Goal: Transaction & Acquisition: Book appointment/travel/reservation

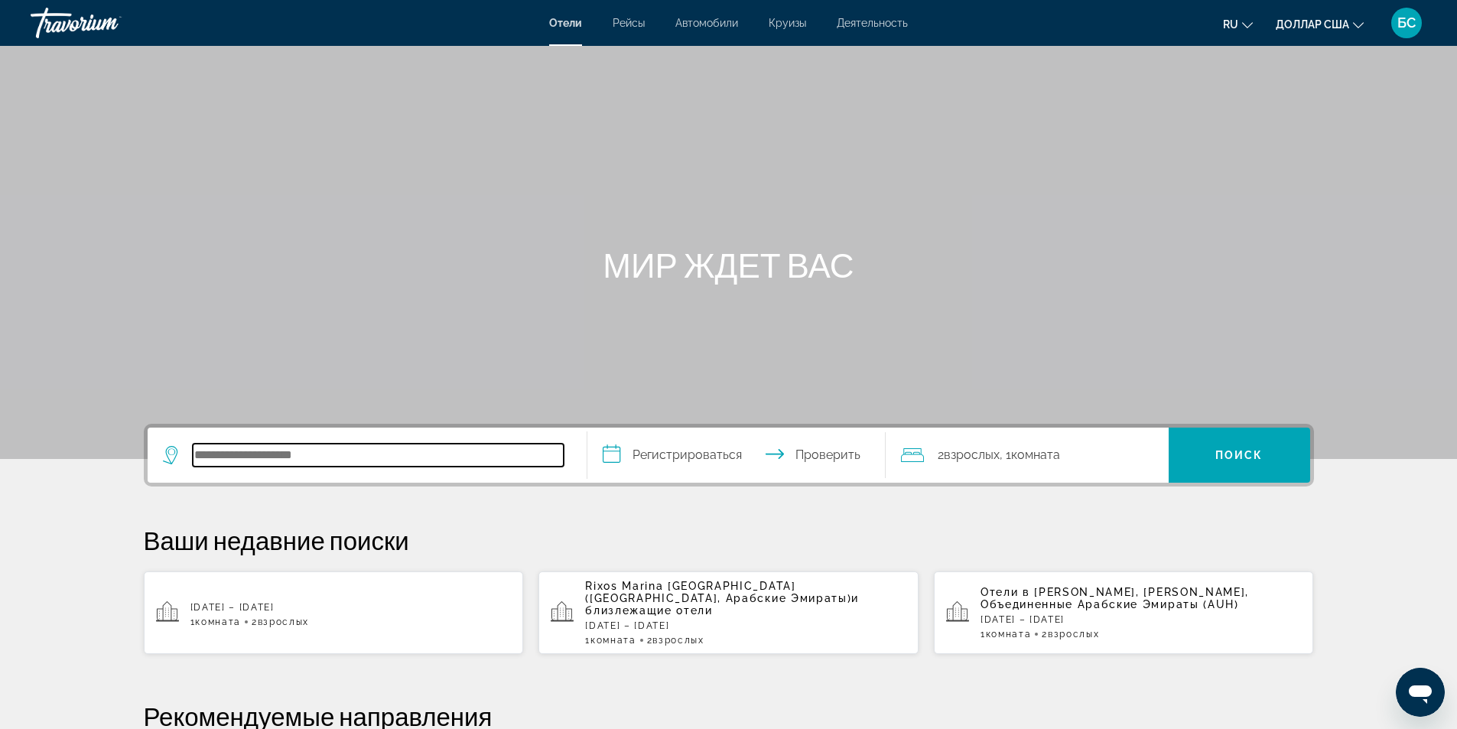
click at [256, 457] on input "Поиск отеля" at bounding box center [378, 455] width 371 height 23
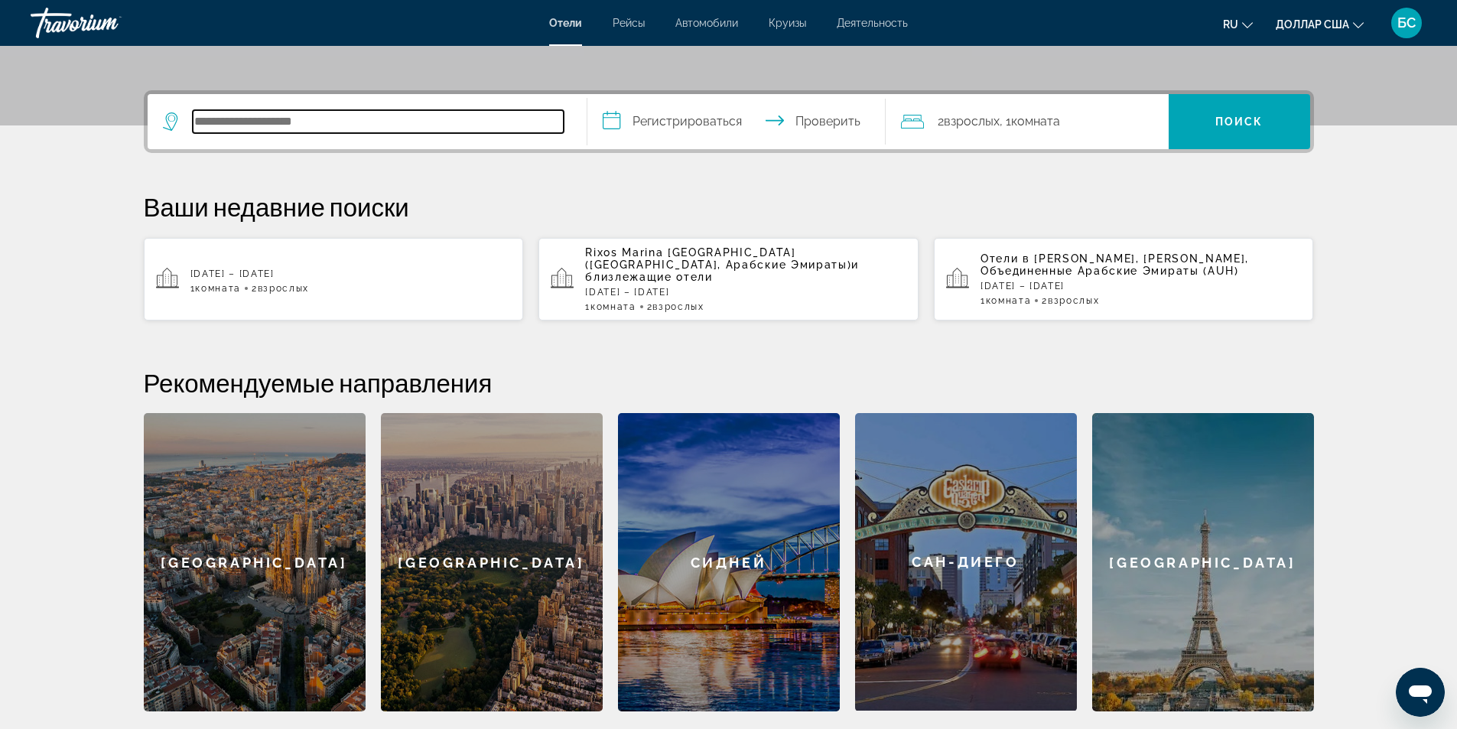
scroll to position [374, 0]
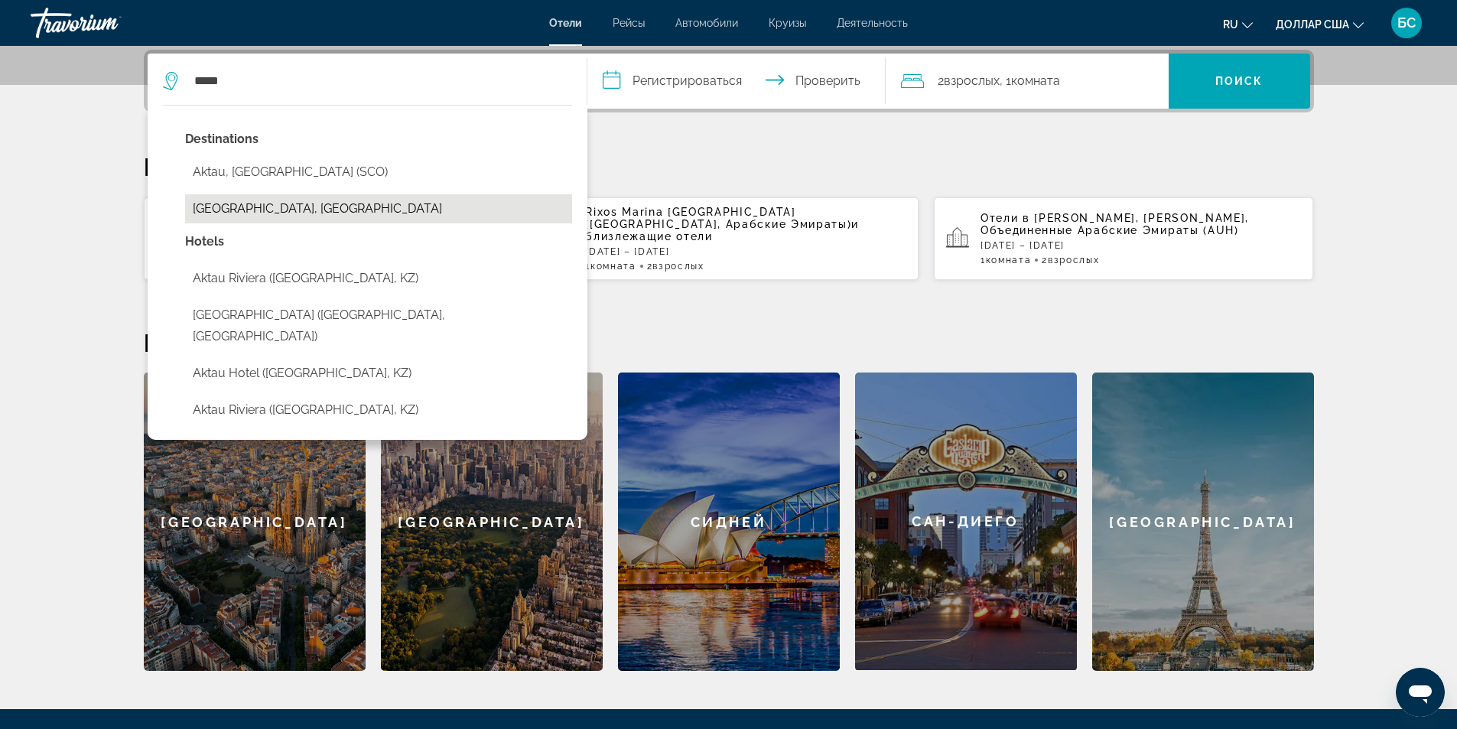
click at [254, 212] on button "[GEOGRAPHIC_DATA], [GEOGRAPHIC_DATA]" at bounding box center [378, 208] width 387 height 29
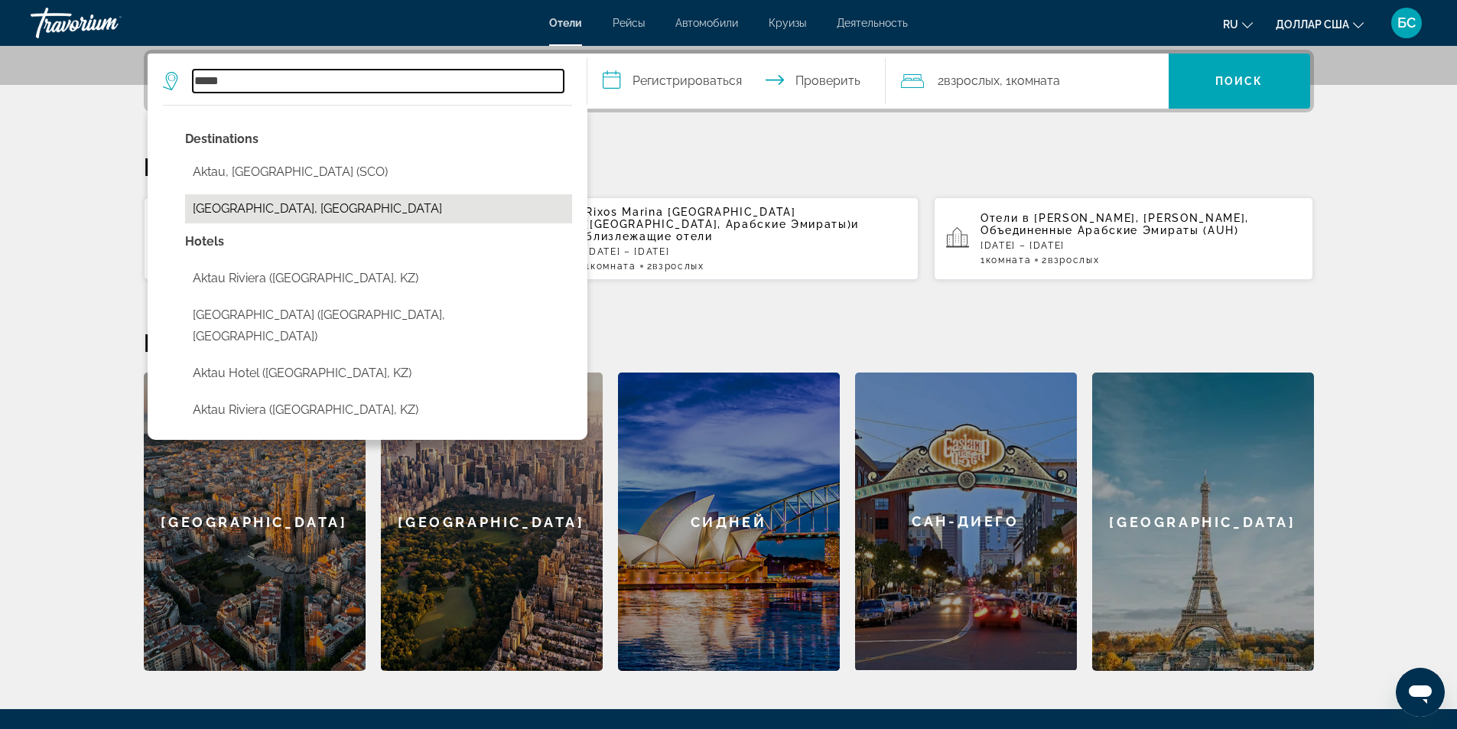
type input "**********"
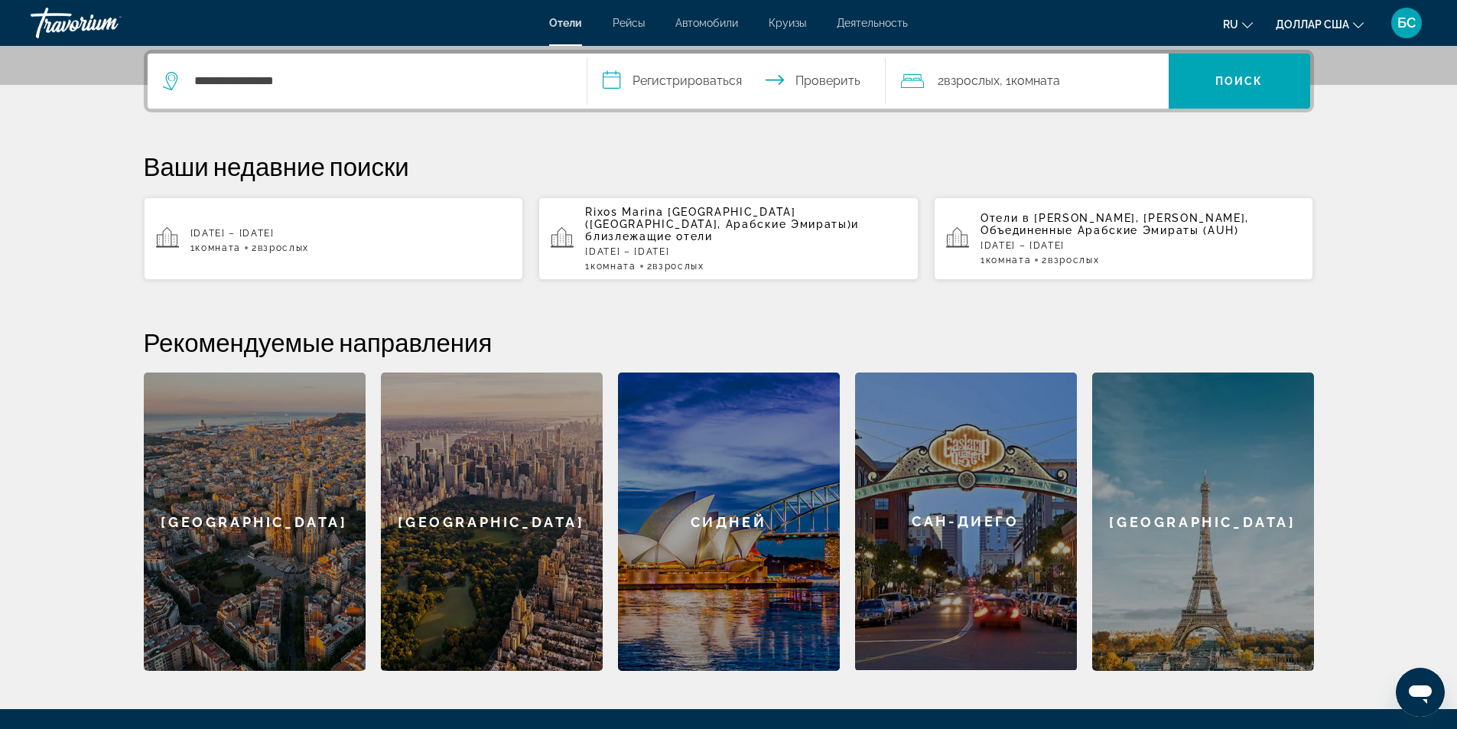
click at [706, 80] on input "**********" at bounding box center [739, 84] width 304 height 60
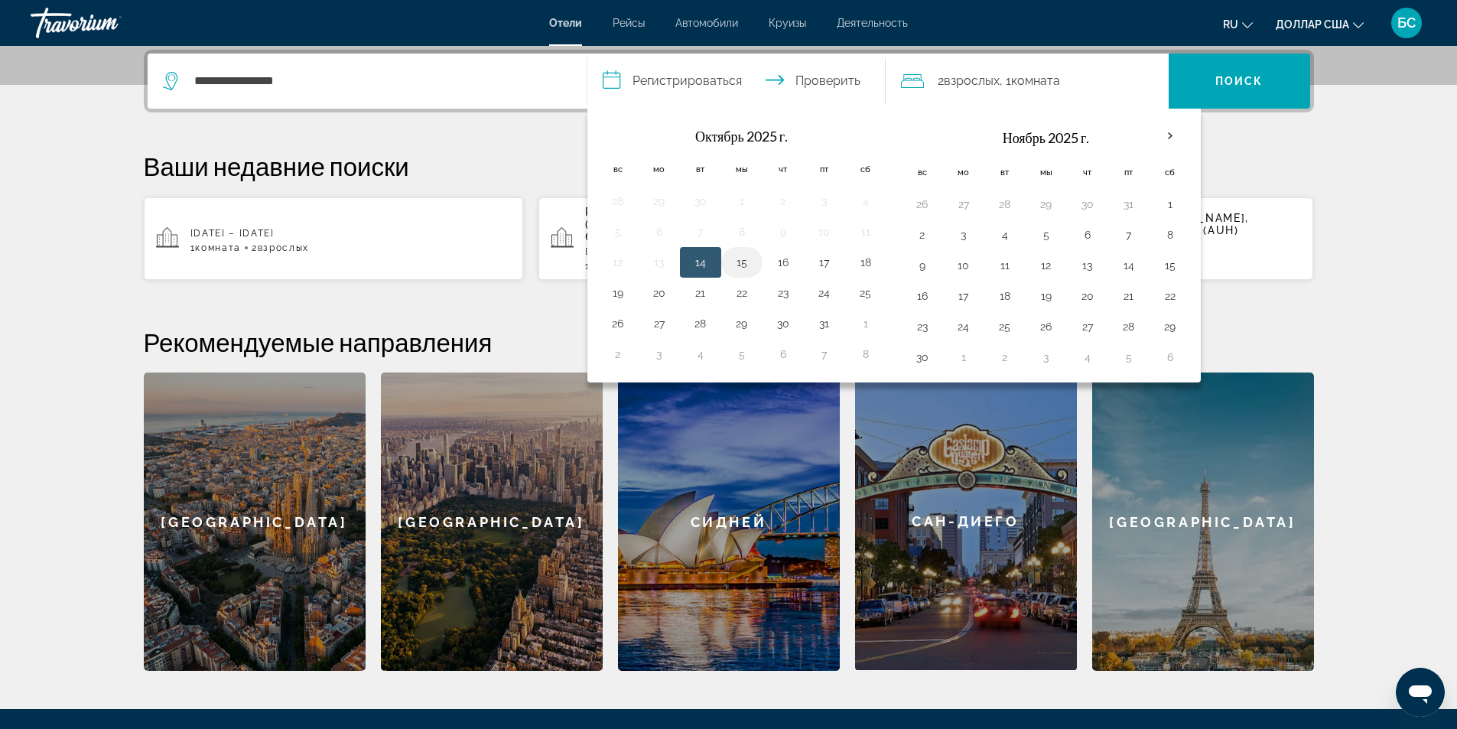
click at [739, 263] on button "15" at bounding box center [742, 262] width 24 height 21
click at [865, 259] on button "18" at bounding box center [865, 262] width 24 height 21
type input "**********"
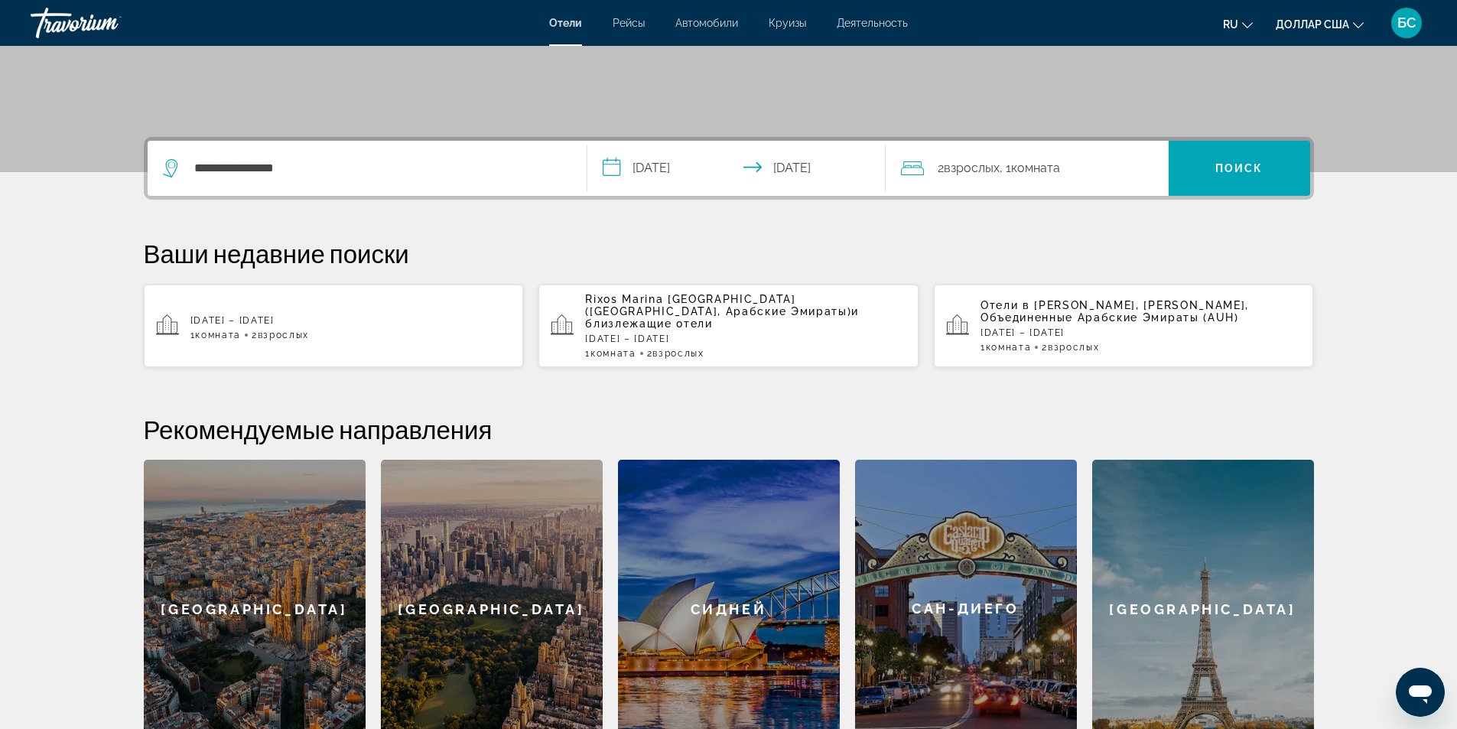
scroll to position [221, 0]
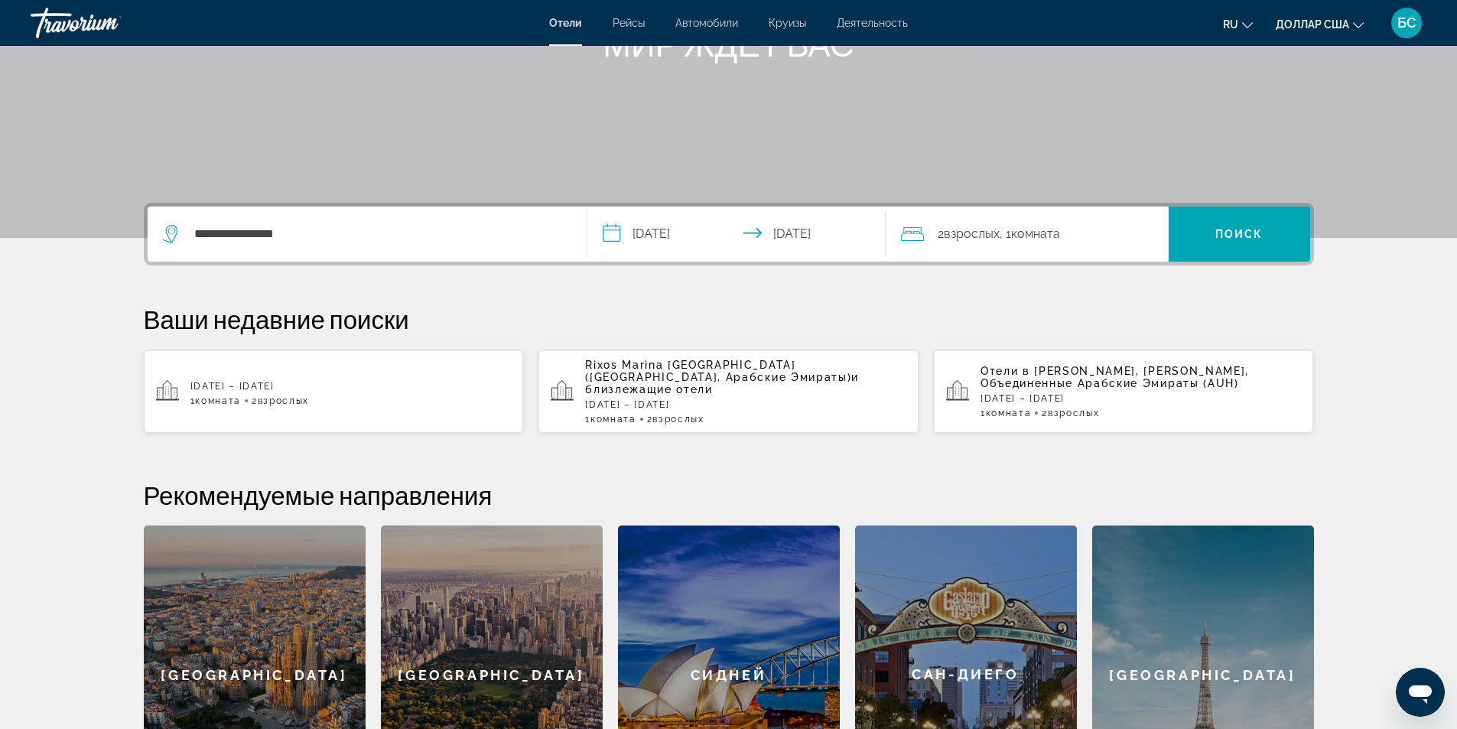
click at [961, 229] on font "взрослых" at bounding box center [972, 233] width 56 height 15
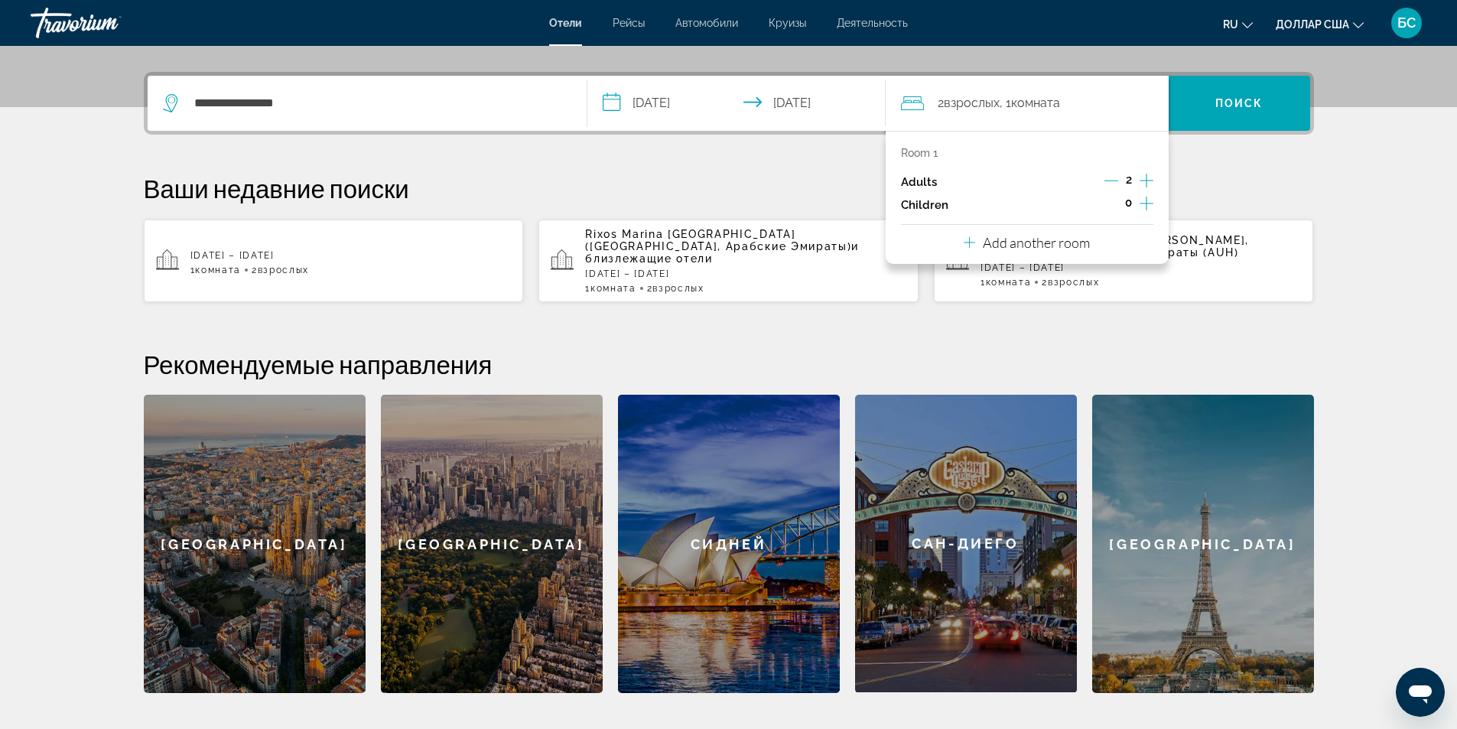
scroll to position [374, 0]
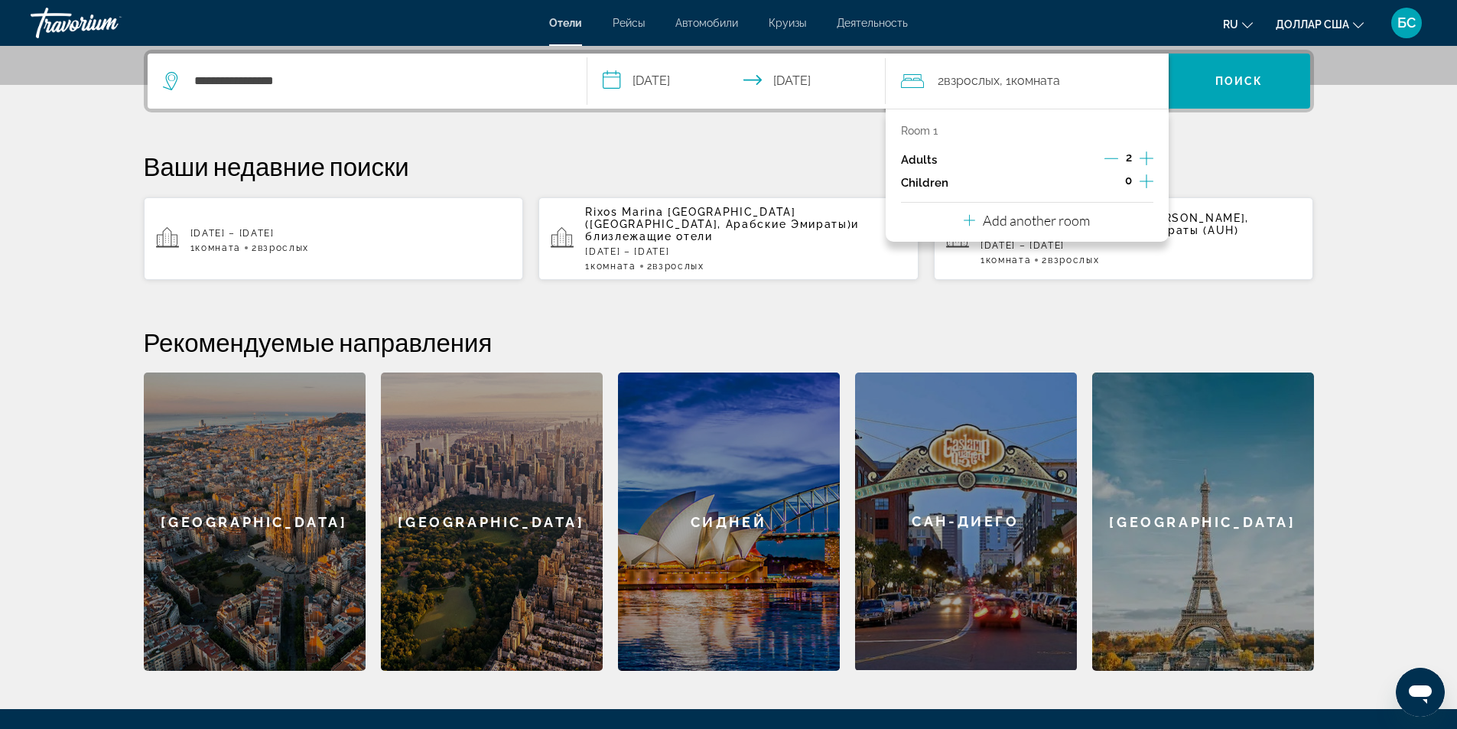
click at [1110, 156] on icon "Decrement adults" at bounding box center [1111, 158] width 14 height 14
click at [1231, 159] on p "Ваши недавние поиски" at bounding box center [729, 166] width 1170 height 31
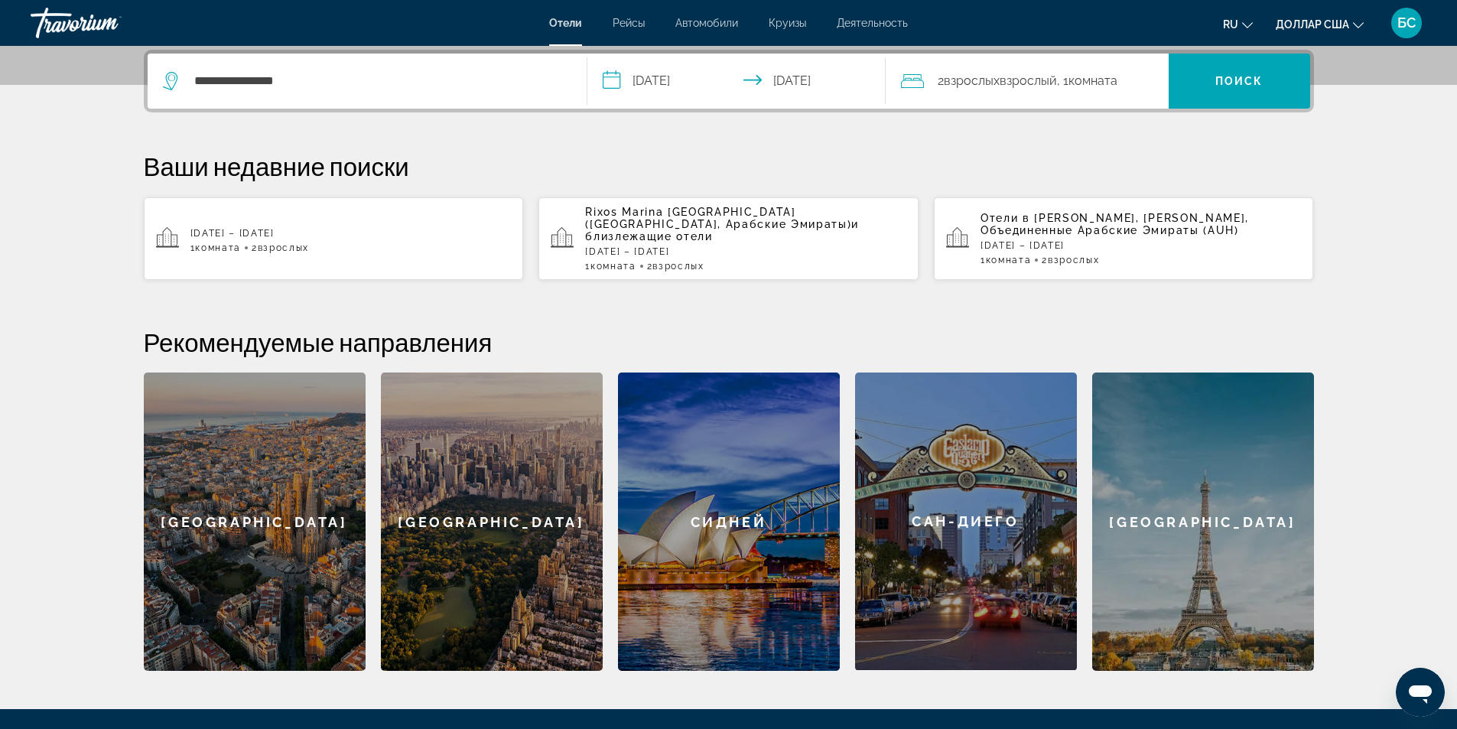
click at [973, 77] on font "взрослых" at bounding box center [972, 80] width 56 height 15
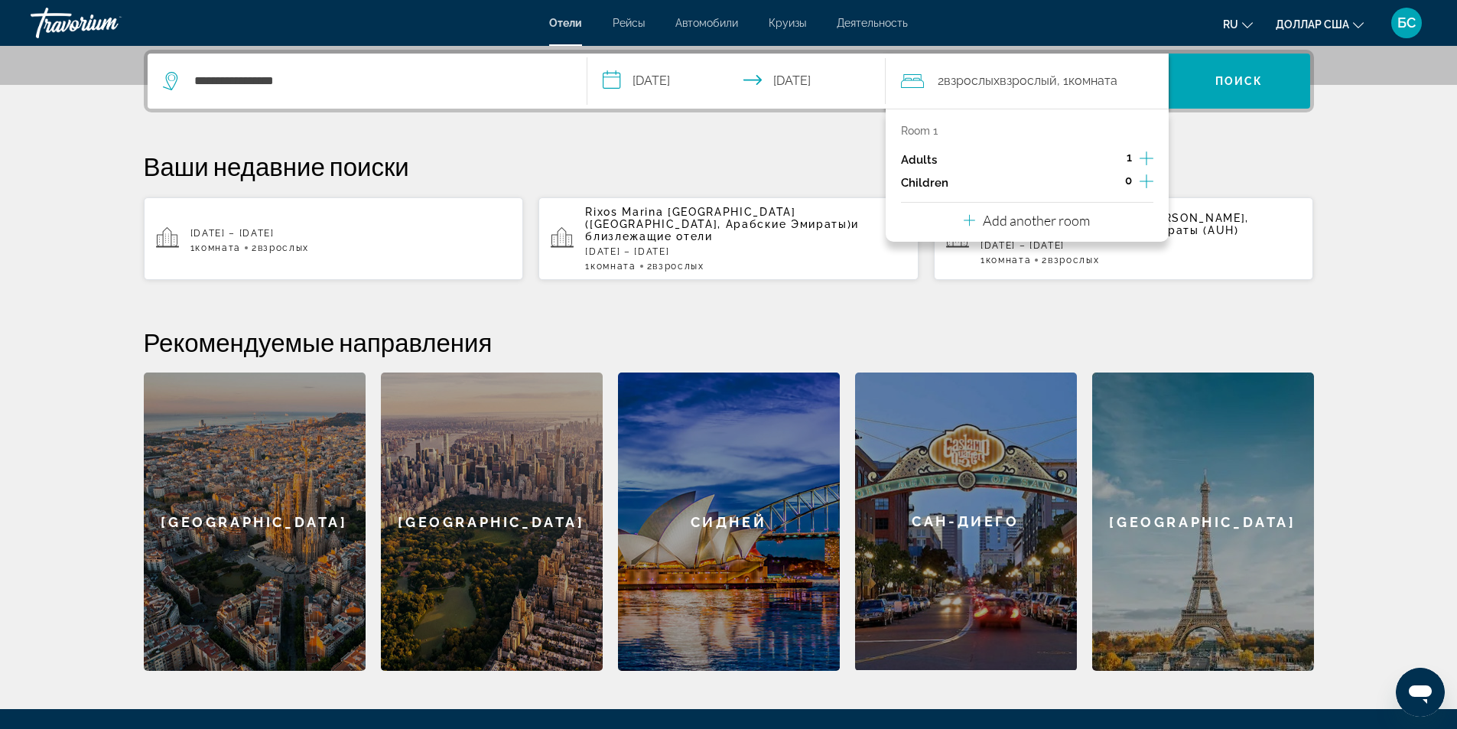
click at [912, 158] on p "Adults" at bounding box center [919, 160] width 36 height 13
click at [1037, 219] on p "Add another room" at bounding box center [1036, 220] width 107 height 17
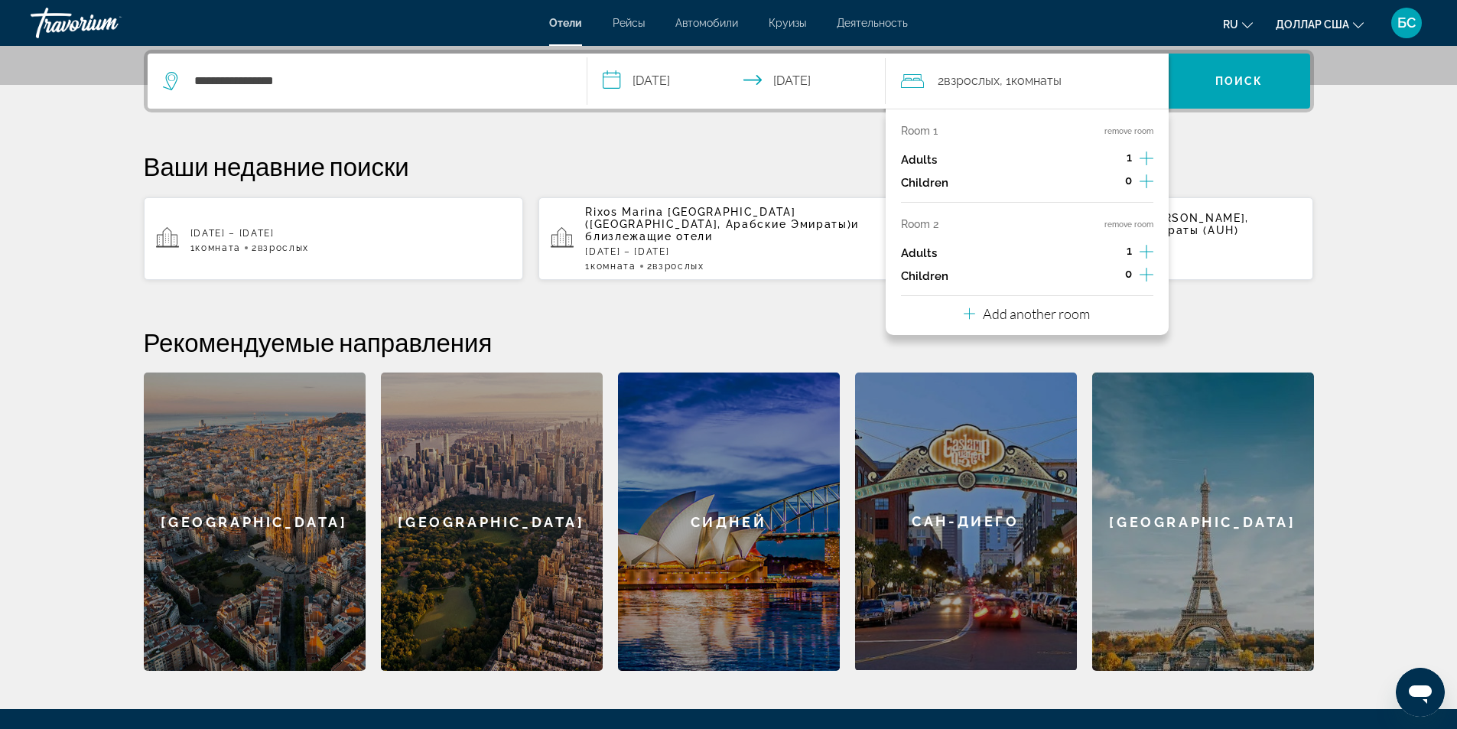
click at [917, 223] on p "Room 2" at bounding box center [919, 224] width 37 height 12
click at [1129, 222] on button "remove room" at bounding box center [1128, 224] width 49 height 10
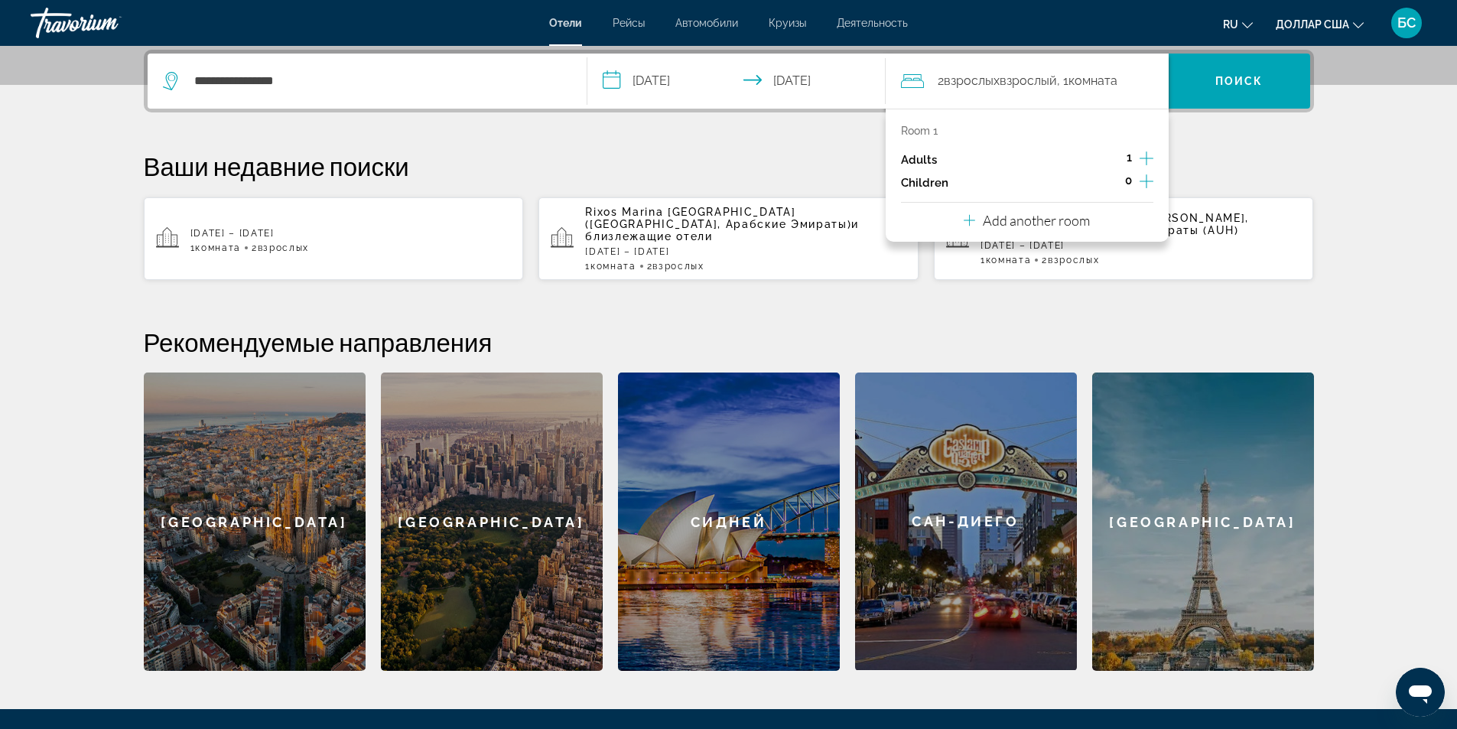
click at [1146, 157] on icon "Increment adults" at bounding box center [1146, 158] width 14 height 14
click at [1113, 160] on icon "Decrement adults" at bounding box center [1111, 158] width 14 height 14
click at [1297, 154] on p "Ваши недавние поиски" at bounding box center [729, 166] width 1170 height 31
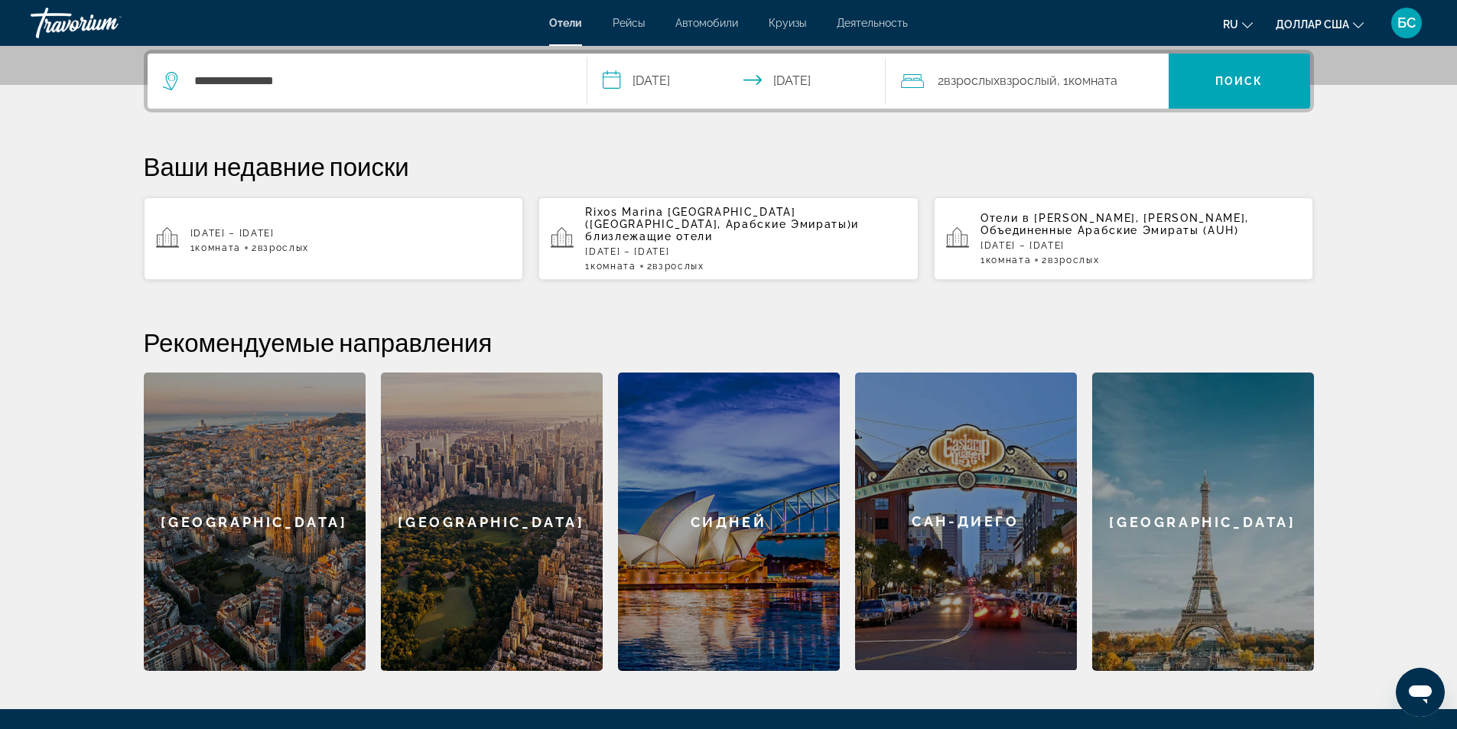
click at [907, 79] on icon "Travelers: 1 adult, 0 children" at bounding box center [912, 81] width 23 height 18
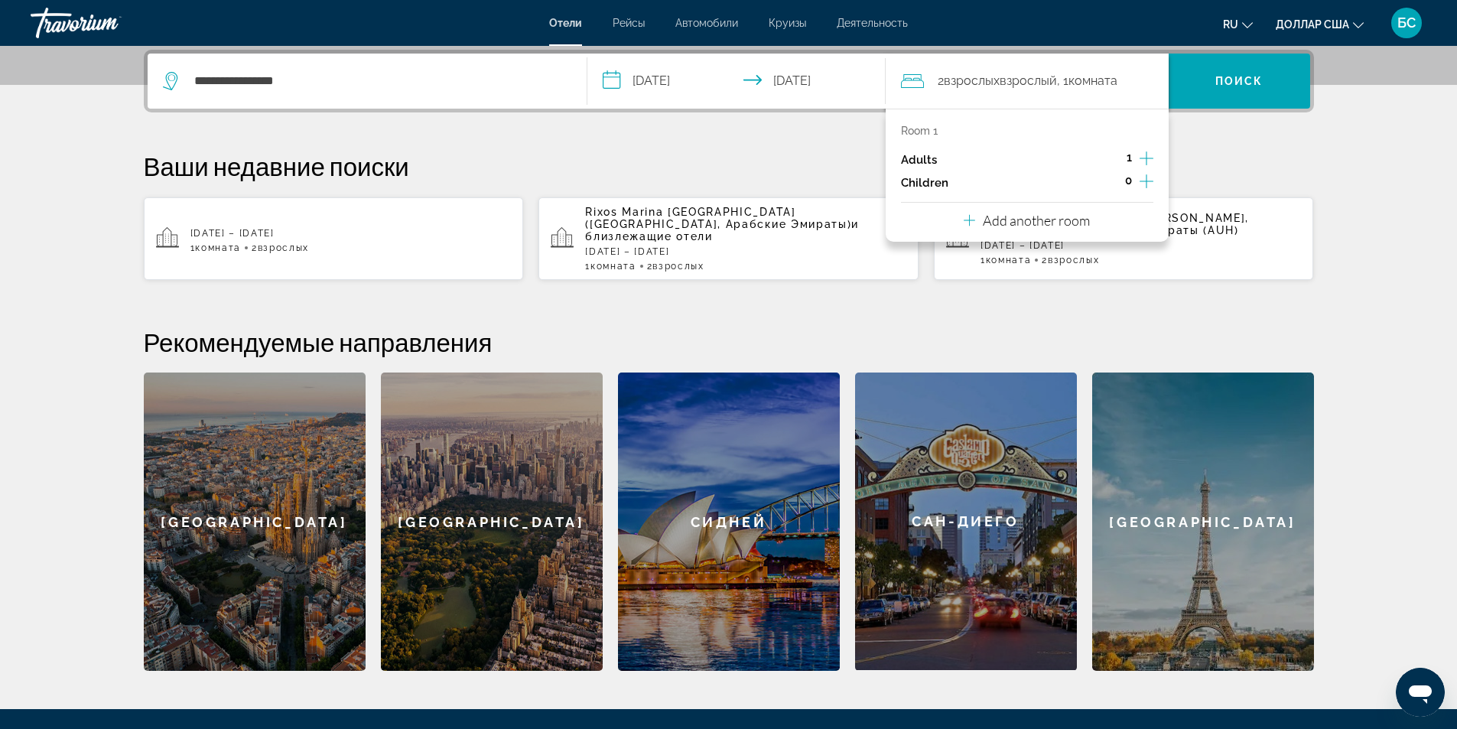
click at [1127, 156] on span "1" at bounding box center [1128, 157] width 5 height 12
click at [923, 125] on p "Room 1" at bounding box center [919, 131] width 37 height 12
click at [920, 158] on p "Adults" at bounding box center [919, 160] width 36 height 13
click at [1256, 154] on p "Ваши недавние поиски" at bounding box center [729, 166] width 1170 height 31
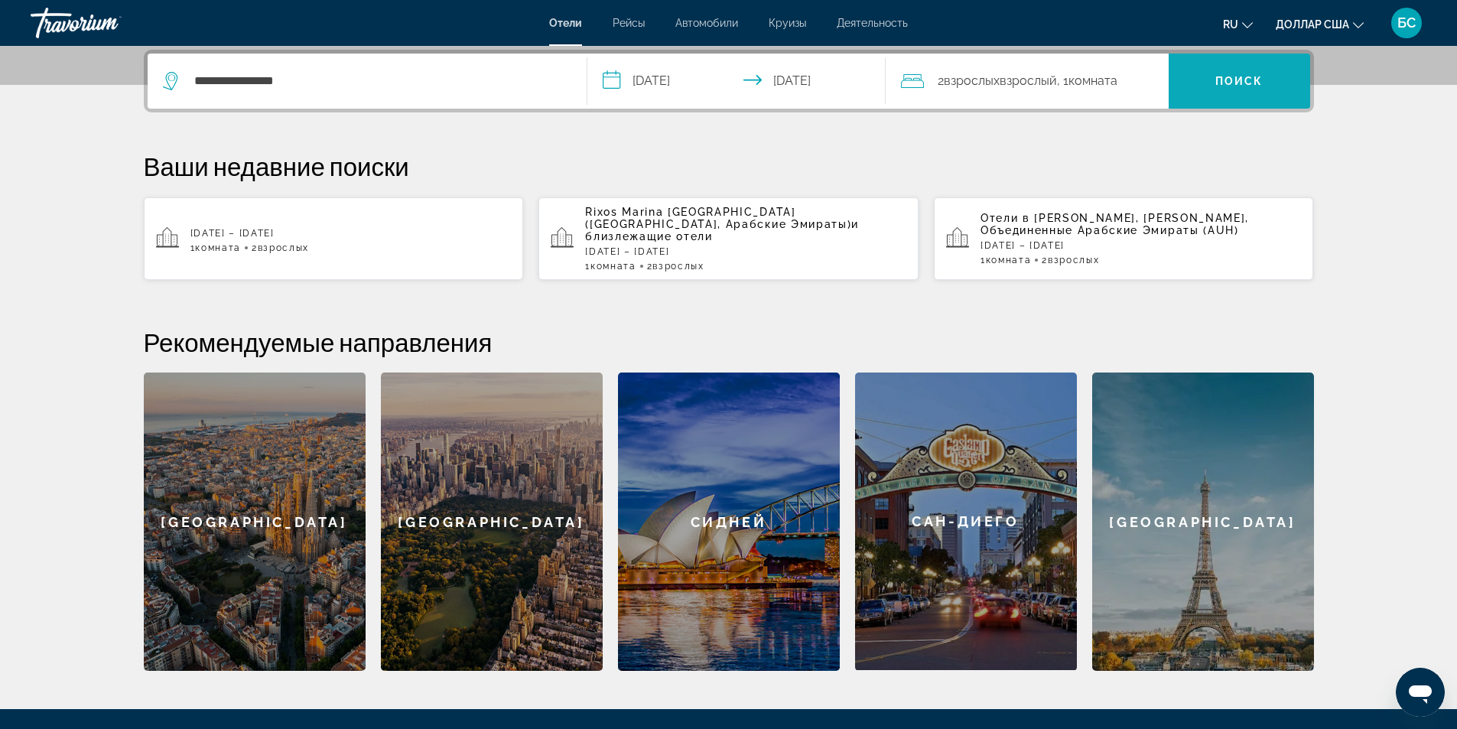
click at [1228, 83] on font "Поиск" at bounding box center [1239, 81] width 48 height 12
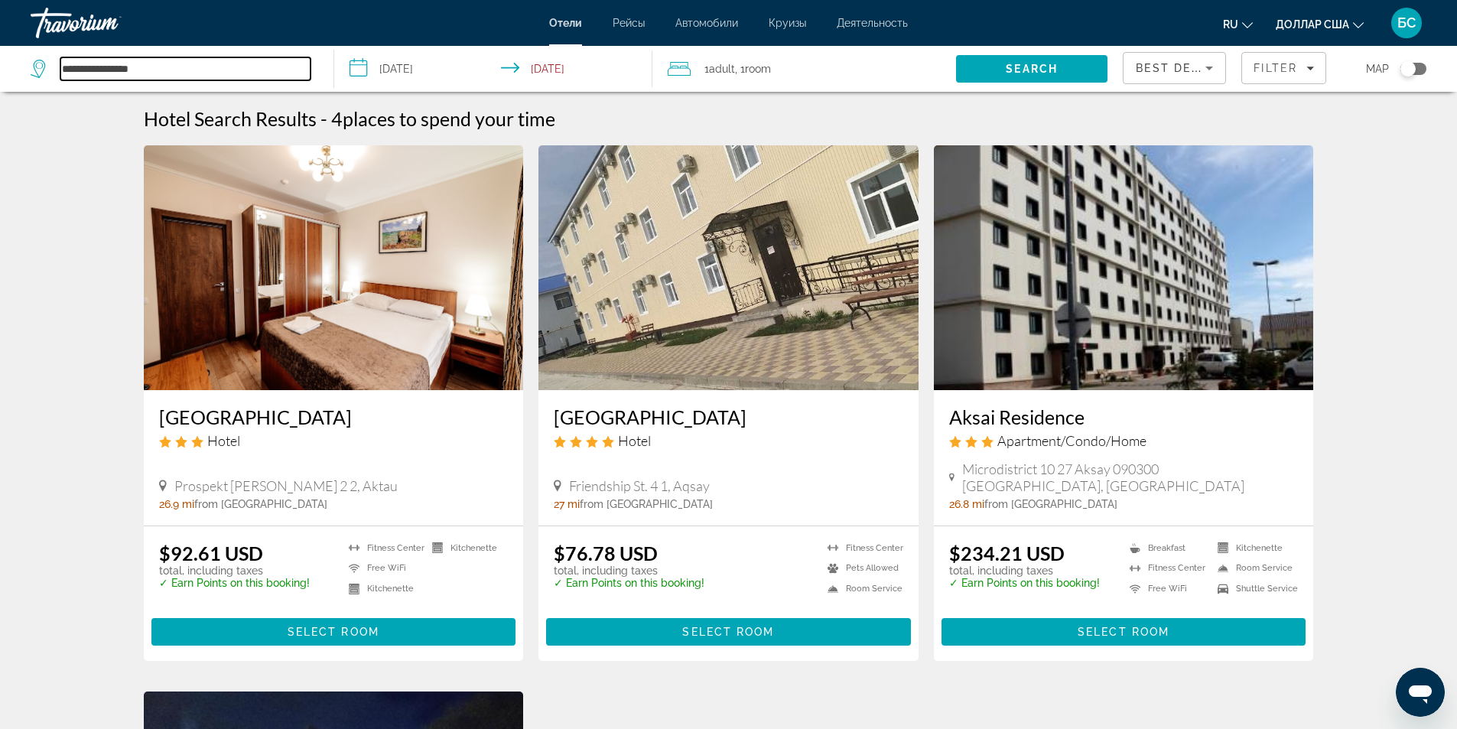
click at [109, 73] on input "**********" at bounding box center [185, 68] width 250 height 23
click at [162, 69] on input "**********" at bounding box center [185, 68] width 250 height 23
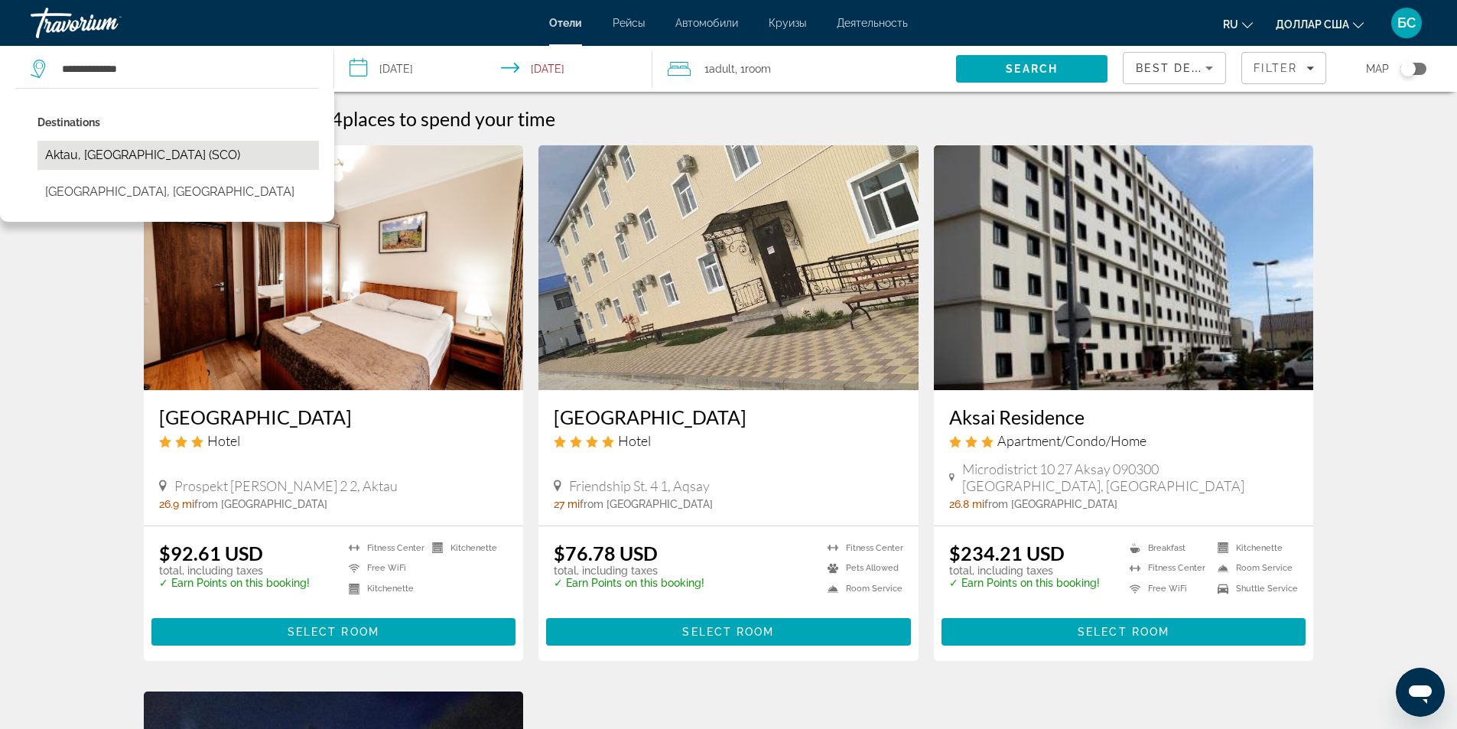
click at [78, 151] on button "Aktau, [GEOGRAPHIC_DATA] (SCO)" at bounding box center [177, 155] width 281 height 29
type input "**********"
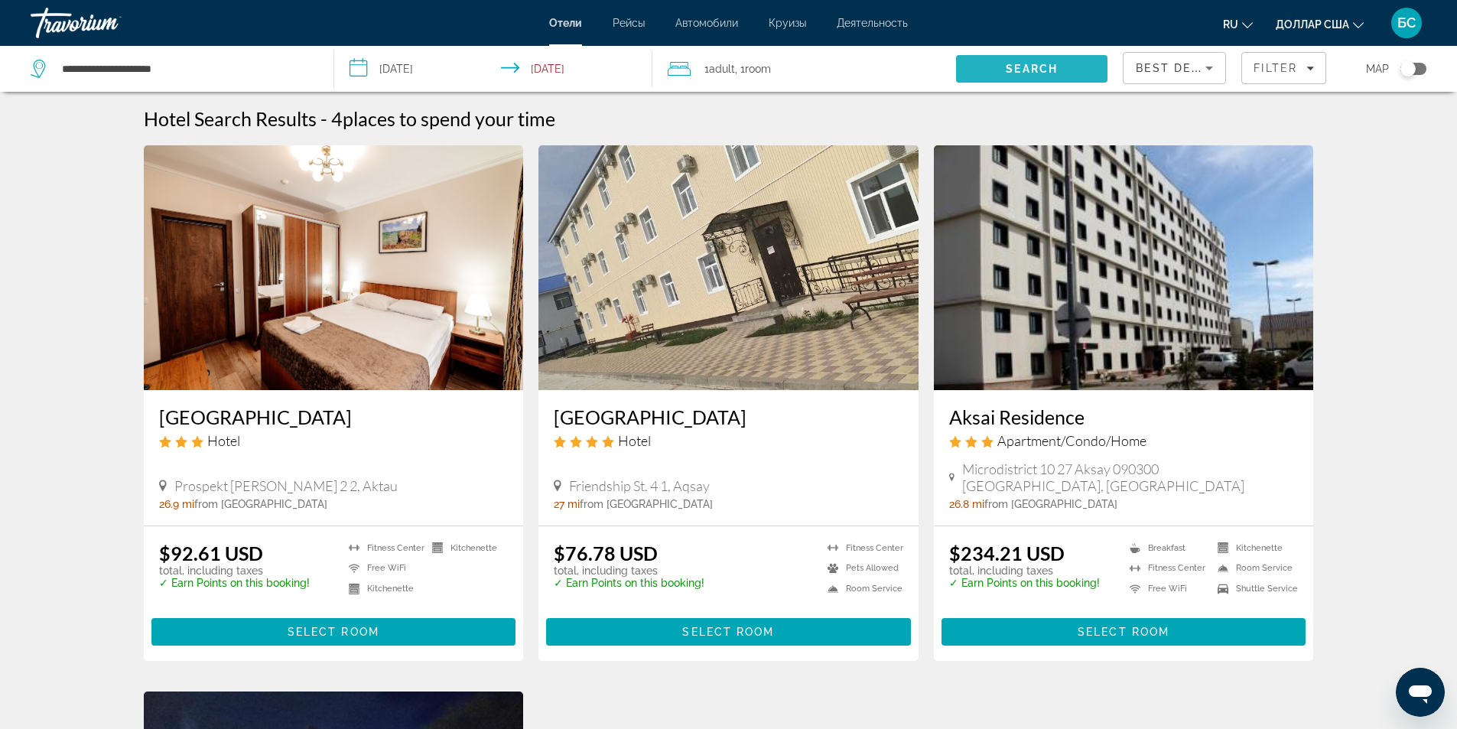
click at [1057, 68] on span "Search" at bounding box center [1032, 69] width 52 height 12
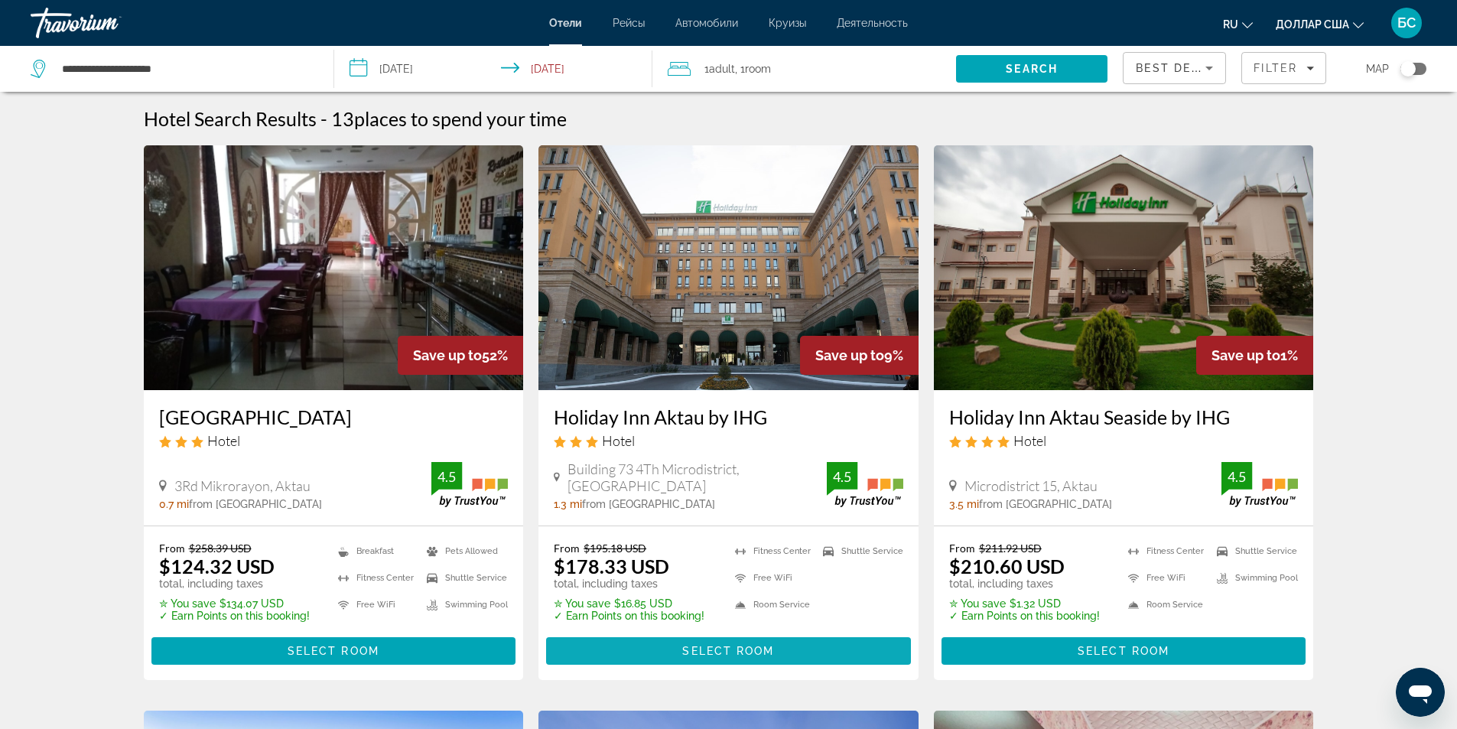
click at [726, 645] on span "Select Room" at bounding box center [728, 651] width 92 height 12
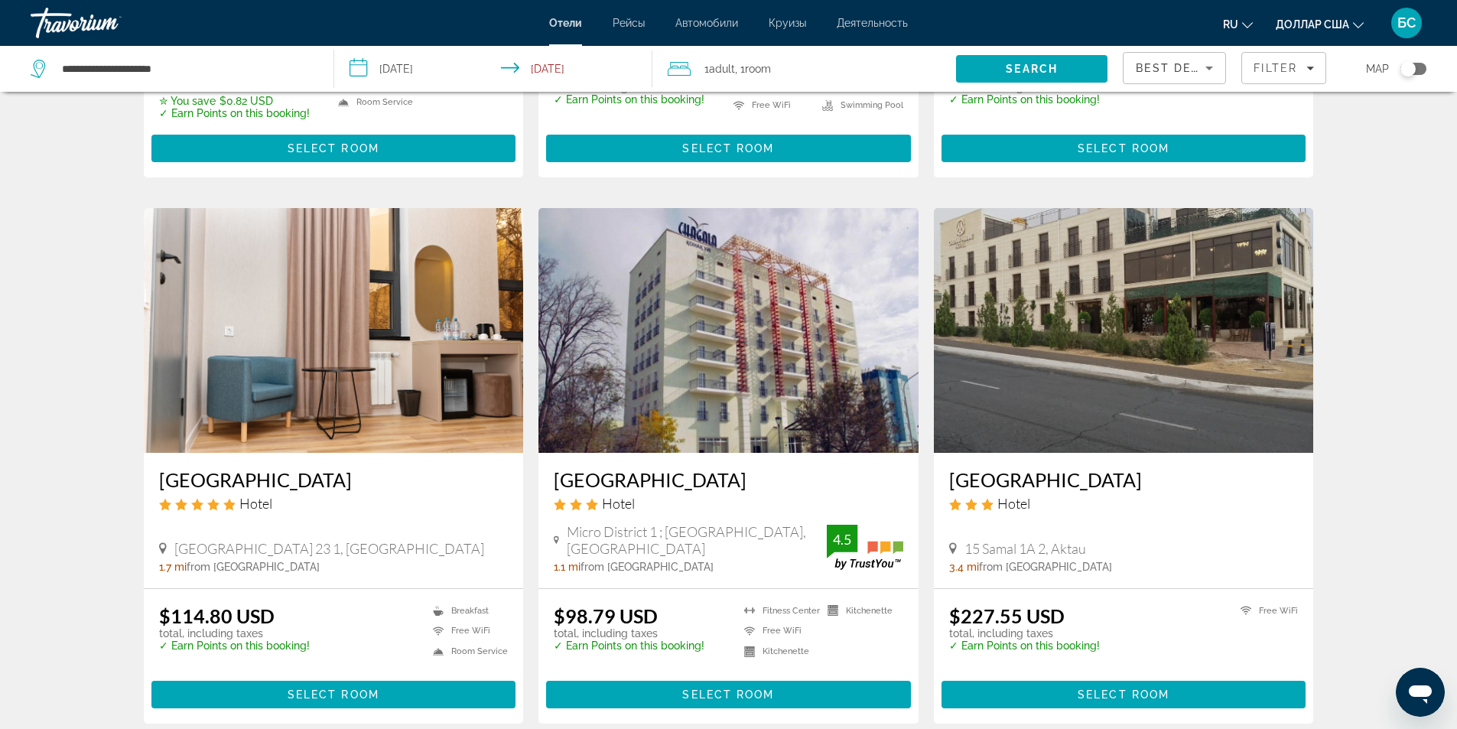
scroll to position [1071, 0]
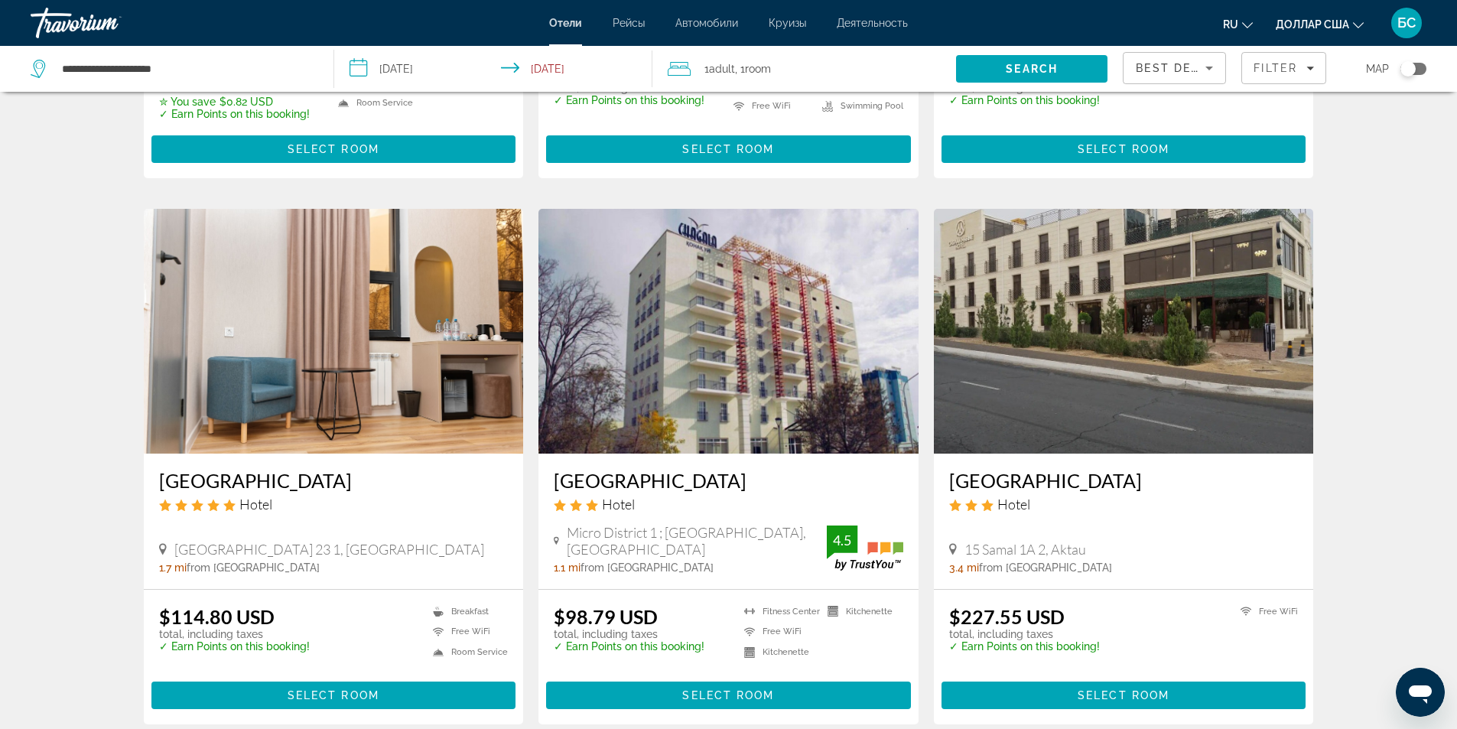
click at [348, 222] on img "Основное содержание" at bounding box center [334, 331] width 380 height 245
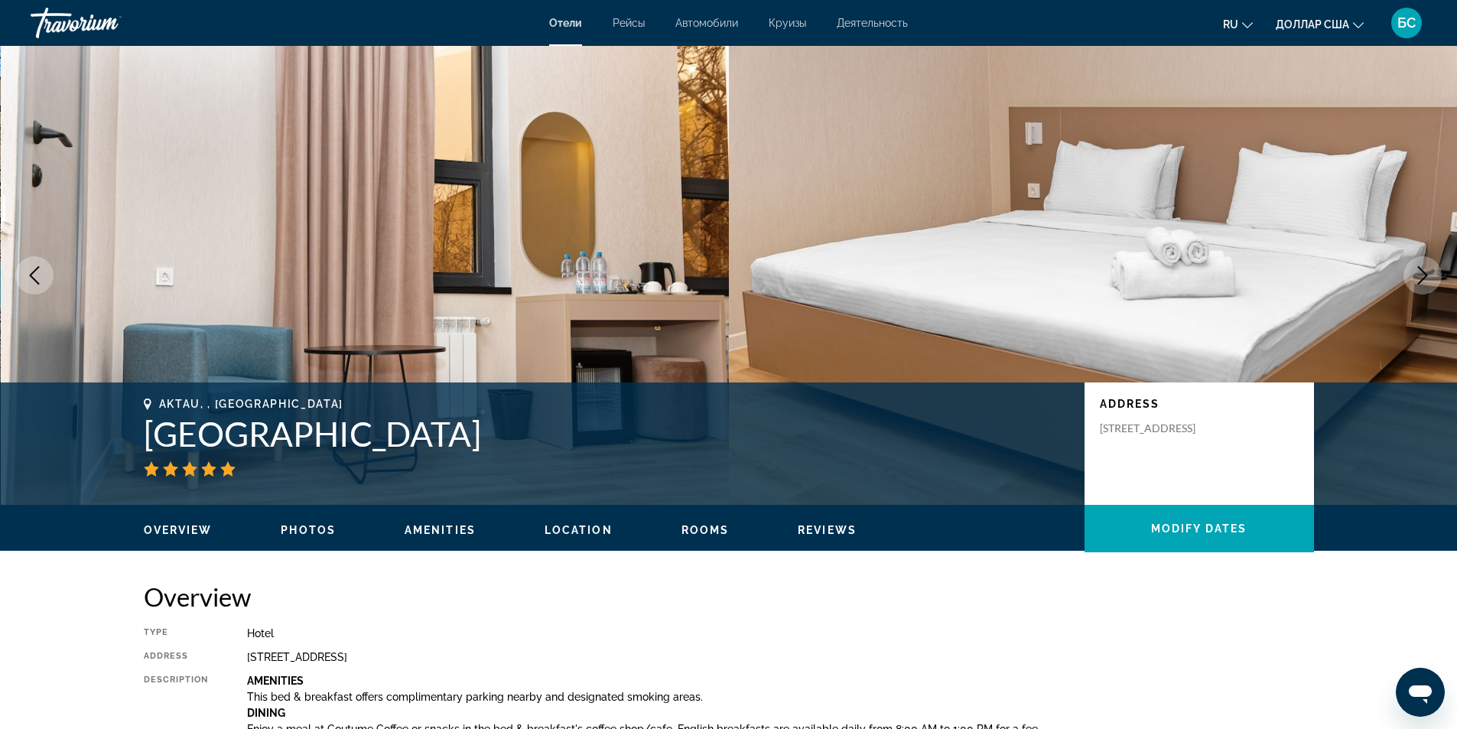
click at [1422, 277] on icon "Next image" at bounding box center [1422, 275] width 18 height 18
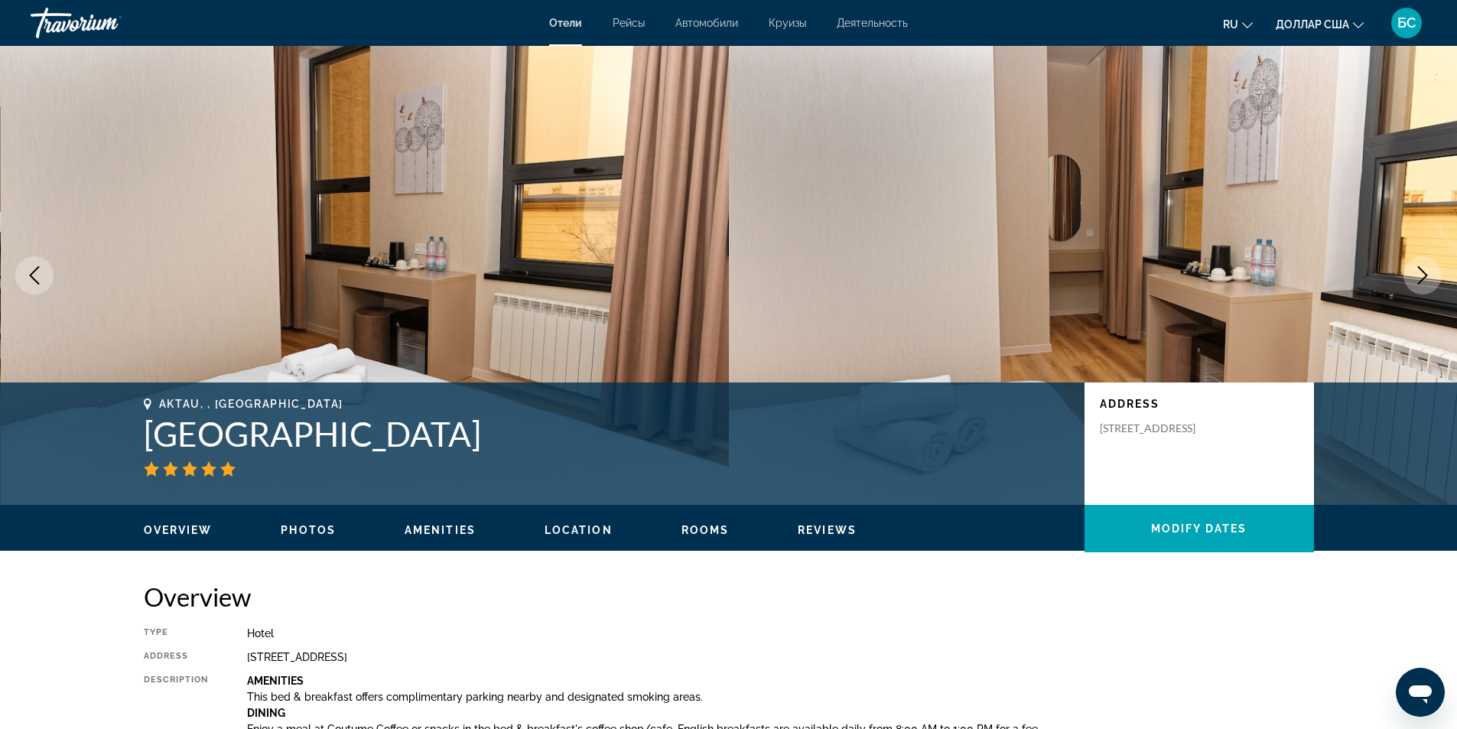
click at [1420, 277] on icon "Next image" at bounding box center [1422, 275] width 18 height 18
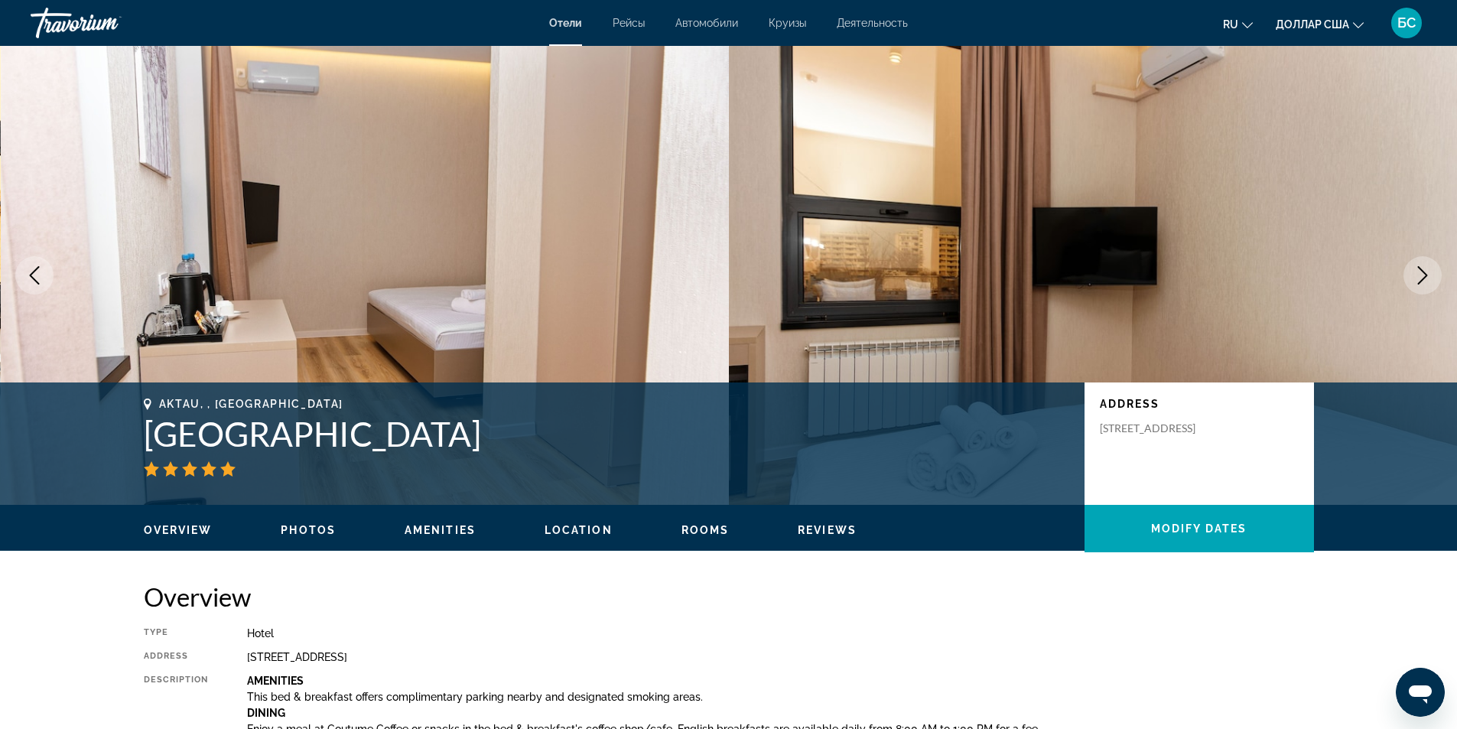
click at [1420, 277] on icon "Next image" at bounding box center [1422, 275] width 18 height 18
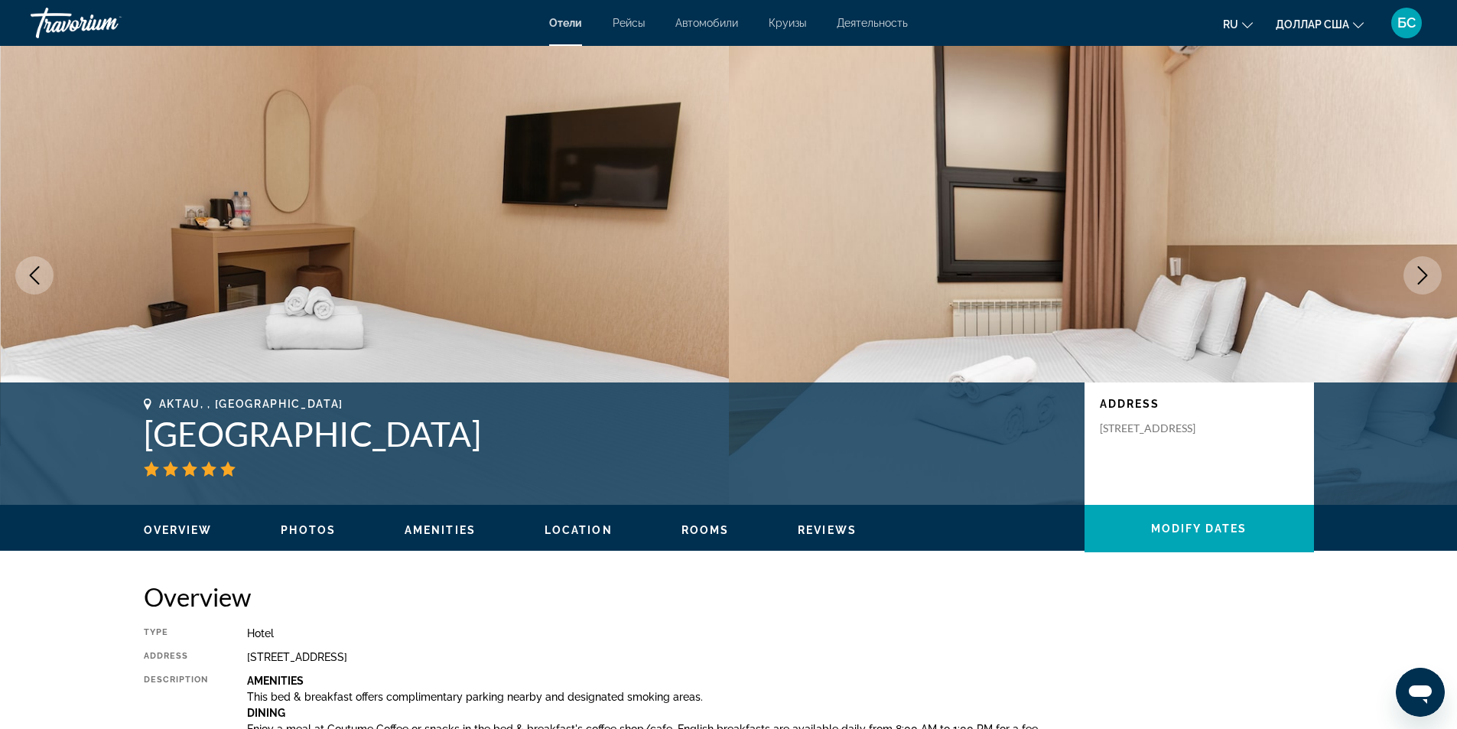
click at [1419, 277] on icon "Next image" at bounding box center [1422, 275] width 18 height 18
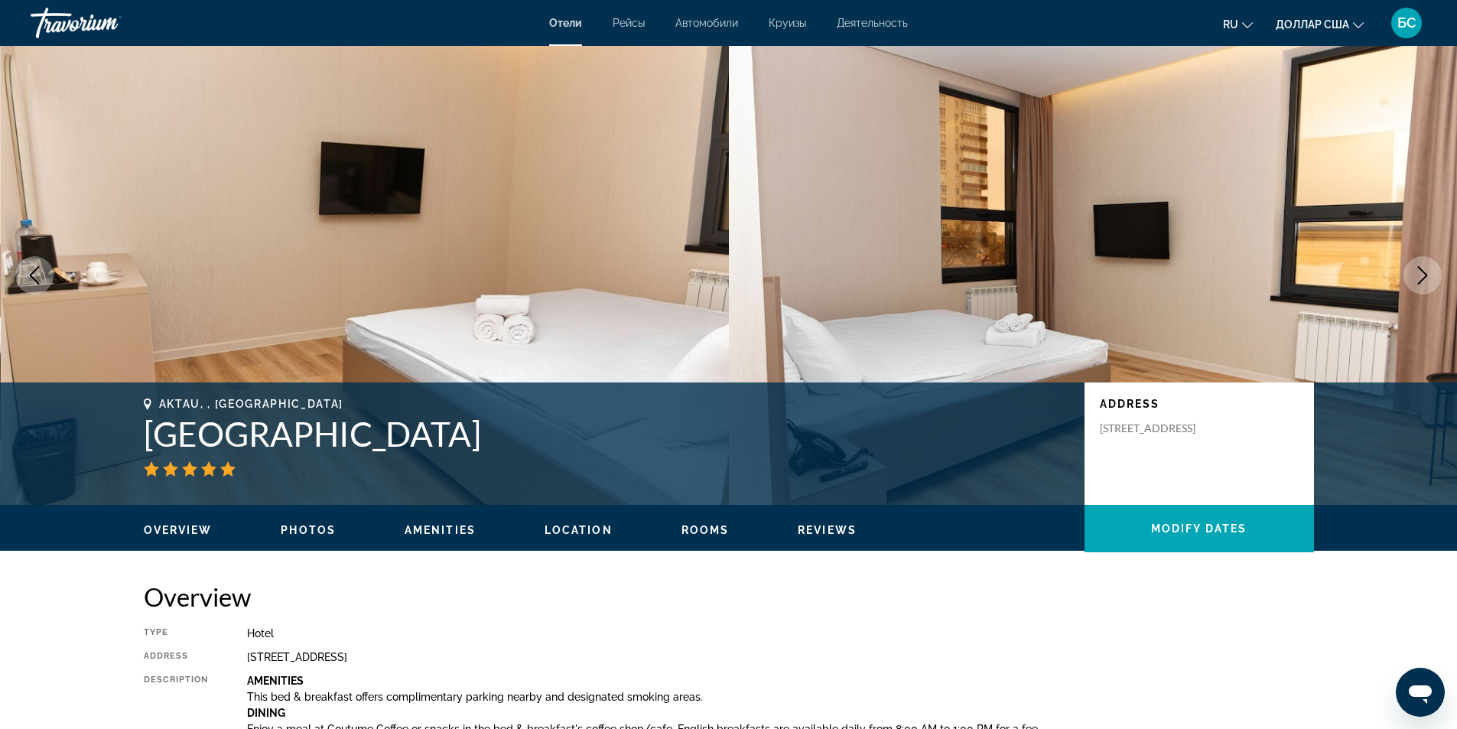
click at [1419, 277] on icon "Next image" at bounding box center [1422, 275] width 18 height 18
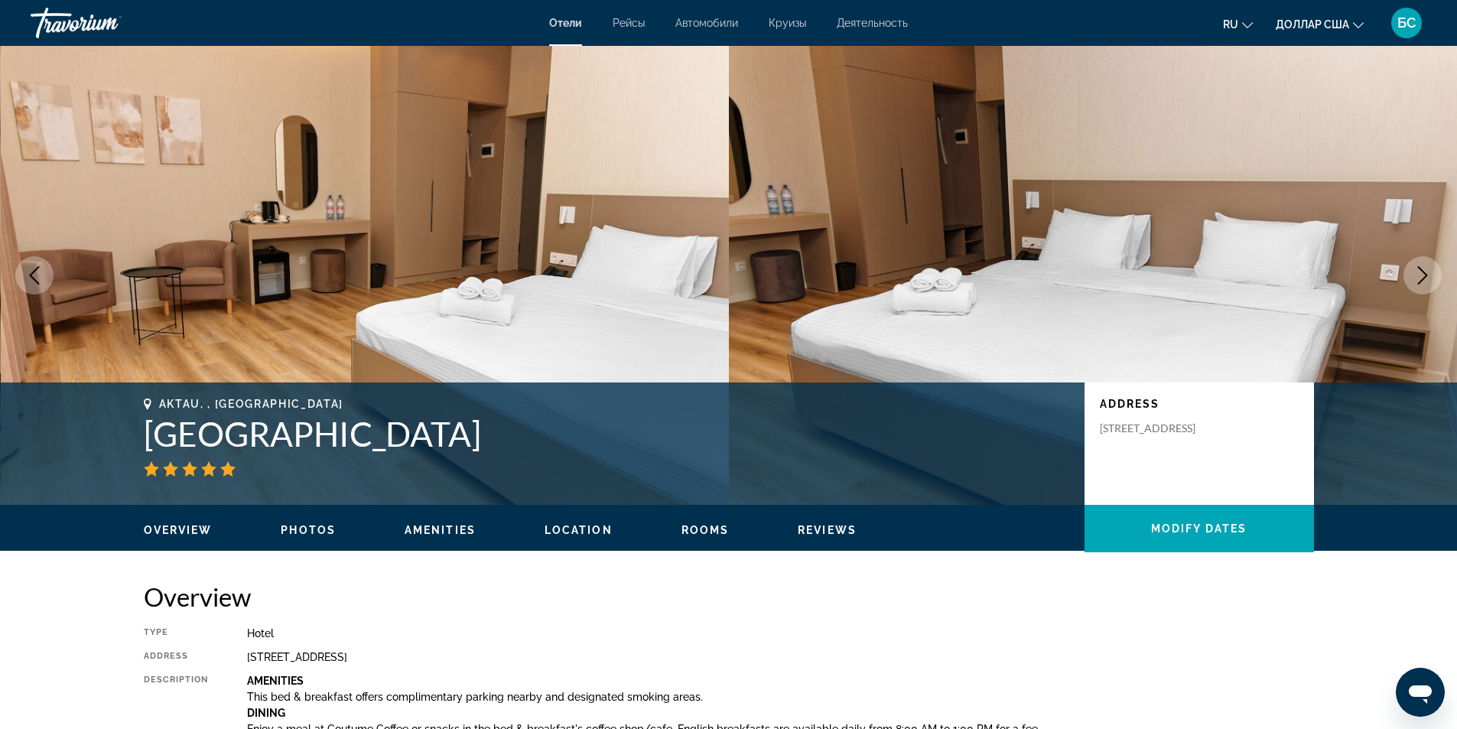
click at [1419, 277] on icon "Next image" at bounding box center [1422, 275] width 18 height 18
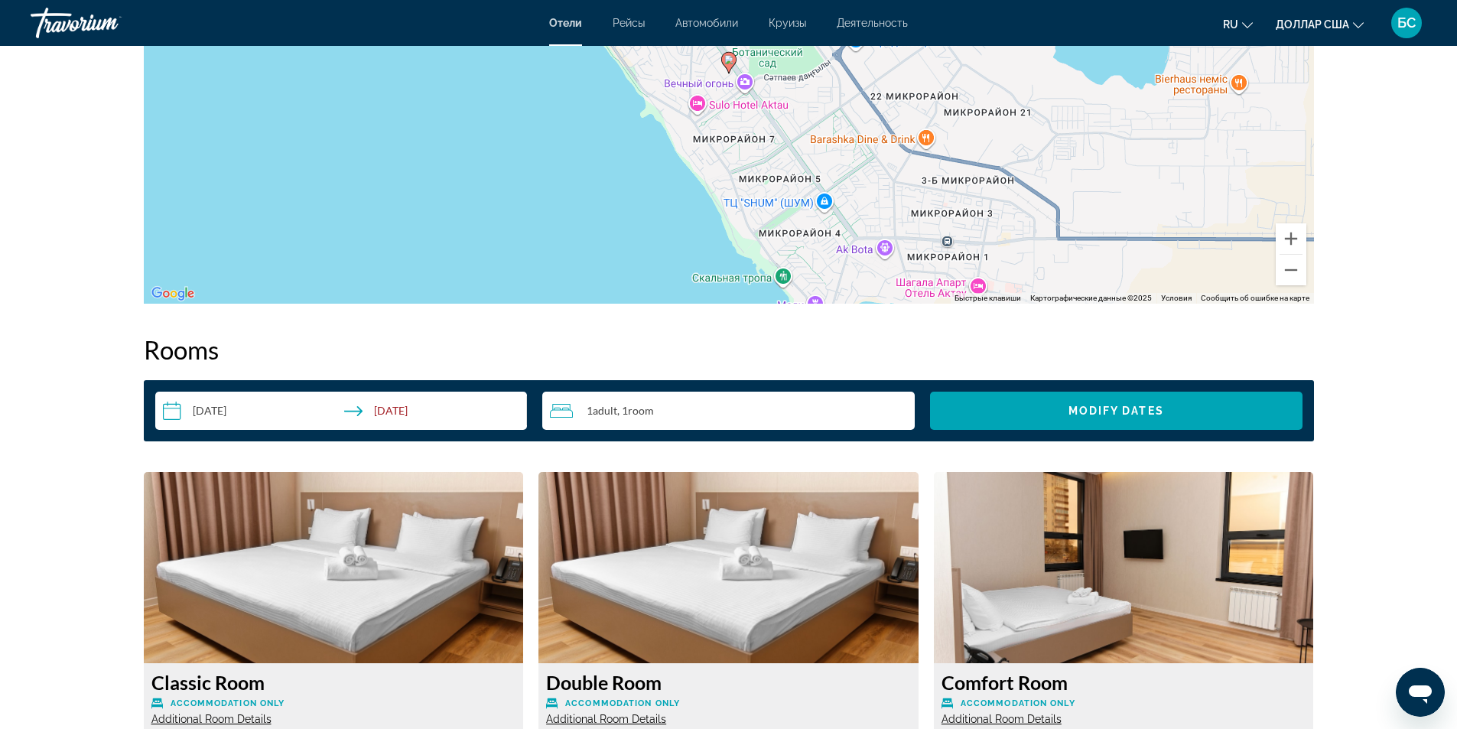
scroll to position [1988, 0]
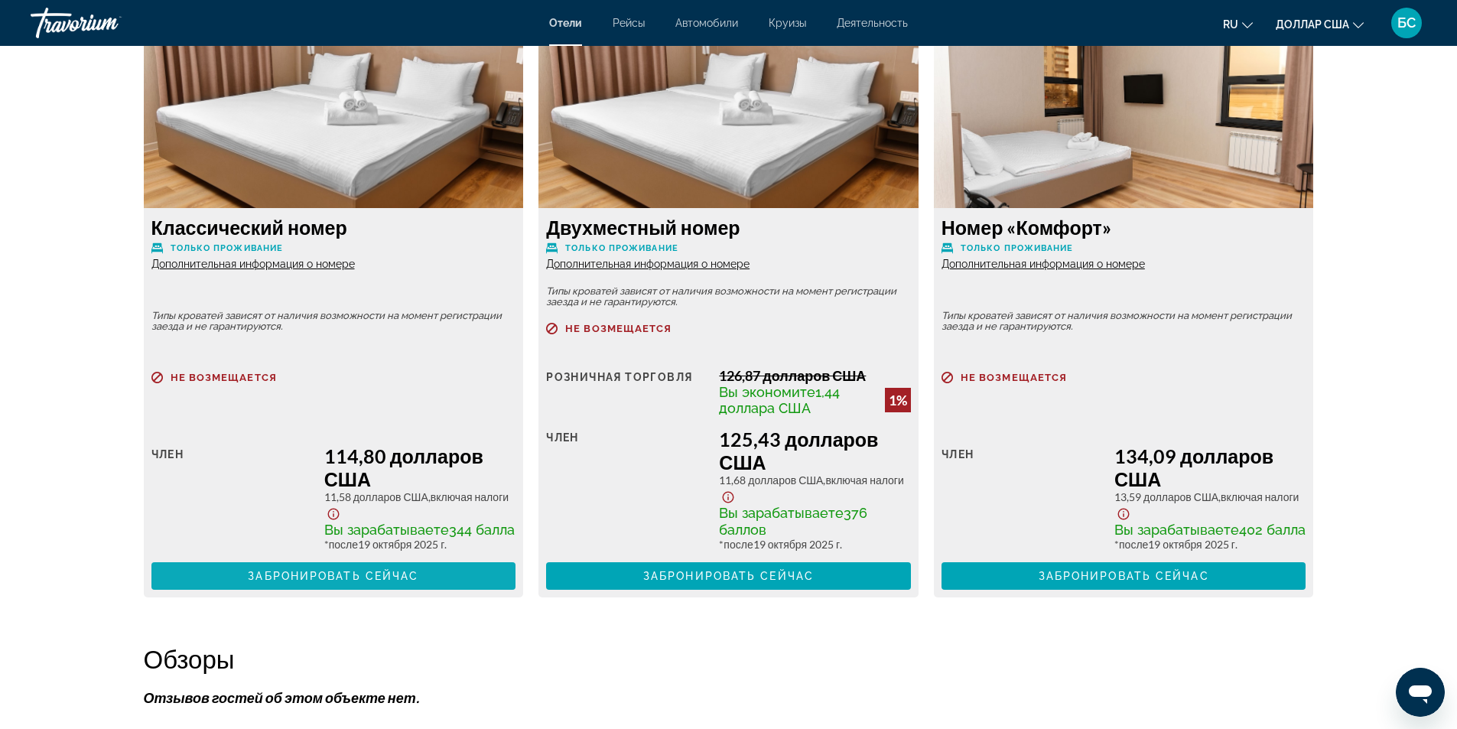
scroll to position [2190, 0]
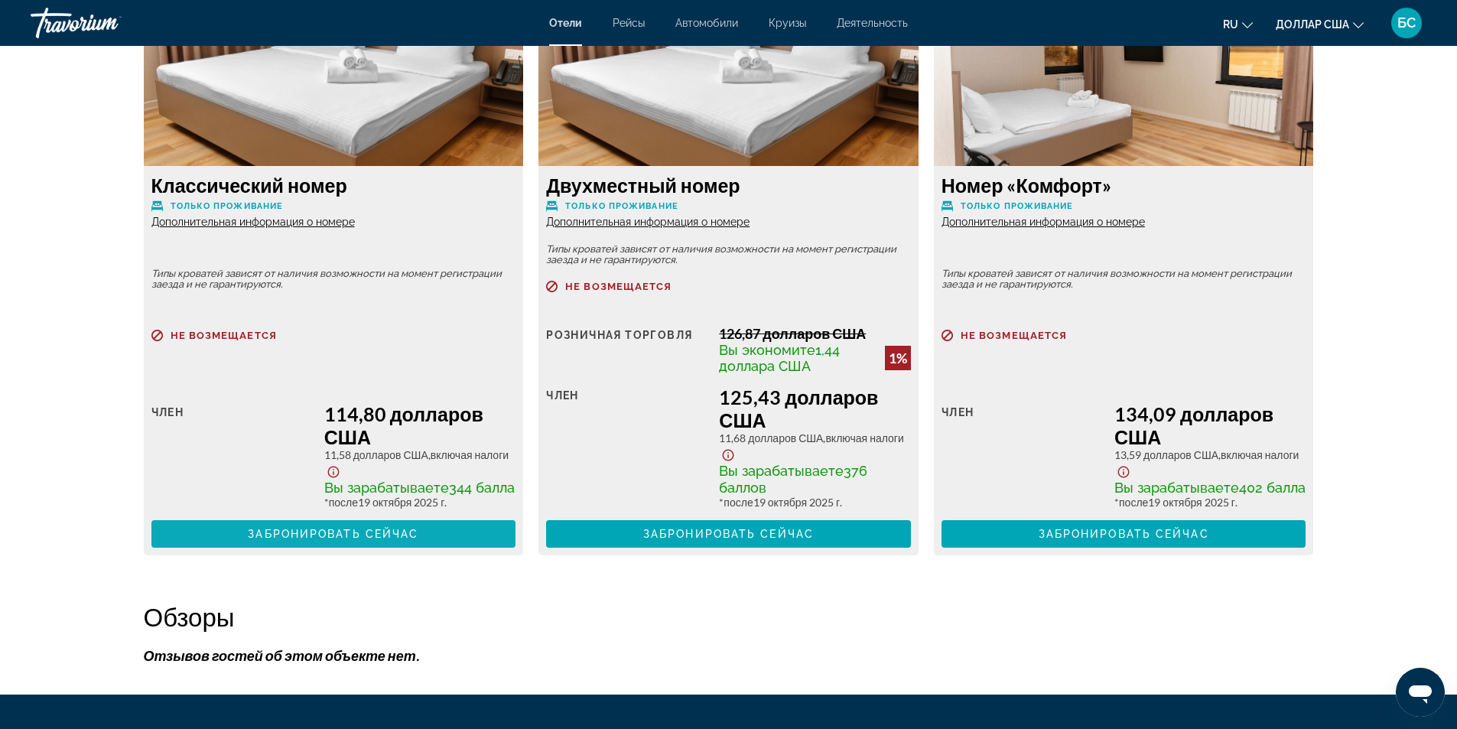
click at [345, 539] on font "Забронировать сейчас" at bounding box center [333, 534] width 171 height 12
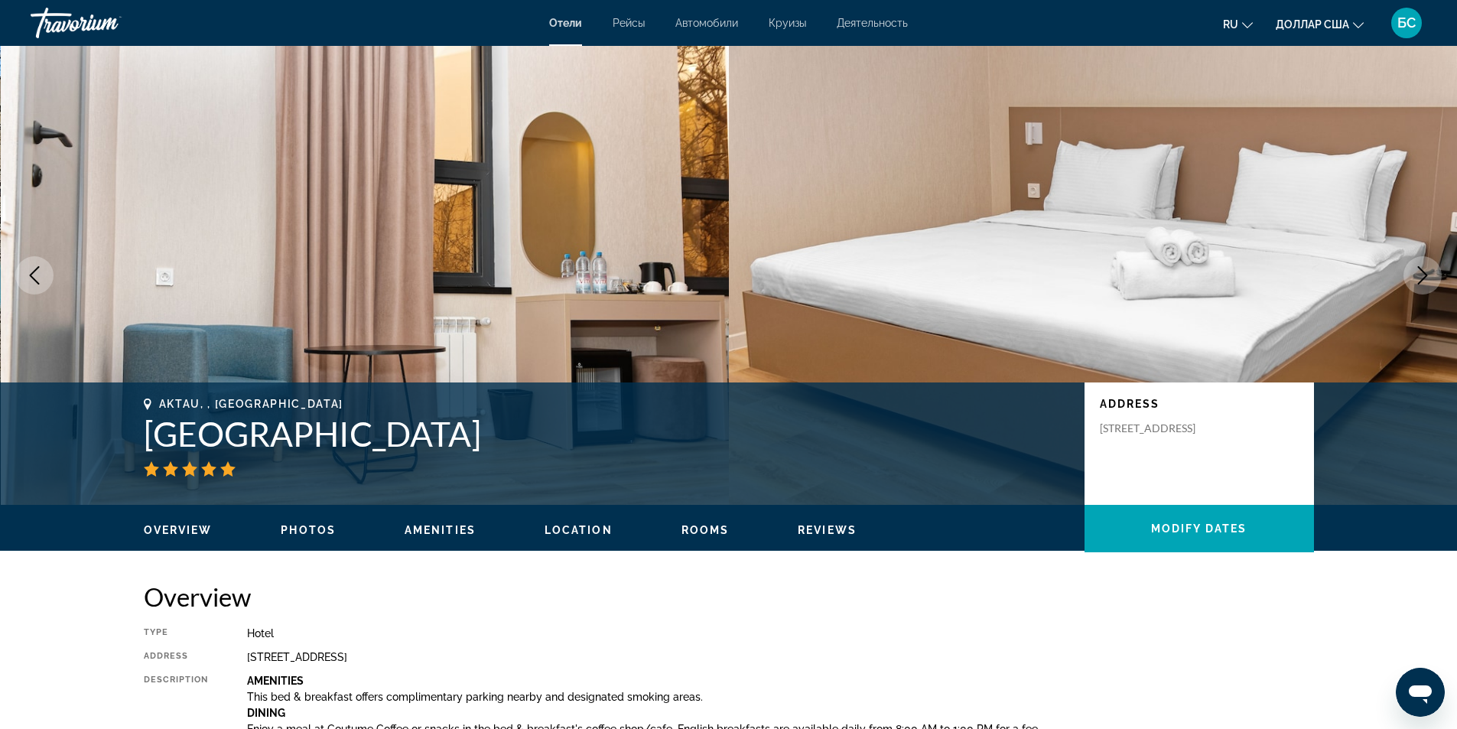
click at [31, 273] on icon "Previous image" at bounding box center [34, 275] width 18 height 18
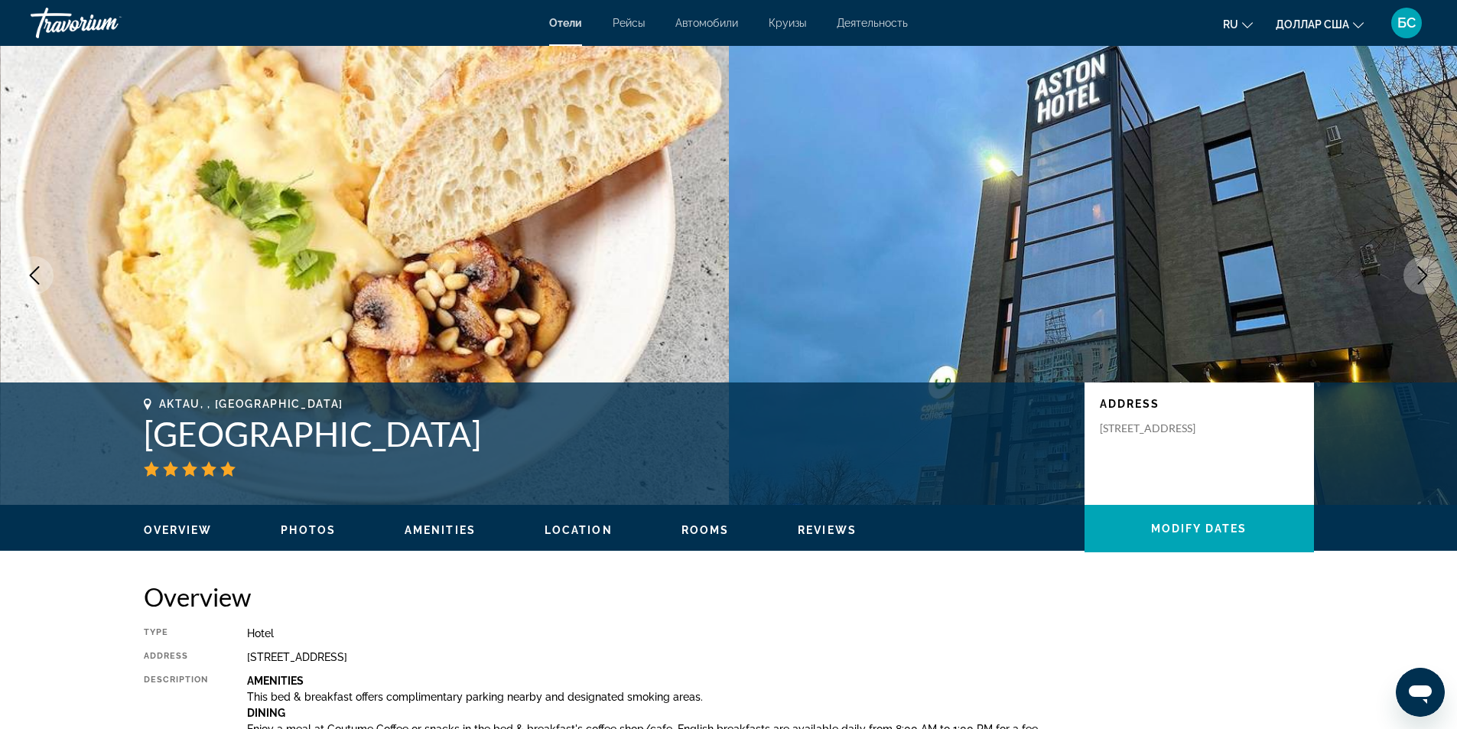
click at [34, 278] on icon "Previous image" at bounding box center [34, 275] width 18 height 18
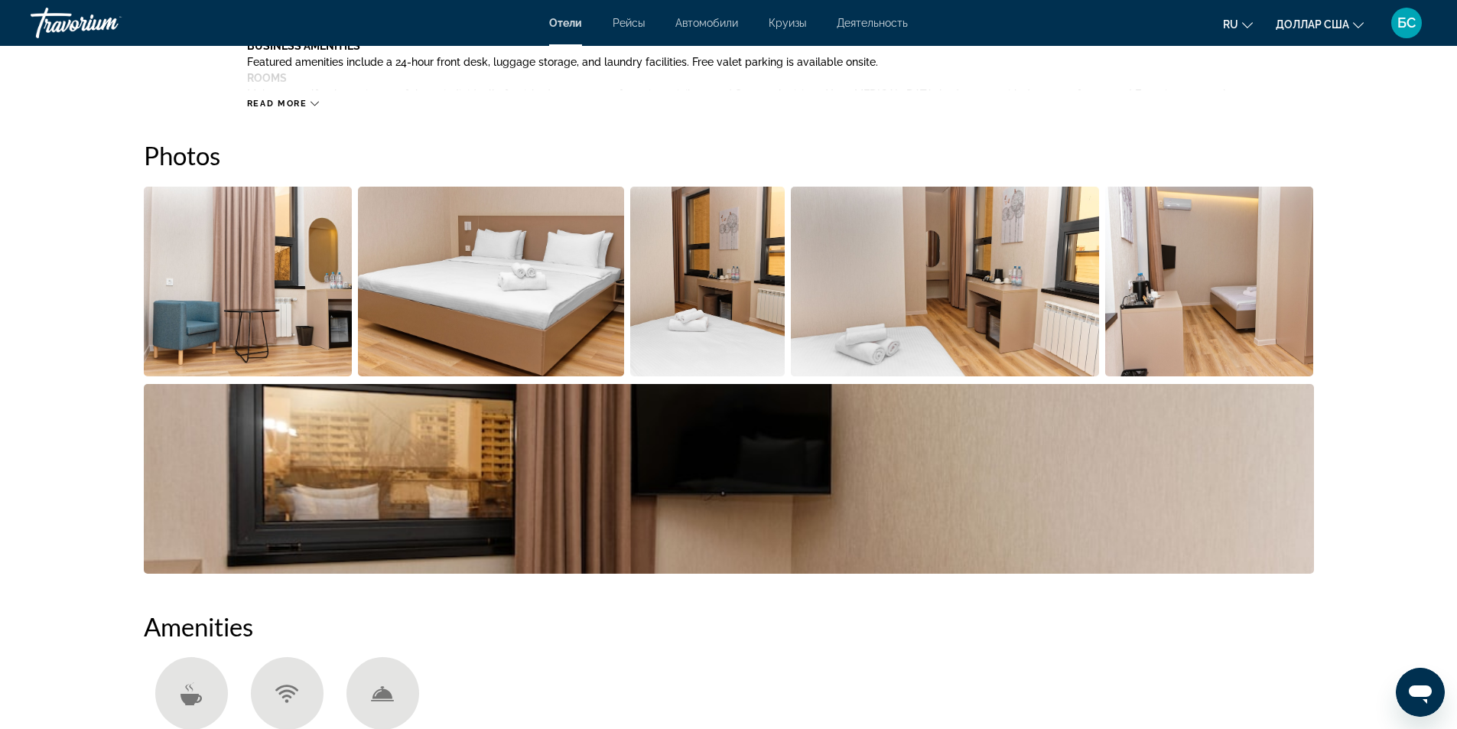
scroll to position [612, 0]
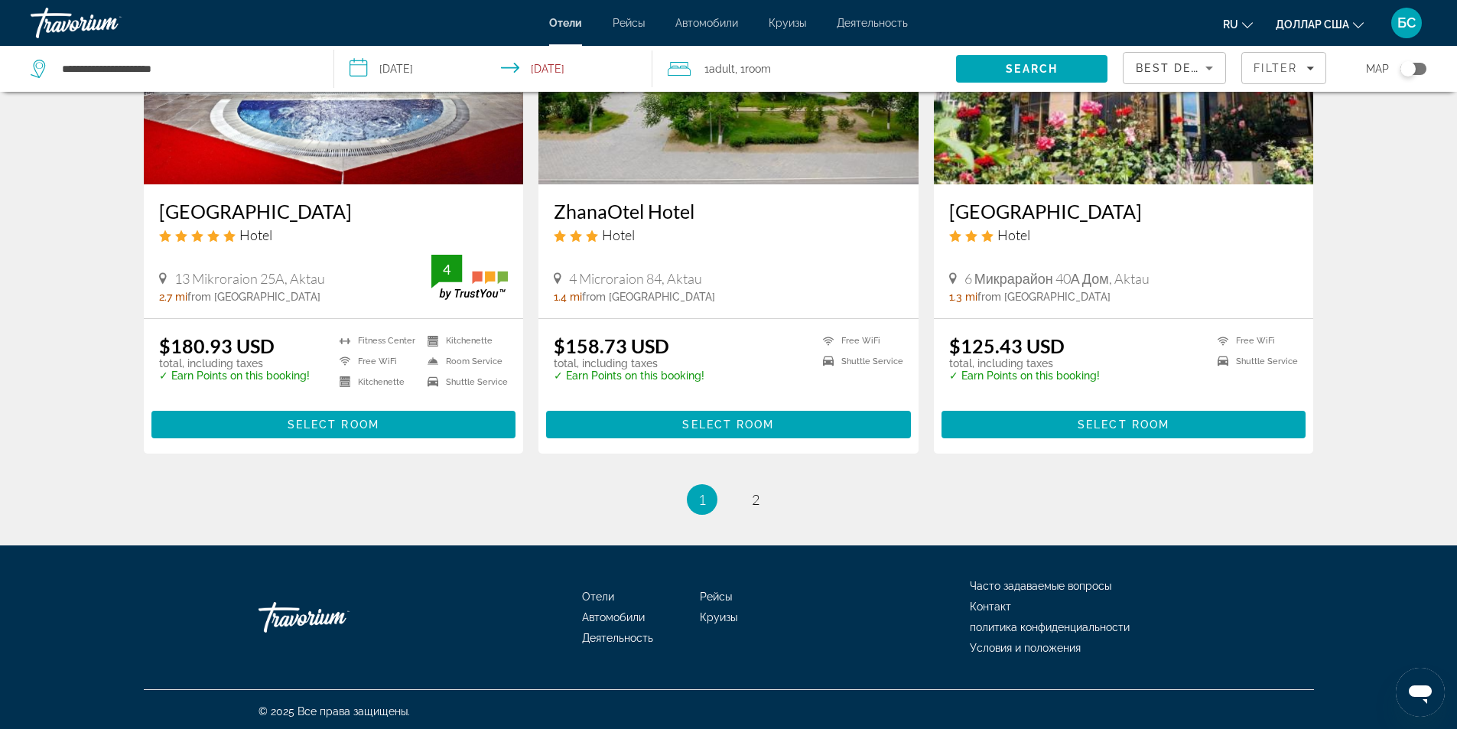
scroll to position [1887, 0]
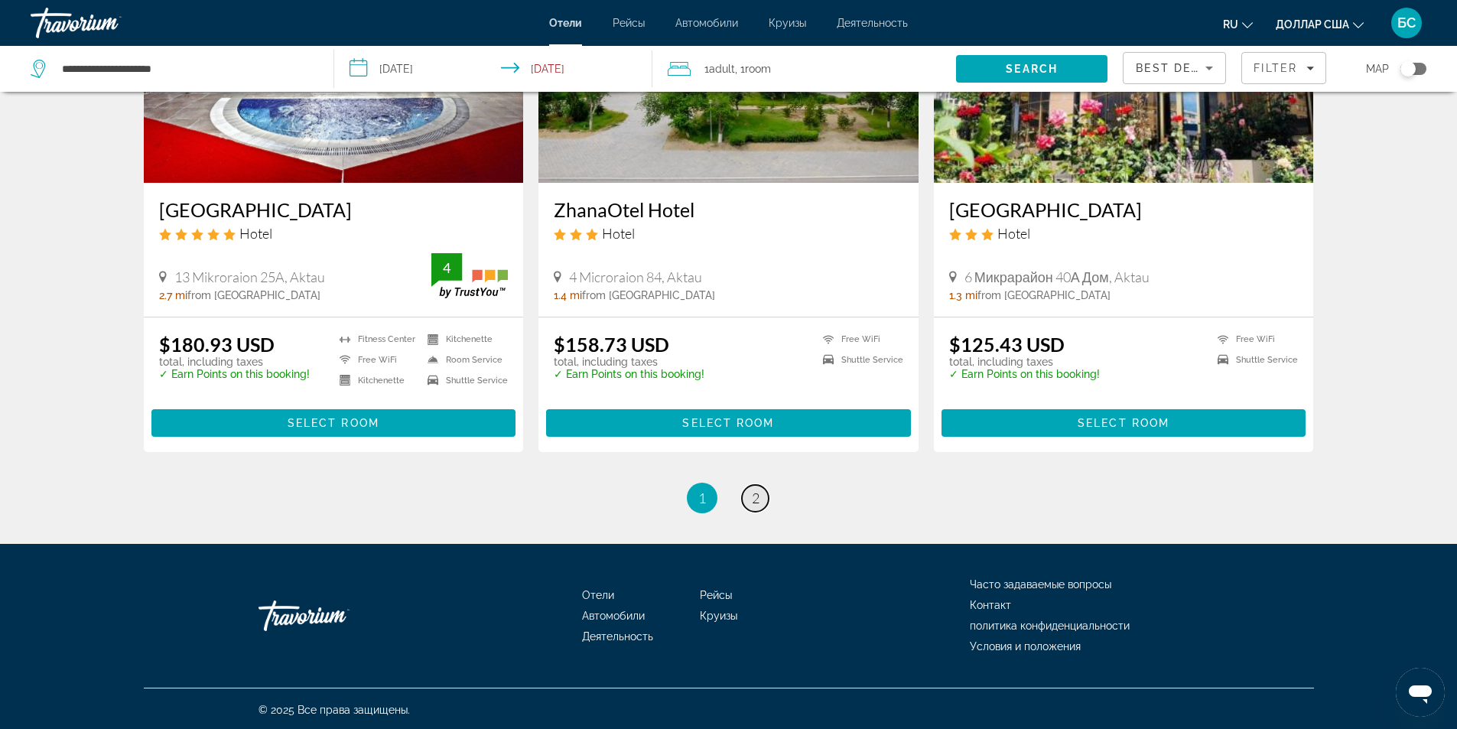
click at [755, 498] on span "2" at bounding box center [756, 497] width 8 height 17
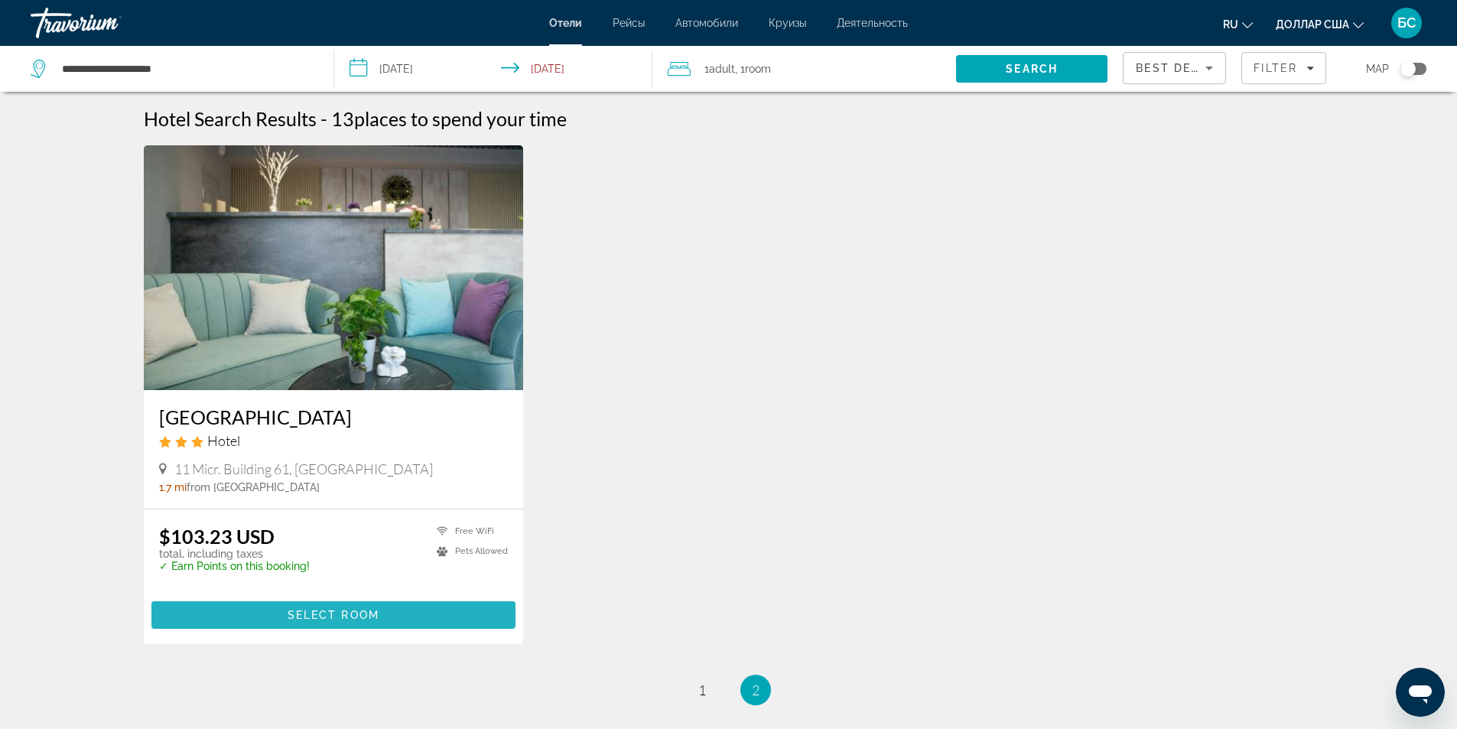
click at [346, 614] on span "Select Room" at bounding box center [334, 615] width 92 height 12
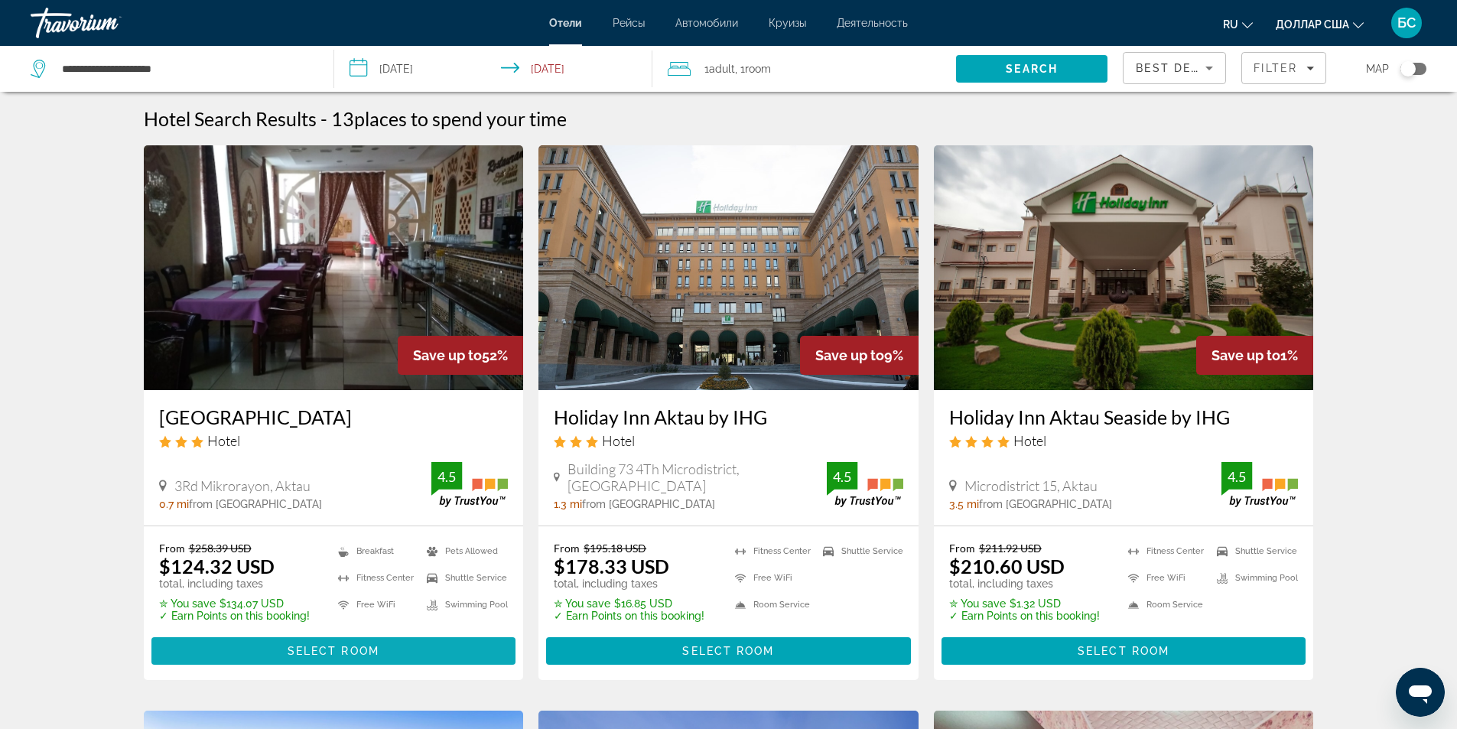
click at [319, 645] on span "Select Room" at bounding box center [334, 651] width 92 height 12
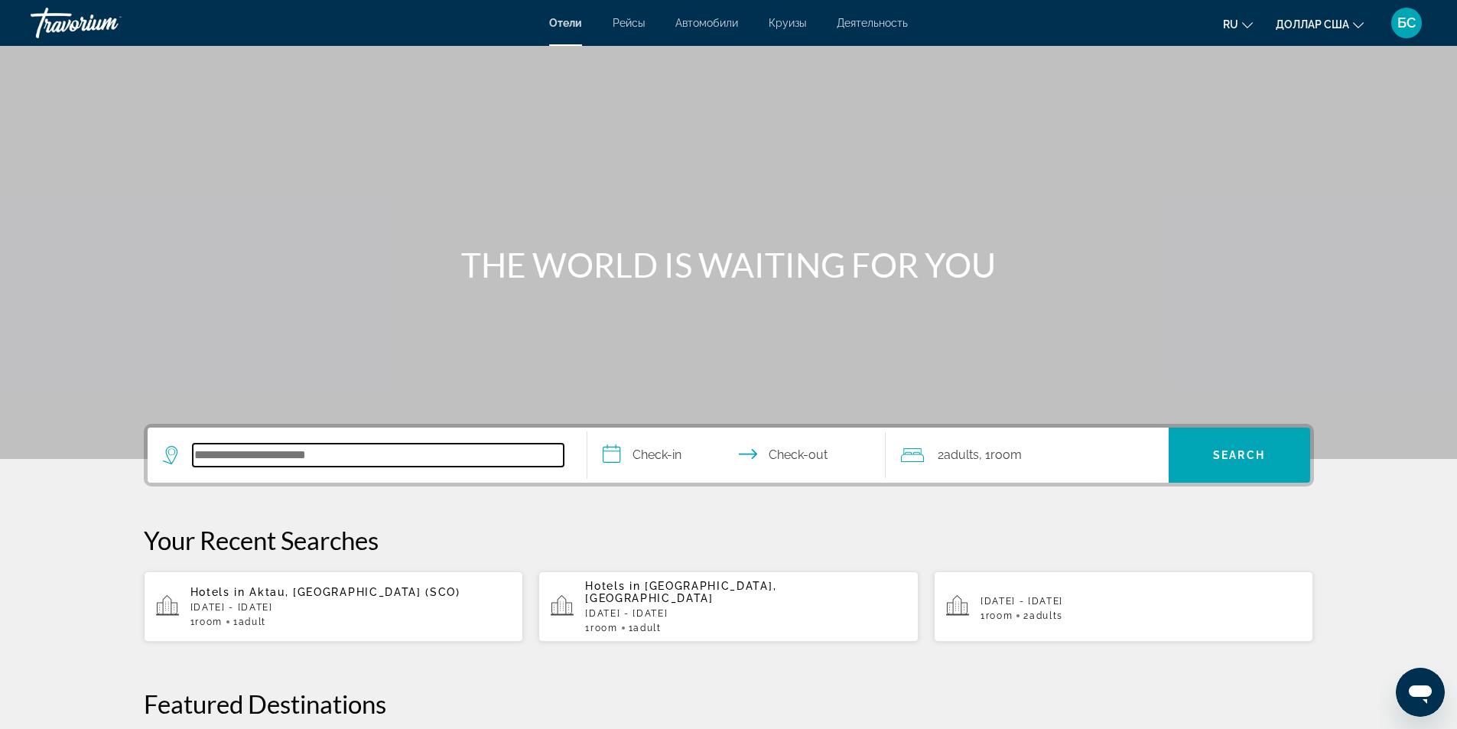
click at [288, 460] on input "Search hotel destination" at bounding box center [378, 455] width 371 height 23
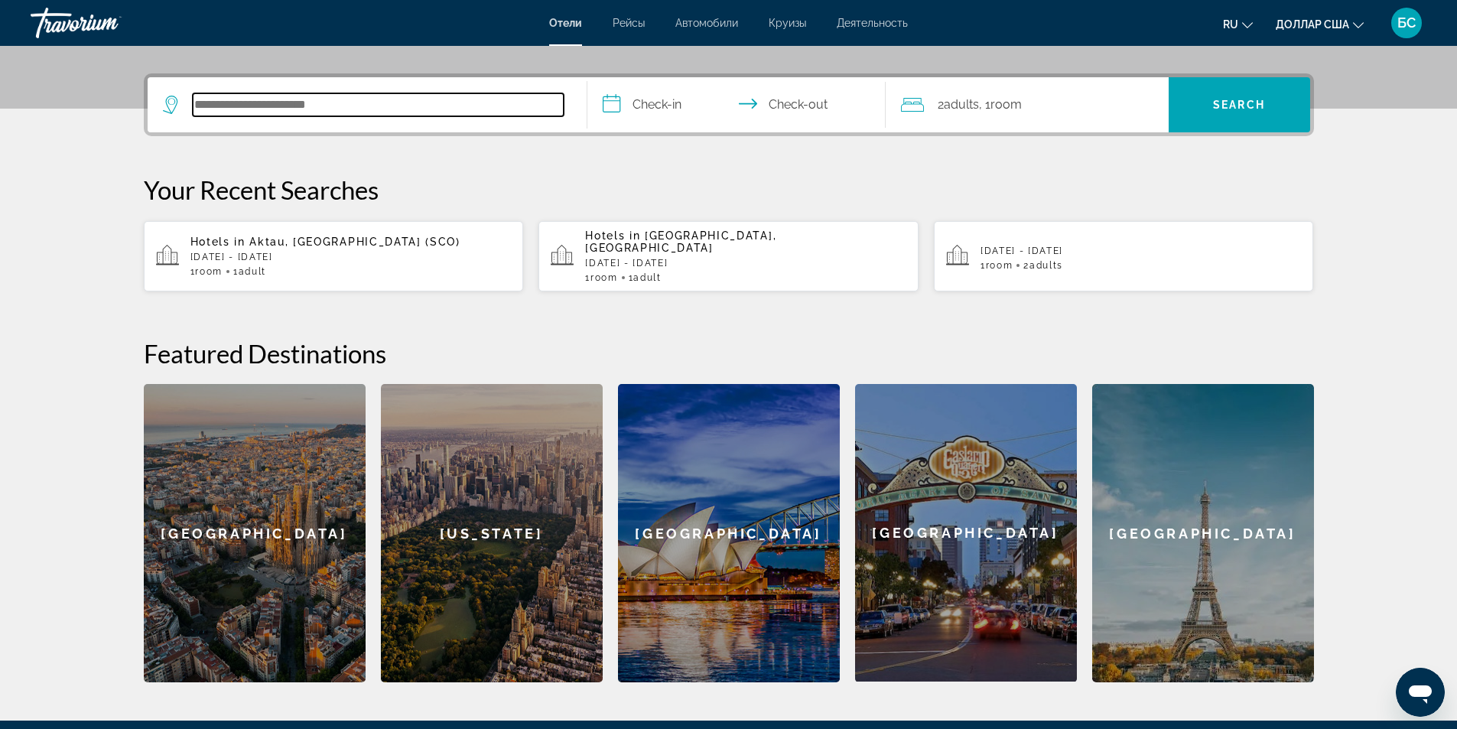
scroll to position [374, 0]
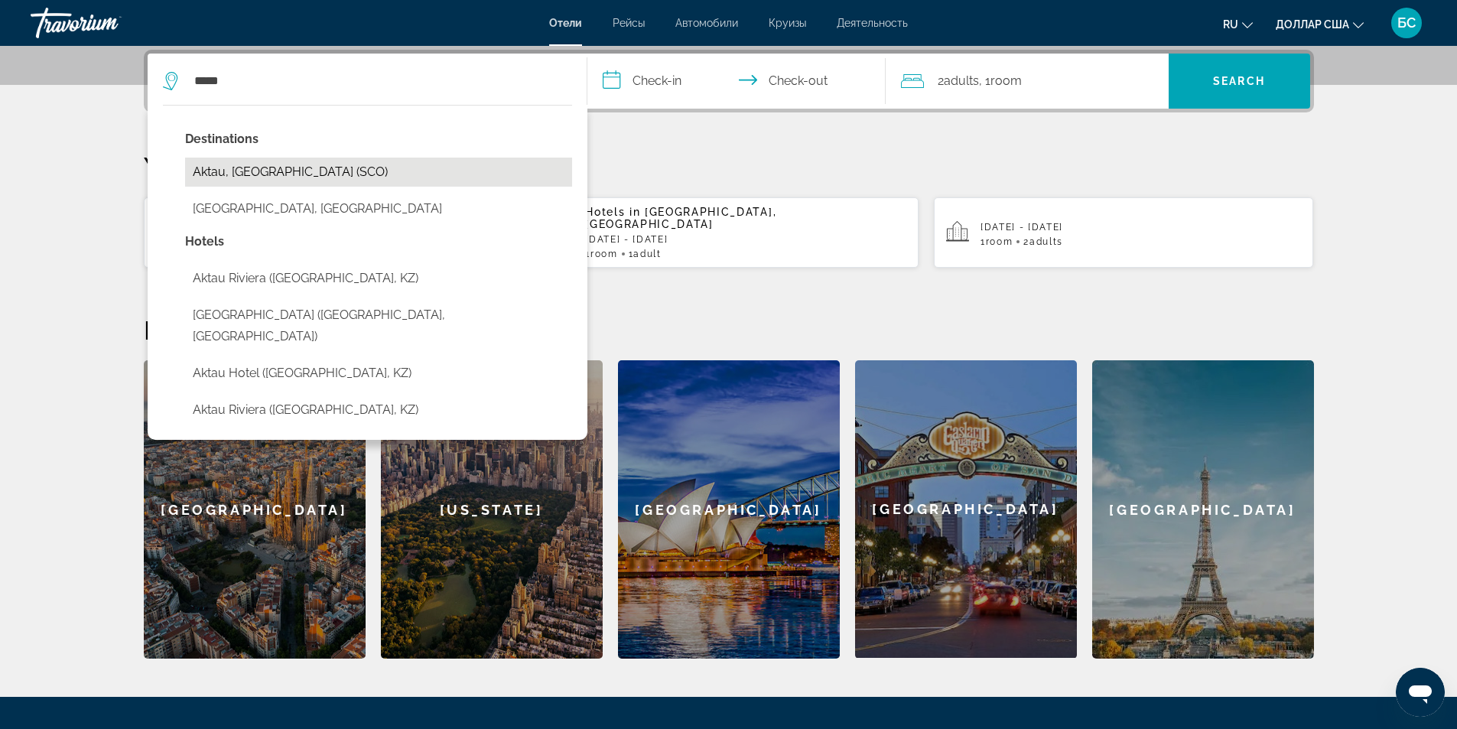
click at [239, 176] on button "Aktau, [GEOGRAPHIC_DATA] (SCO)" at bounding box center [378, 172] width 387 height 29
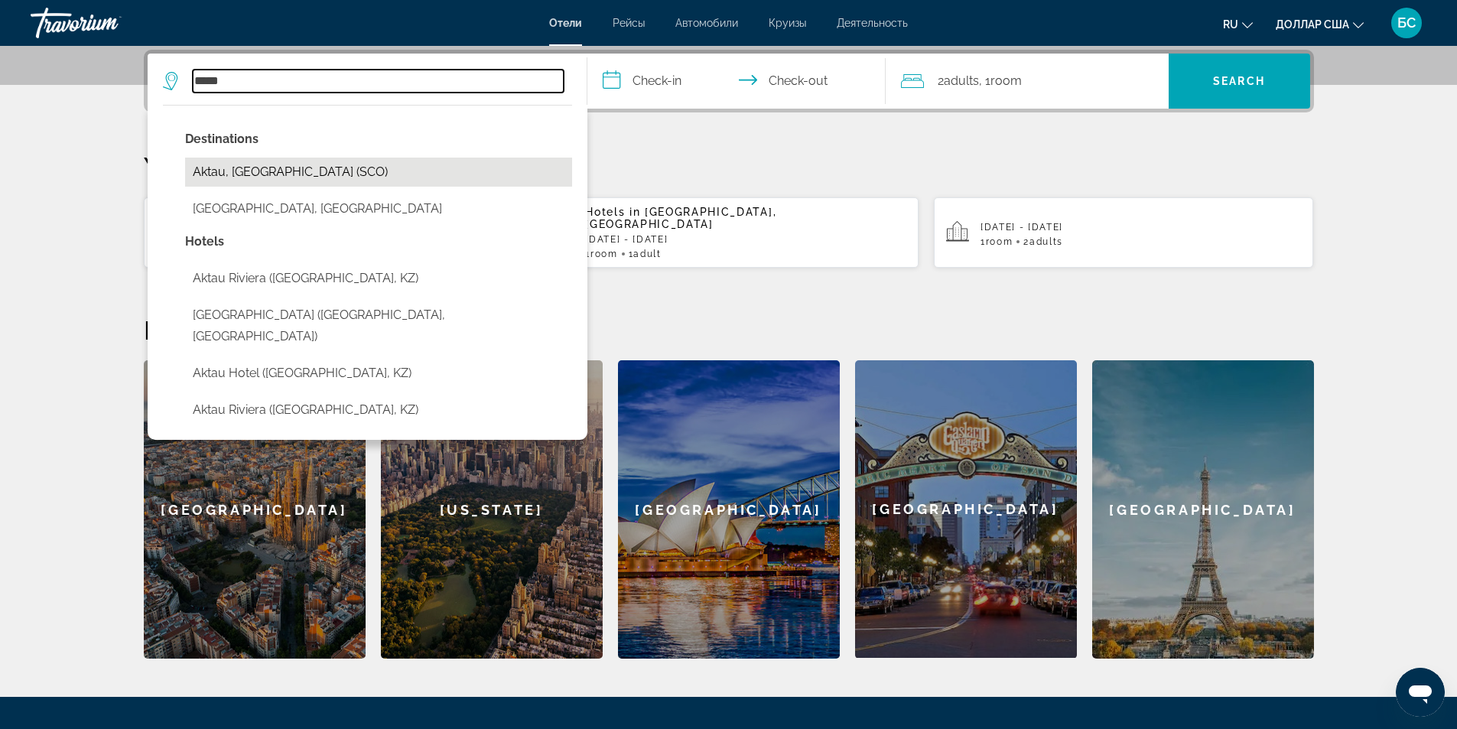
type input "**********"
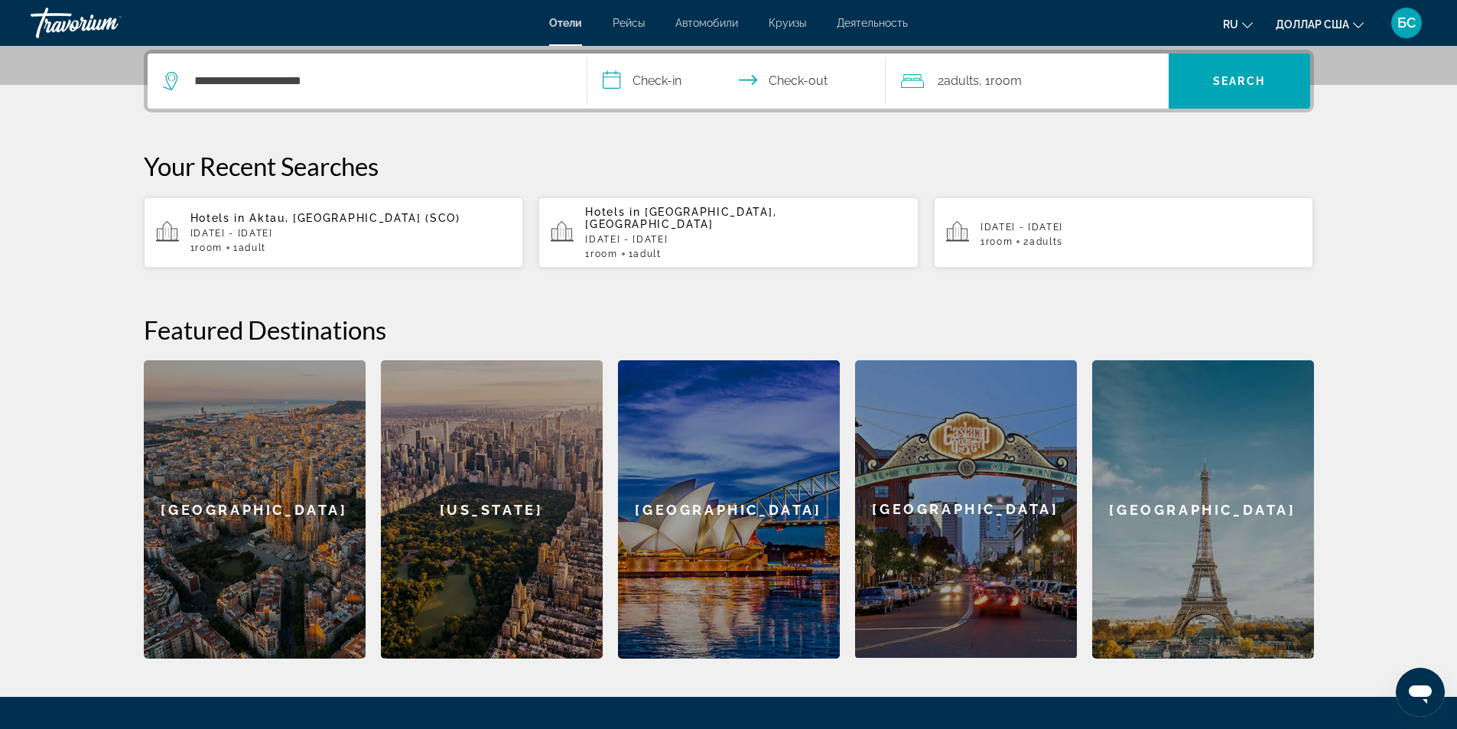
click at [657, 80] on input "**********" at bounding box center [739, 84] width 304 height 60
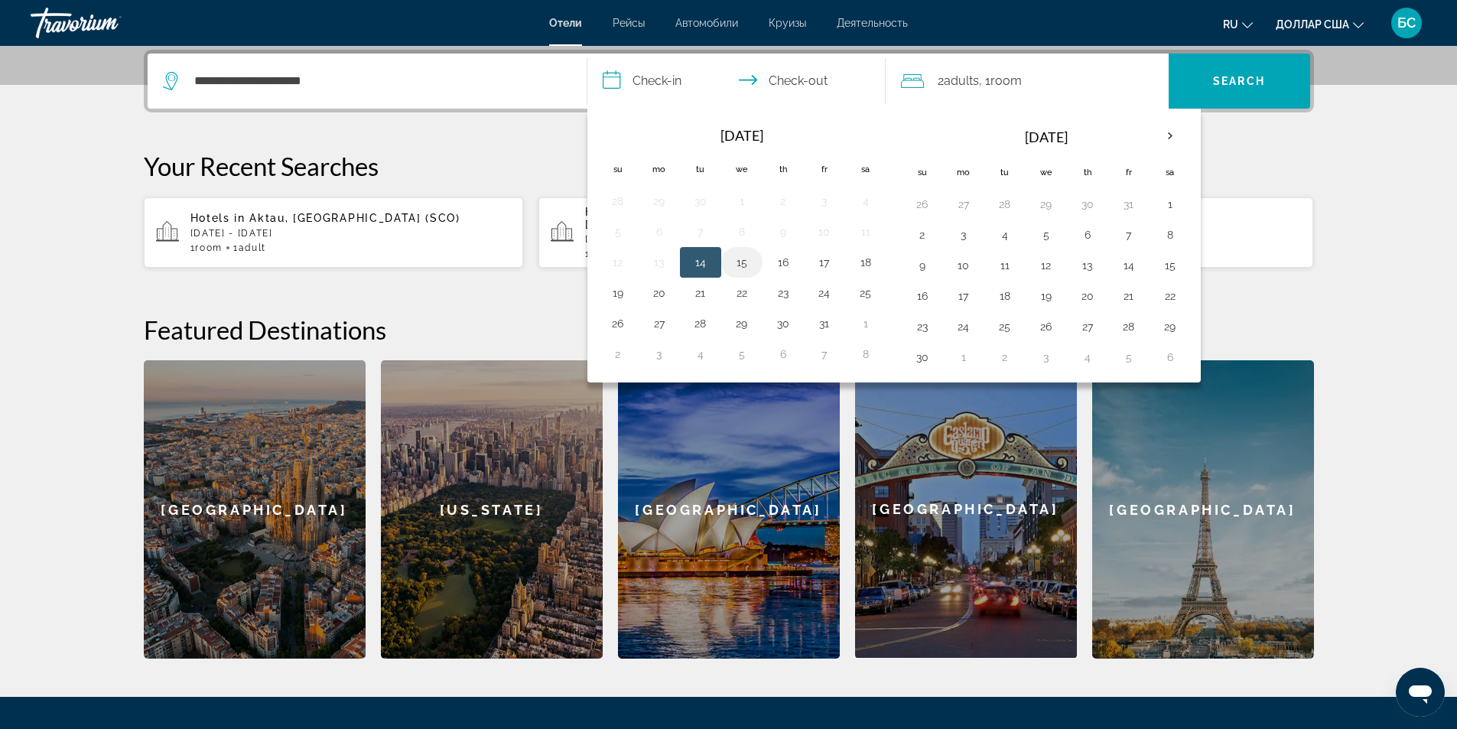
click at [738, 265] on button "15" at bounding box center [742, 262] width 24 height 21
click at [868, 263] on button "18" at bounding box center [865, 262] width 24 height 21
type input "**********"
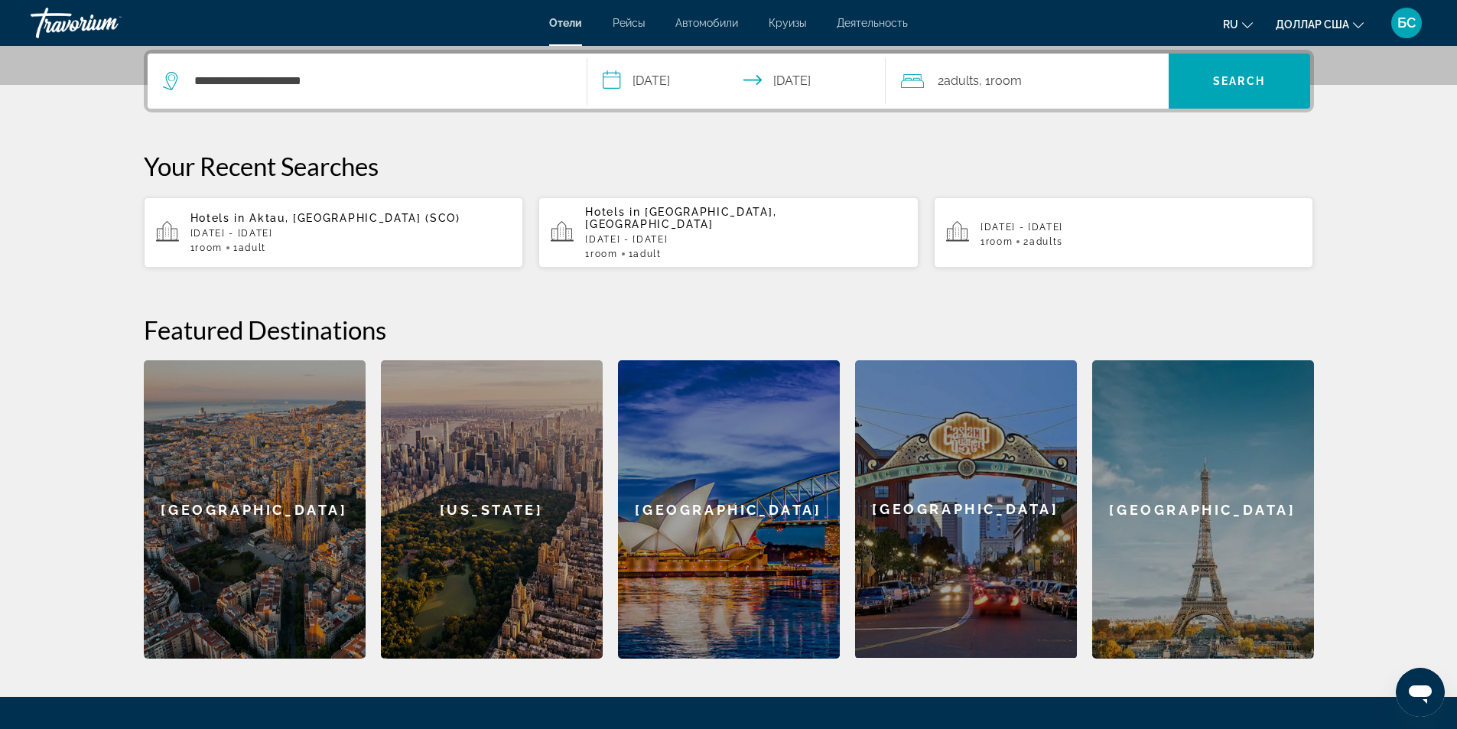
click at [964, 75] on span "Adults" at bounding box center [961, 80] width 35 height 15
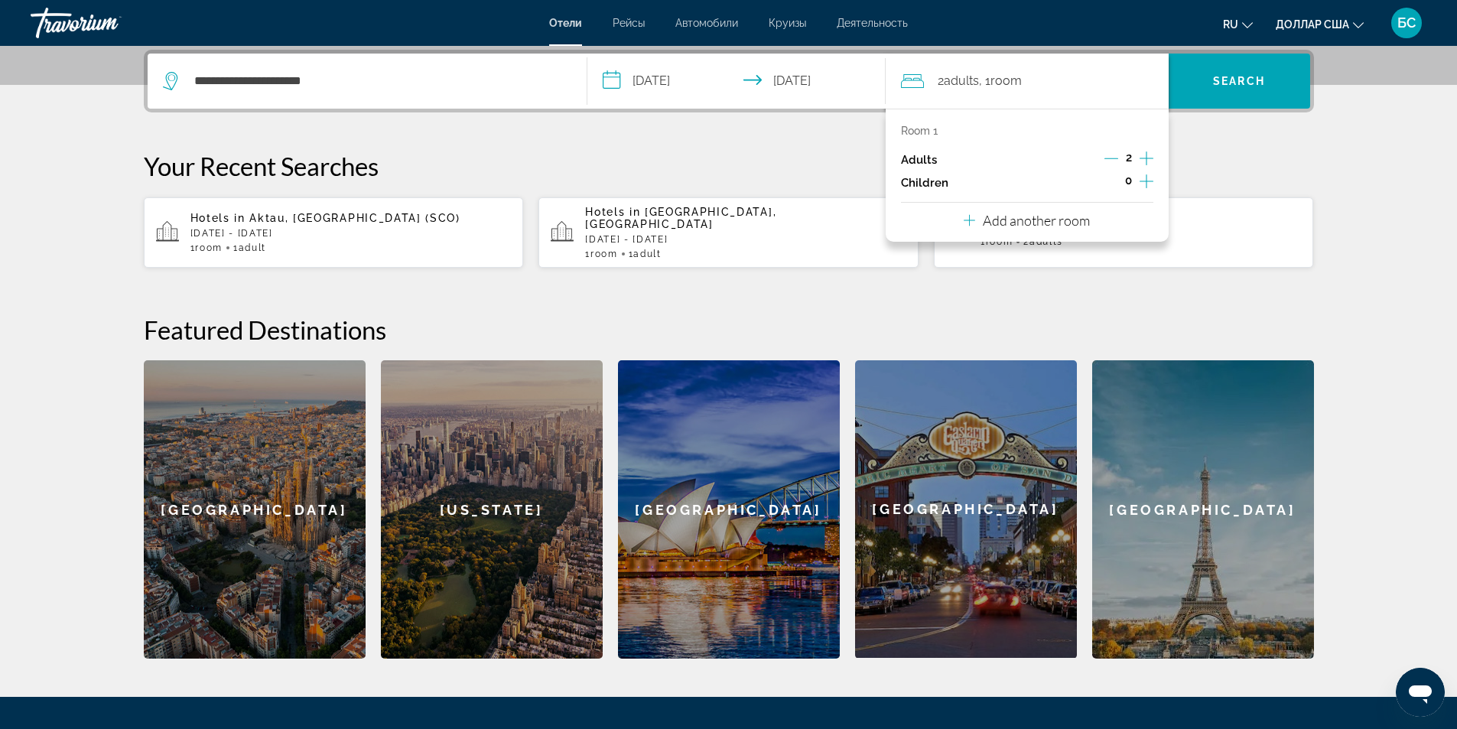
click at [1114, 158] on icon "Decrement adults" at bounding box center [1111, 158] width 14 height 14
click at [1219, 149] on div "**********" at bounding box center [728, 354] width 1231 height 609
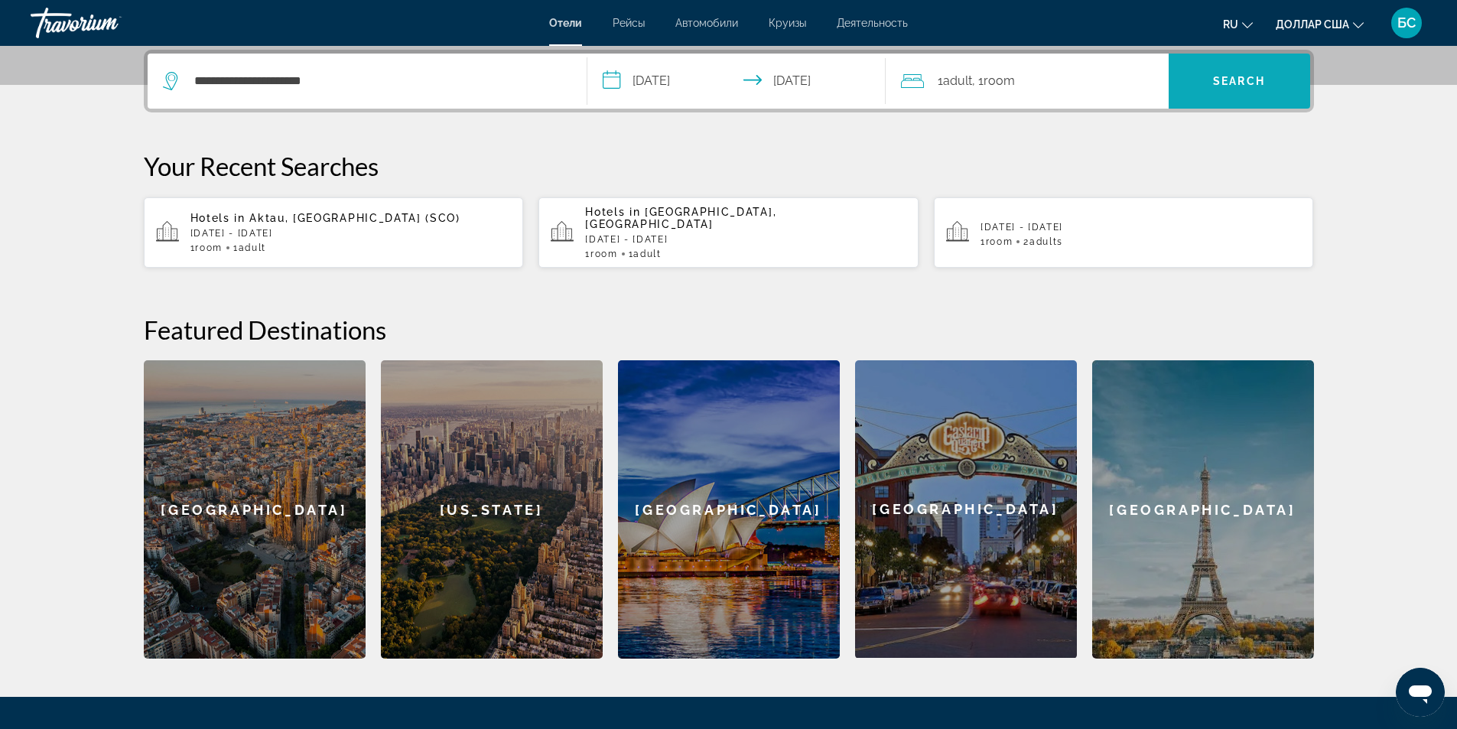
click at [1231, 82] on span "Search" at bounding box center [1239, 81] width 52 height 12
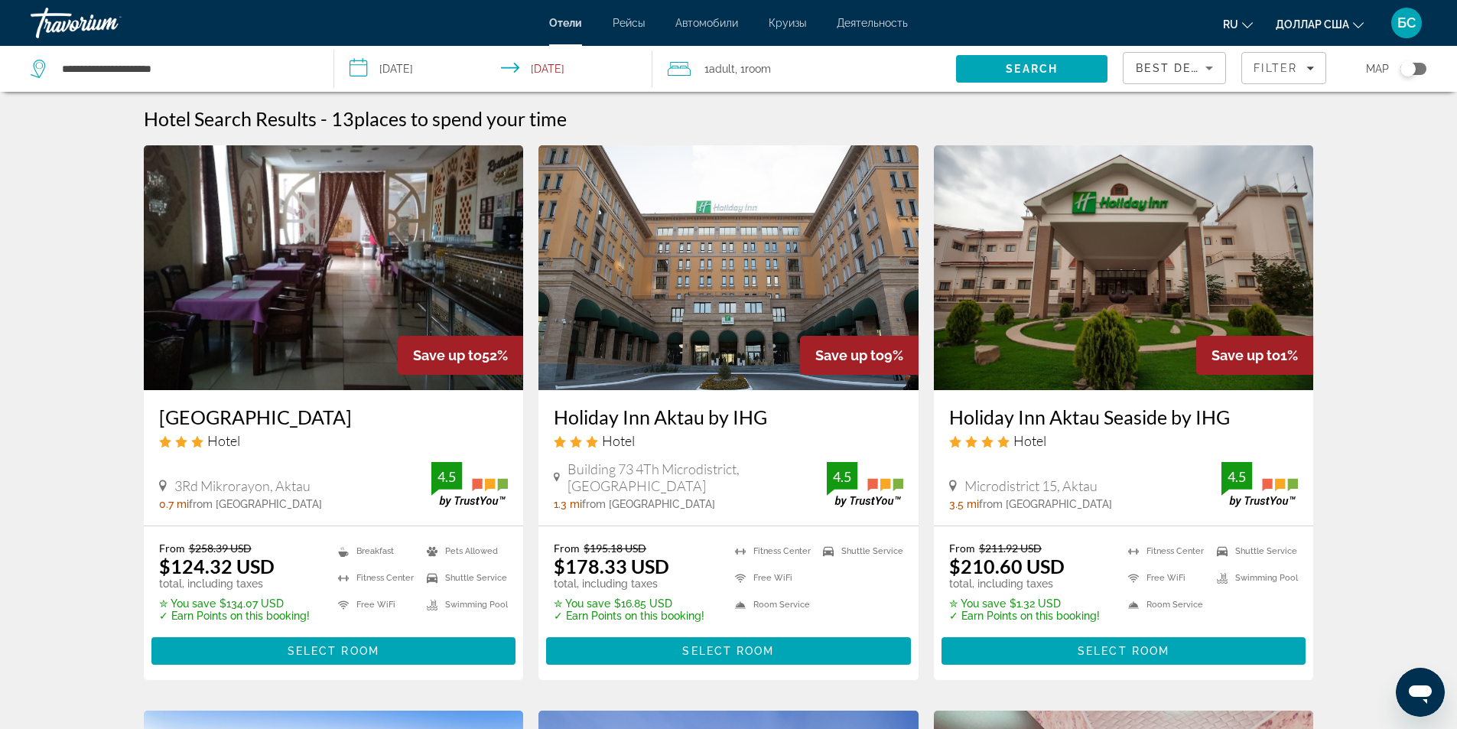
click at [355, 456] on div "[GEOGRAPHIC_DATA] Hotel" at bounding box center [333, 432] width 349 height 55
click at [327, 651] on span "Select Room" at bounding box center [334, 651] width 92 height 12
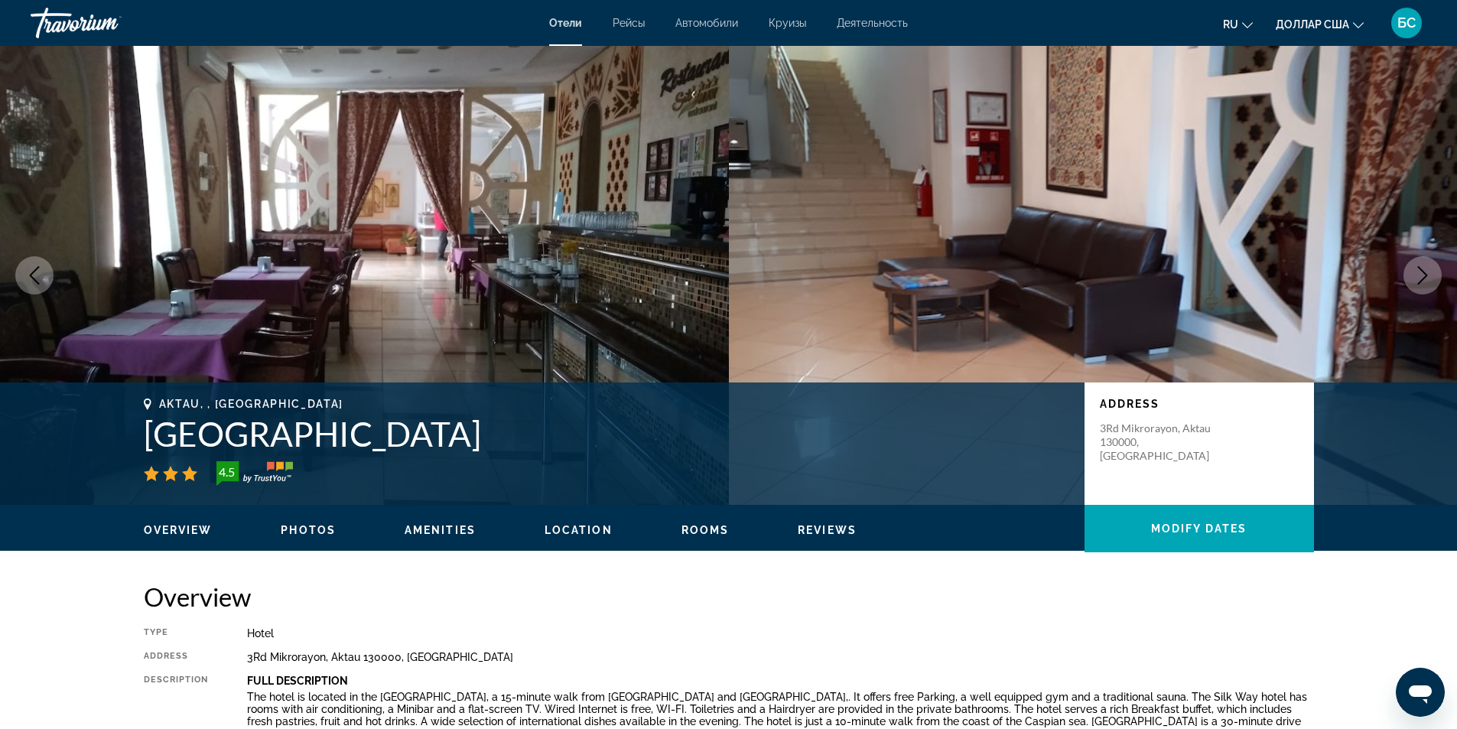
click at [1430, 275] on icon "Next image" at bounding box center [1422, 275] width 18 height 18
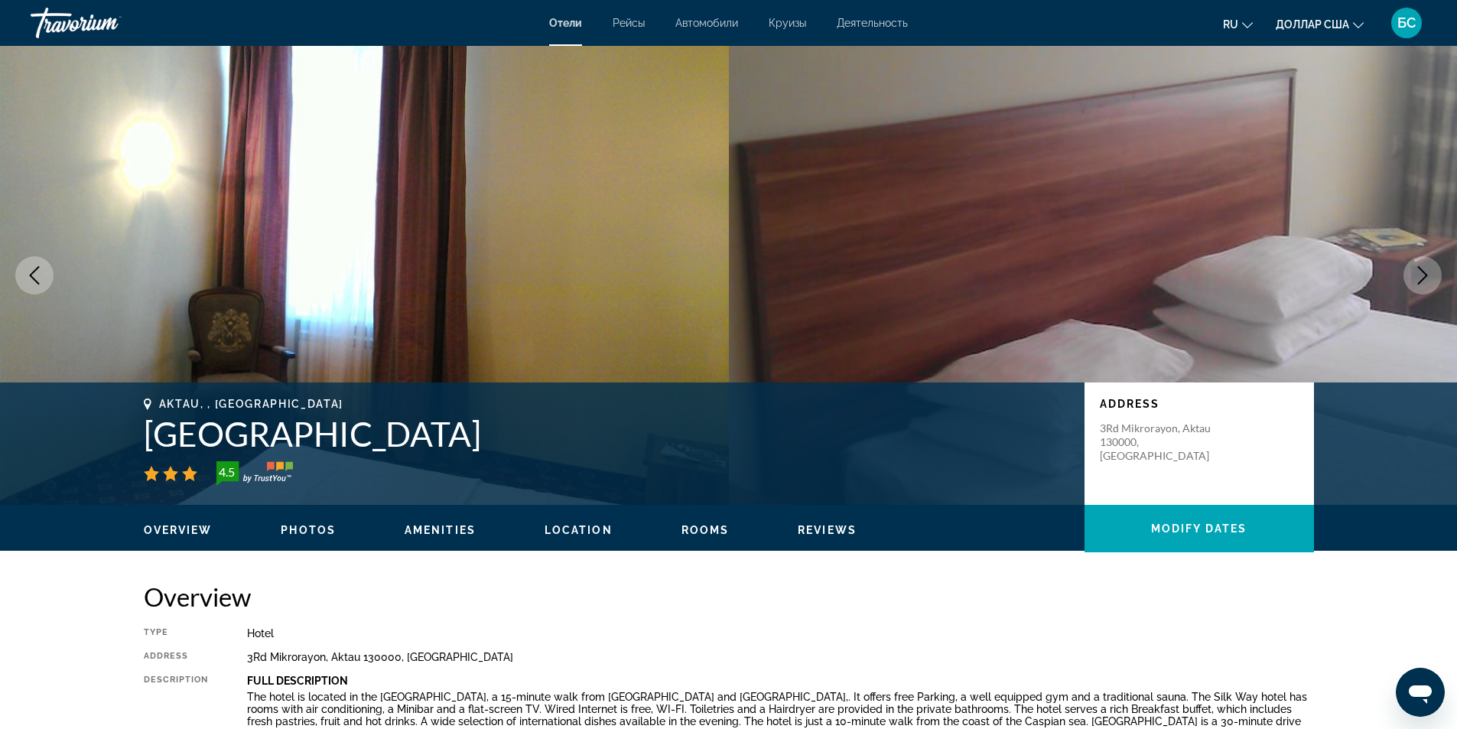
click at [1430, 275] on icon "Next image" at bounding box center [1422, 275] width 18 height 18
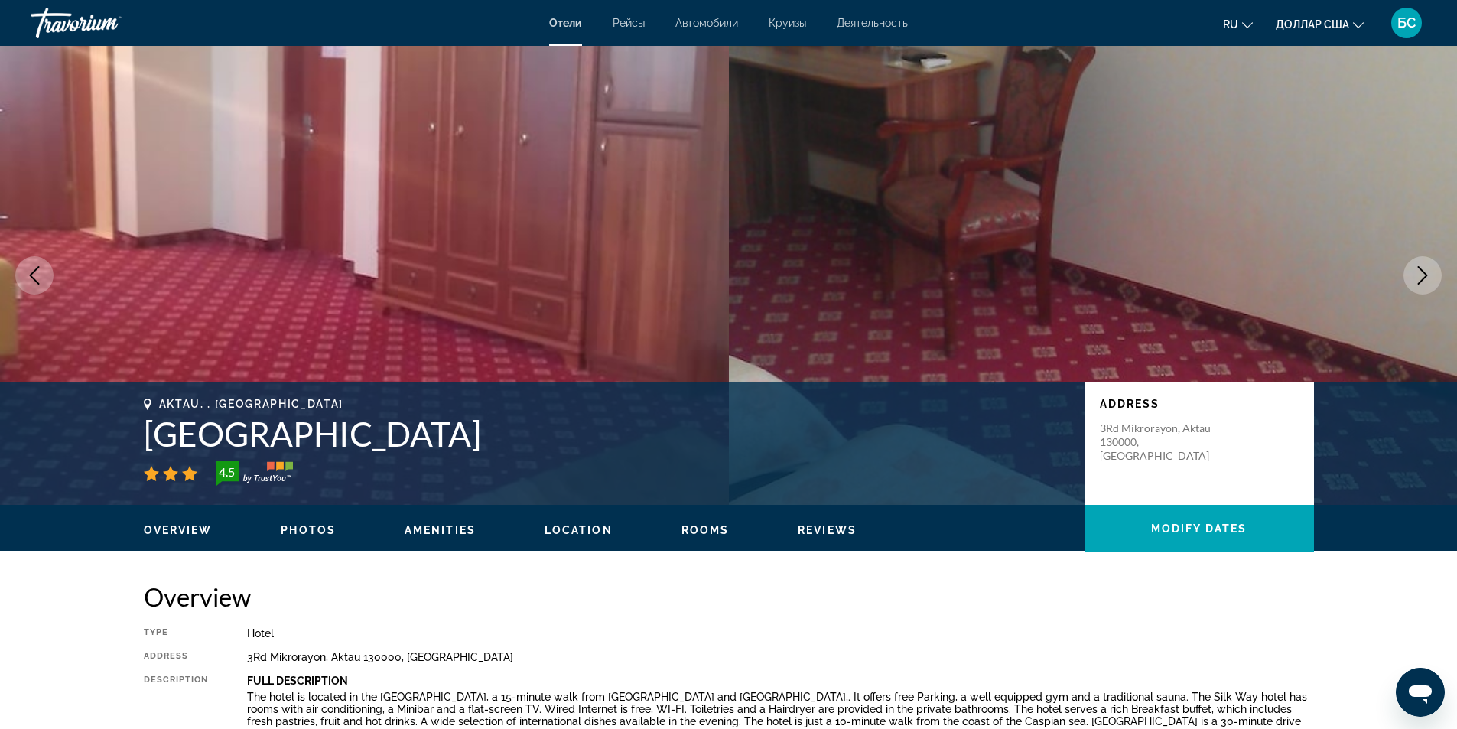
click at [36, 271] on icon "Previous image" at bounding box center [34, 275] width 18 height 18
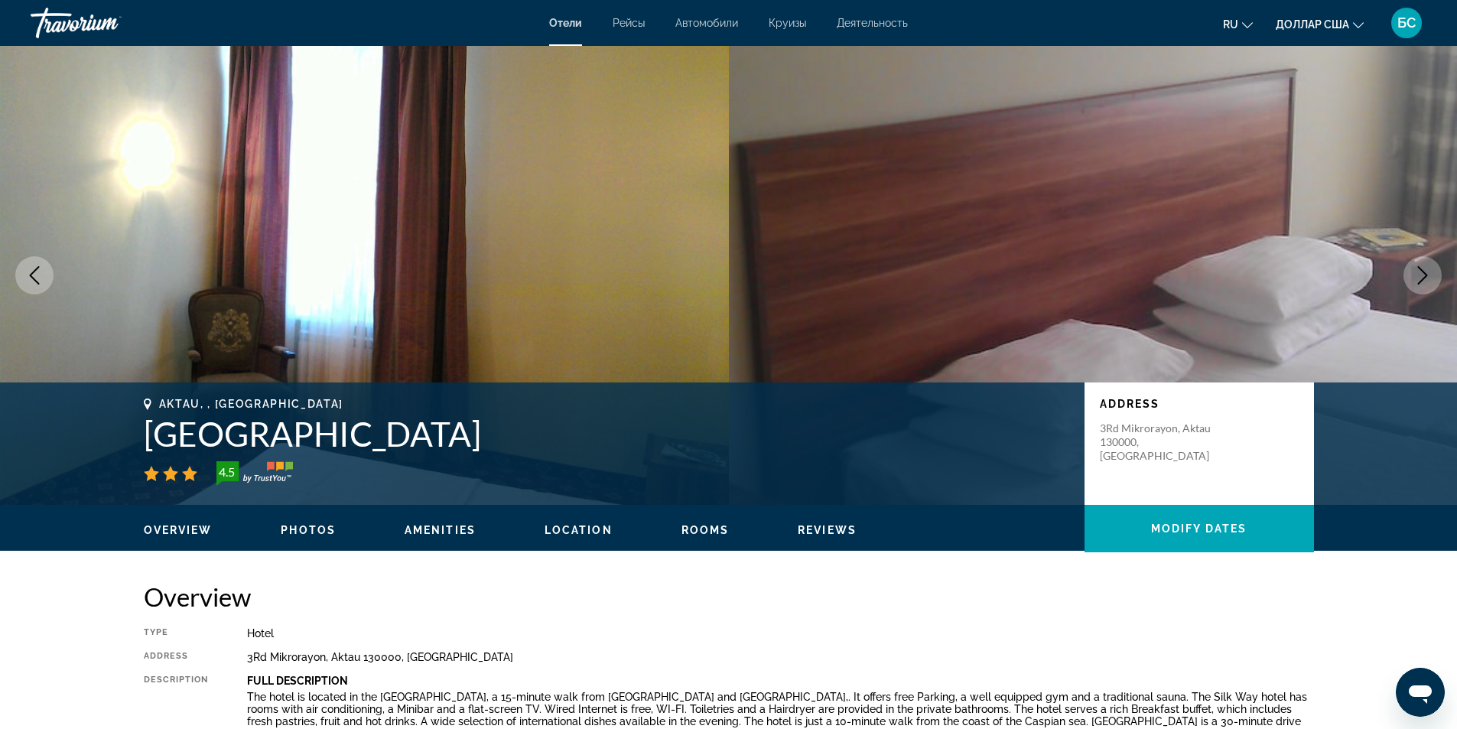
click at [1421, 271] on icon "Next image" at bounding box center [1422, 275] width 18 height 18
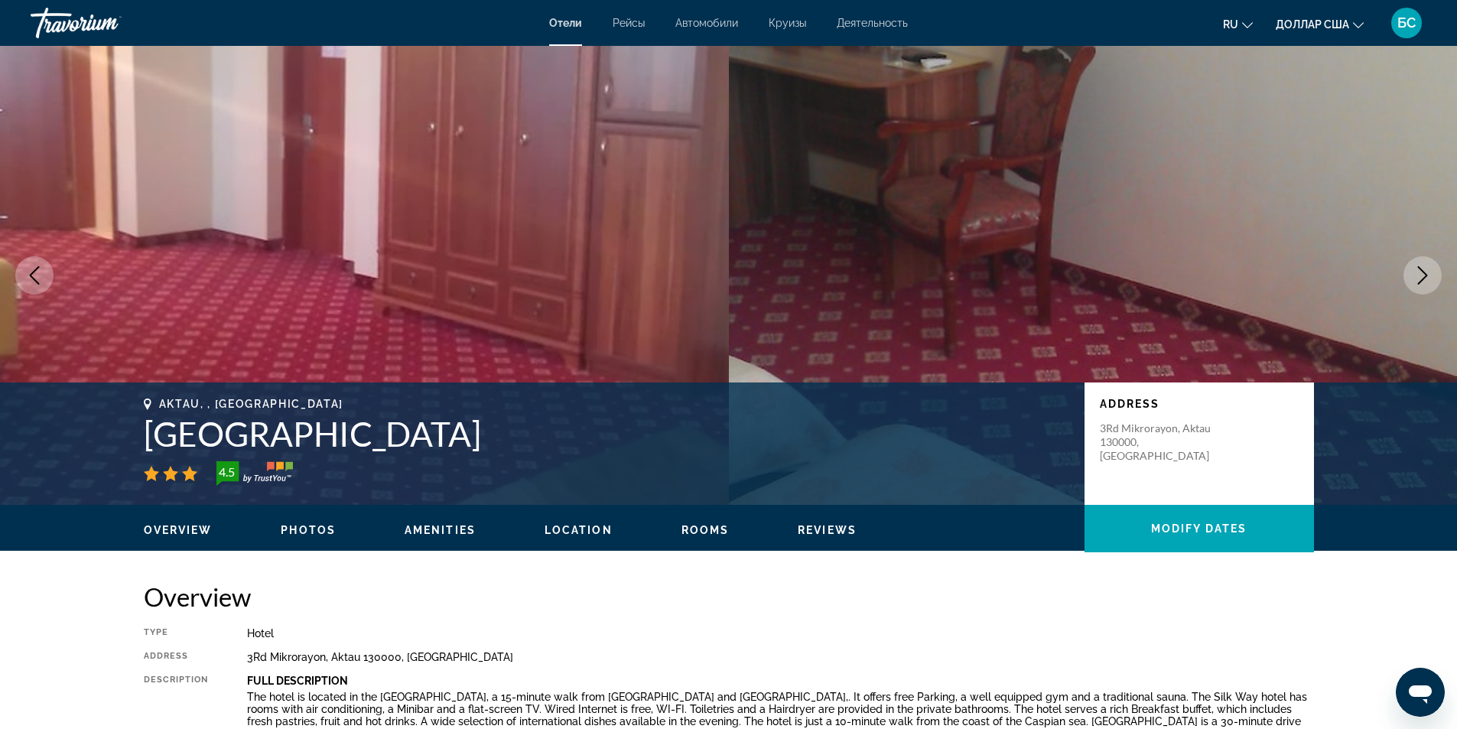
click at [1421, 271] on icon "Next image" at bounding box center [1422, 275] width 18 height 18
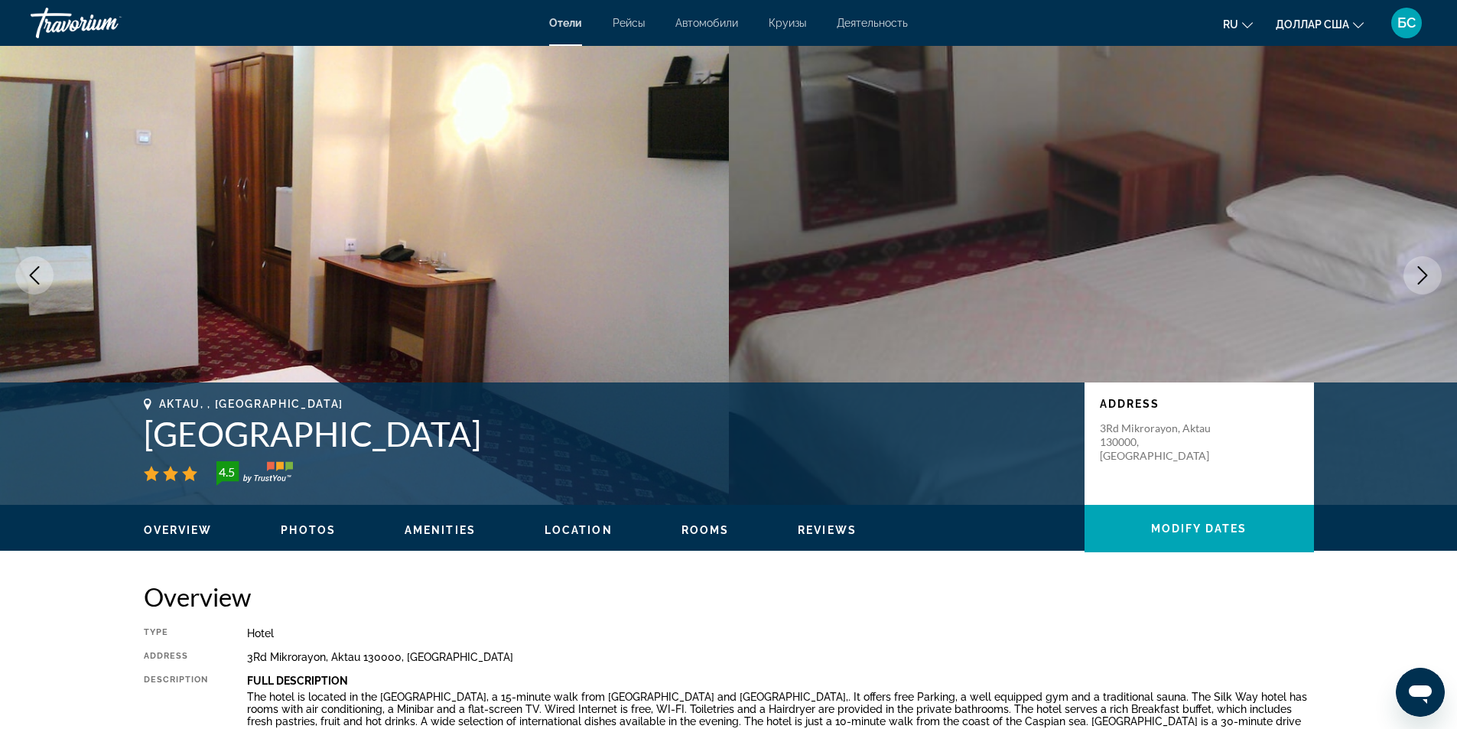
click at [1421, 271] on icon "Next image" at bounding box center [1422, 275] width 18 height 18
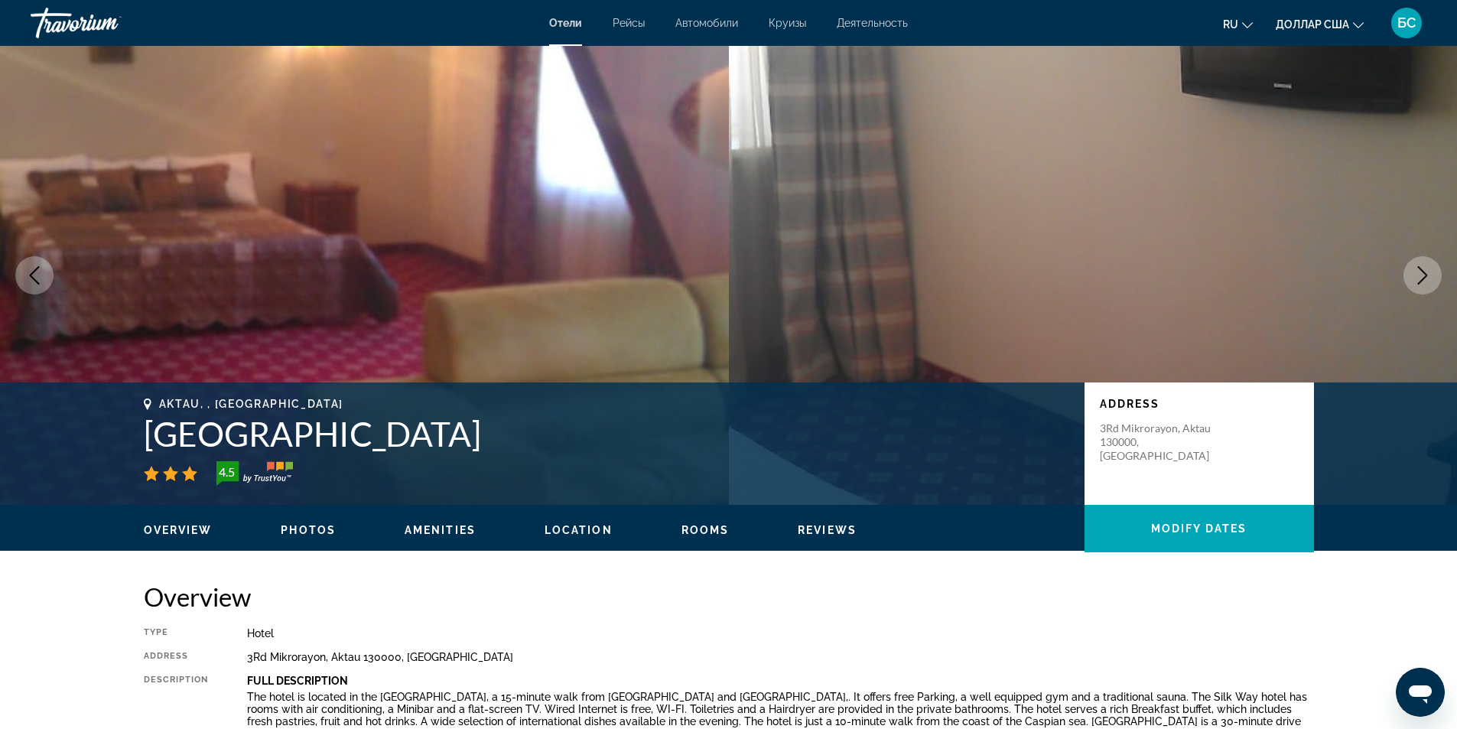
click at [1421, 271] on icon "Next image" at bounding box center [1422, 275] width 18 height 18
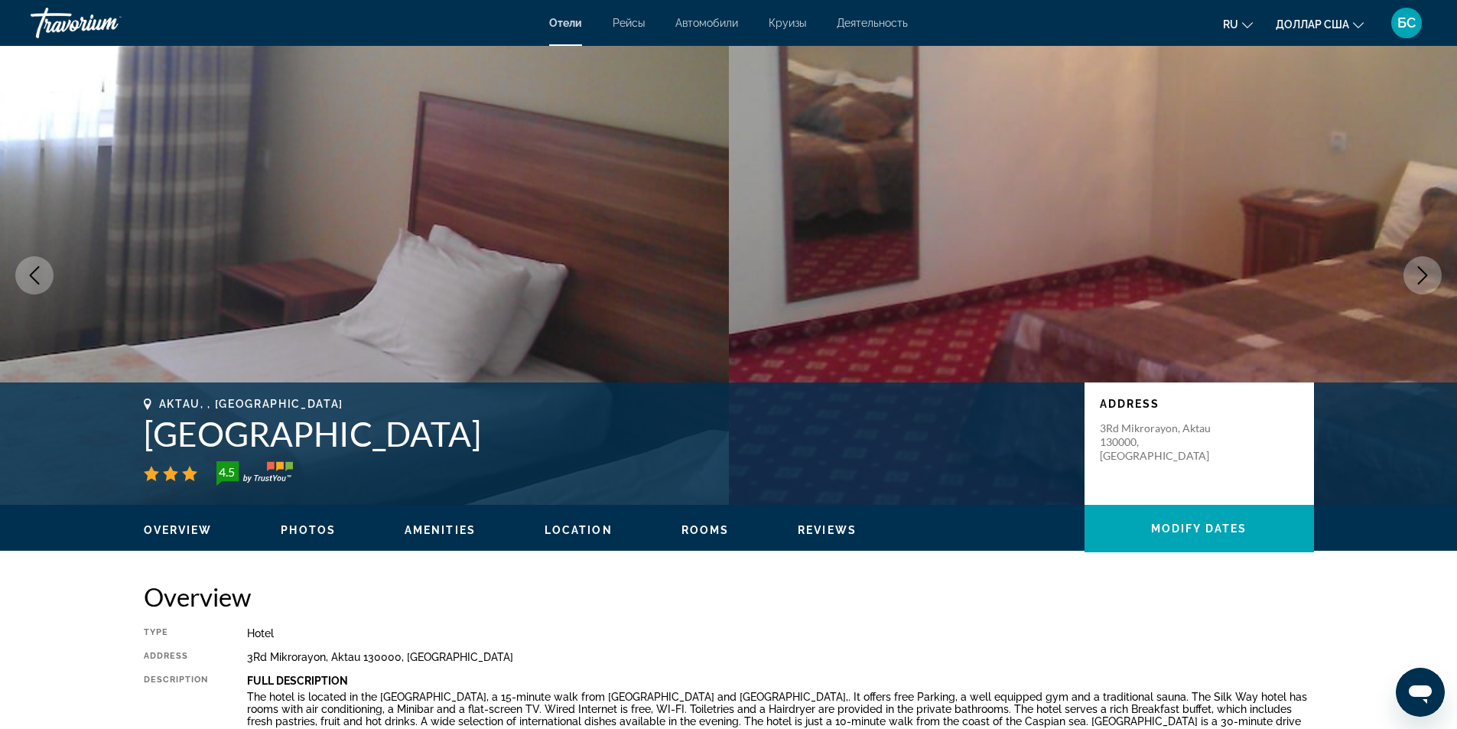
click at [1421, 271] on icon "Next image" at bounding box center [1422, 275] width 18 height 18
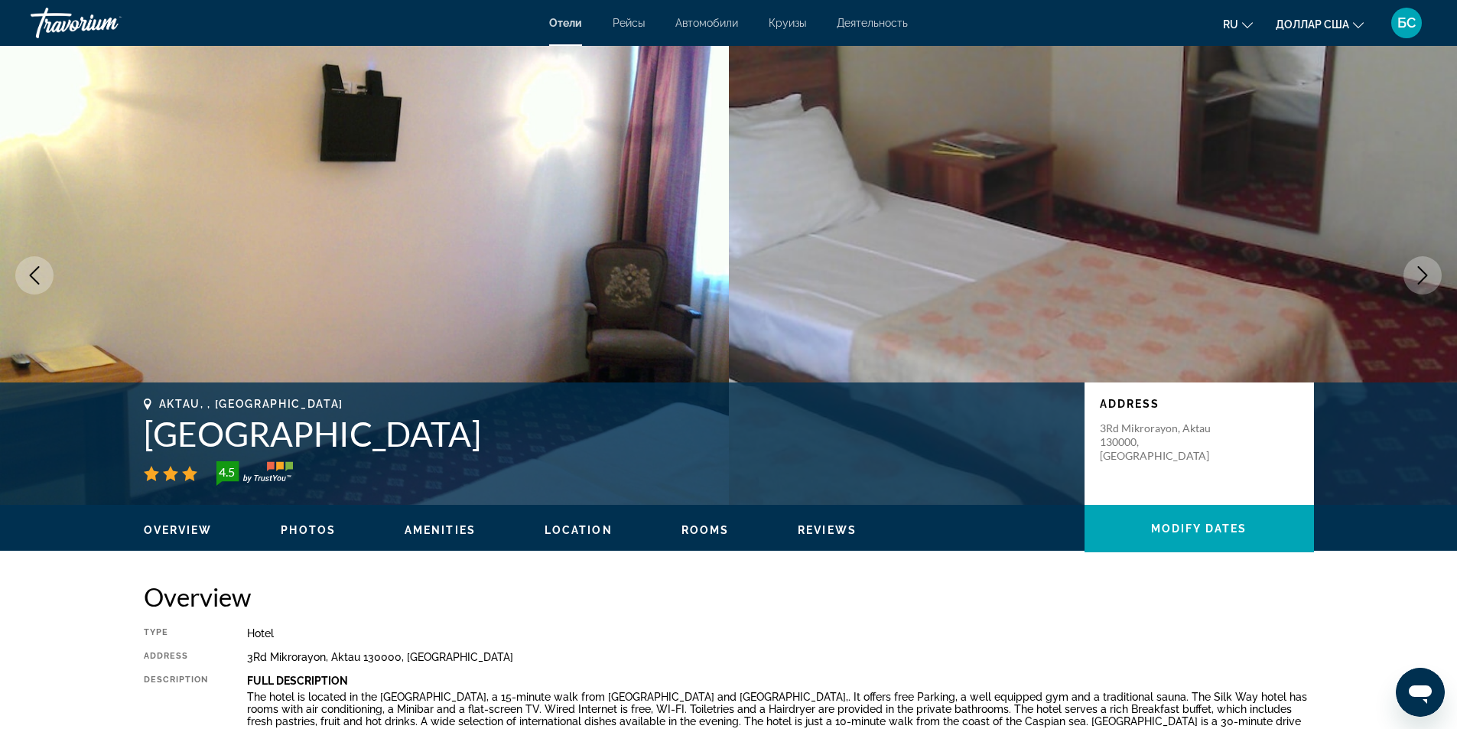
click at [1421, 271] on icon "Next image" at bounding box center [1422, 275] width 18 height 18
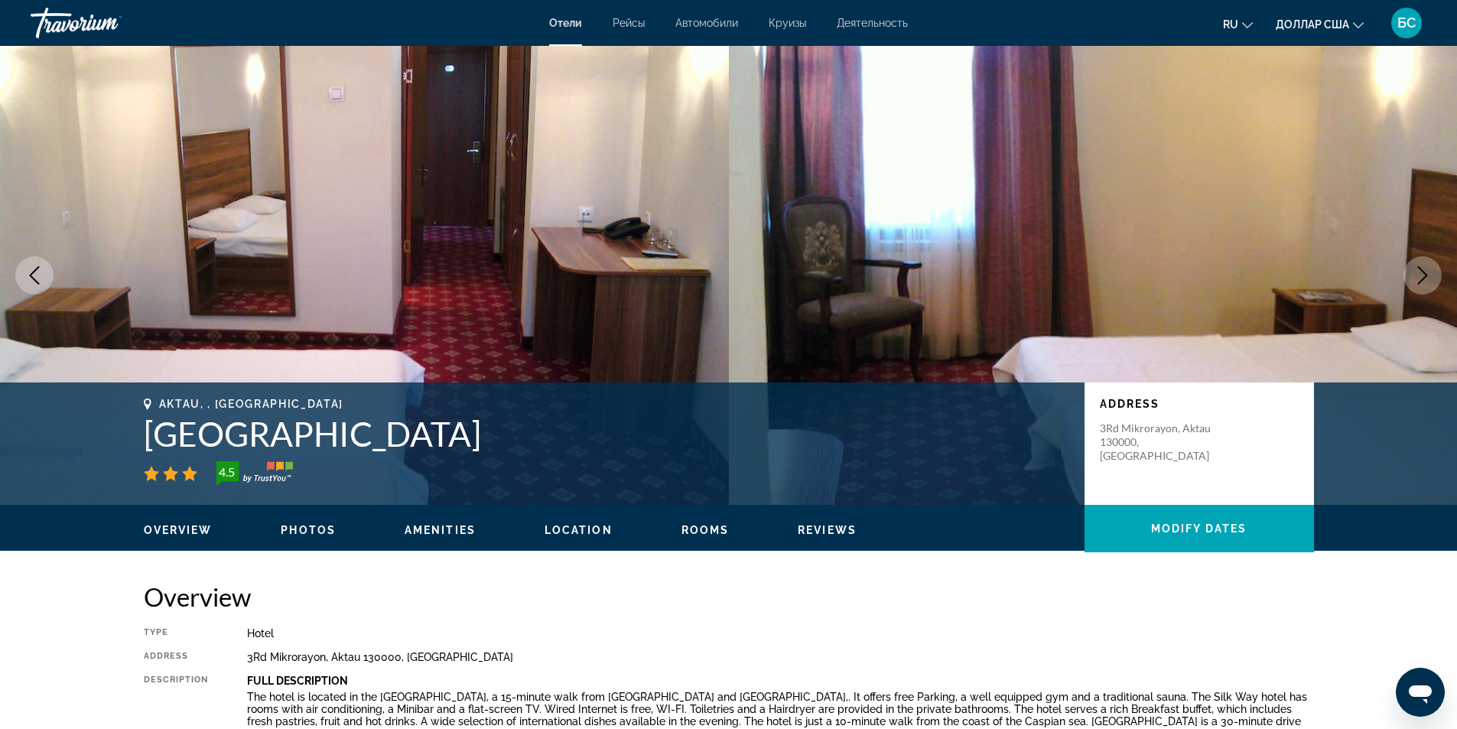
click at [1421, 271] on icon "Next image" at bounding box center [1422, 275] width 18 height 18
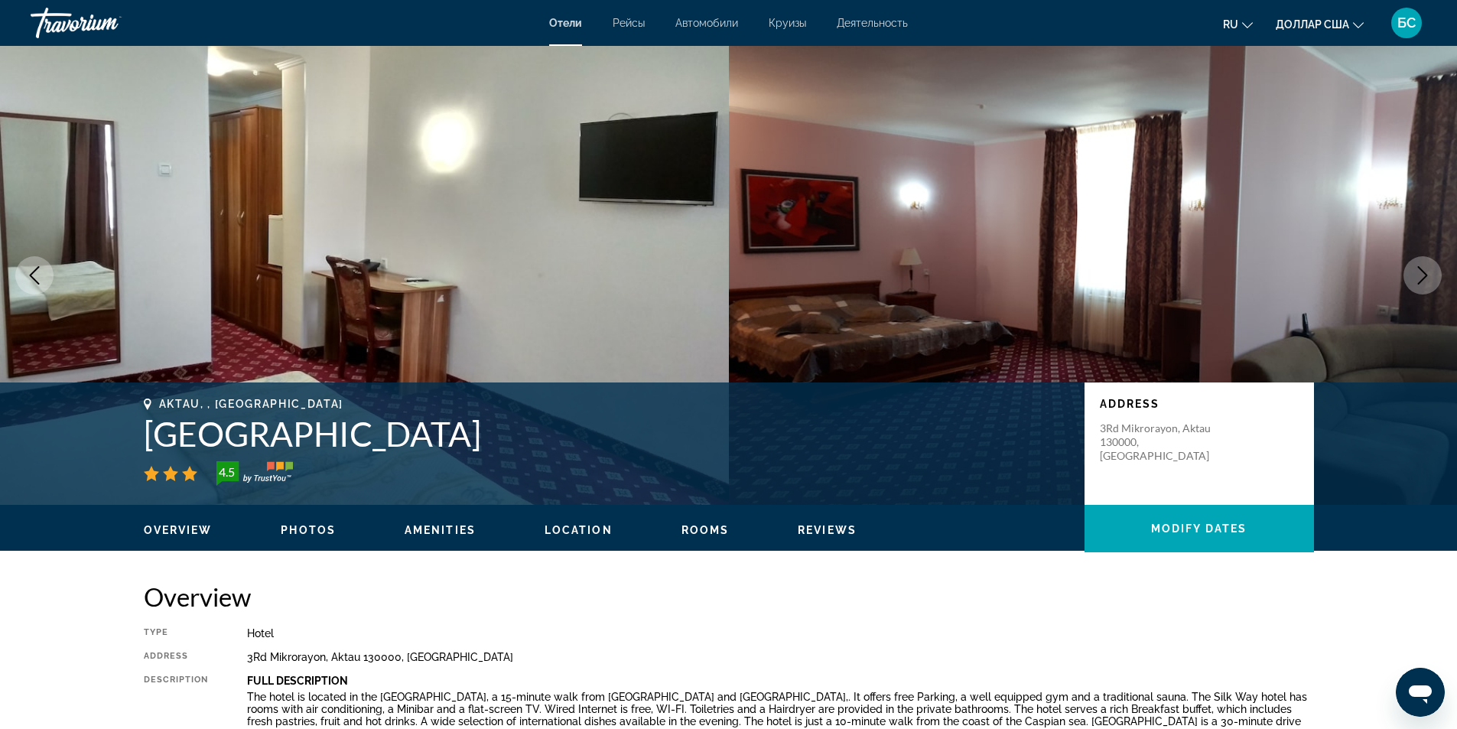
click at [1419, 286] on button "Next image" at bounding box center [1422, 275] width 38 height 38
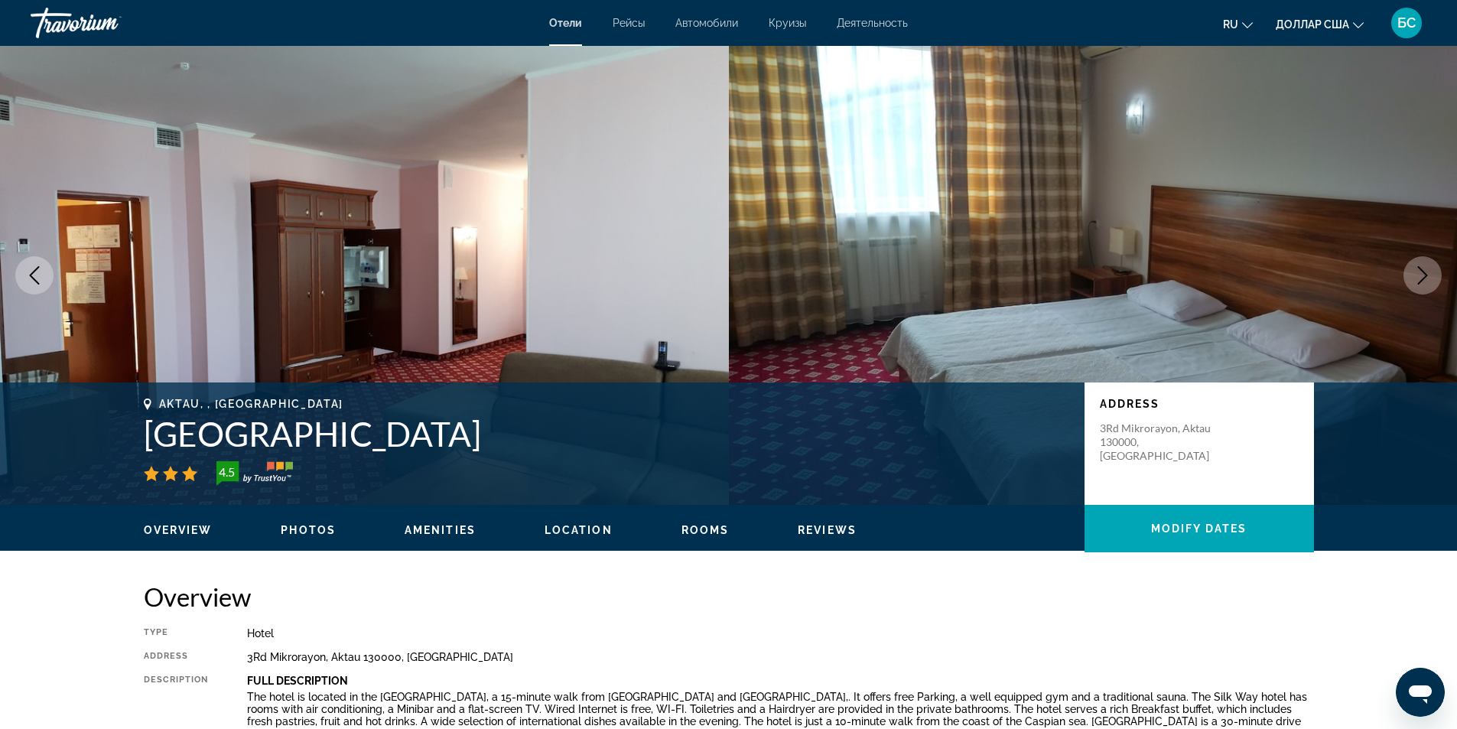
click at [1415, 289] on button "Next image" at bounding box center [1422, 275] width 38 height 38
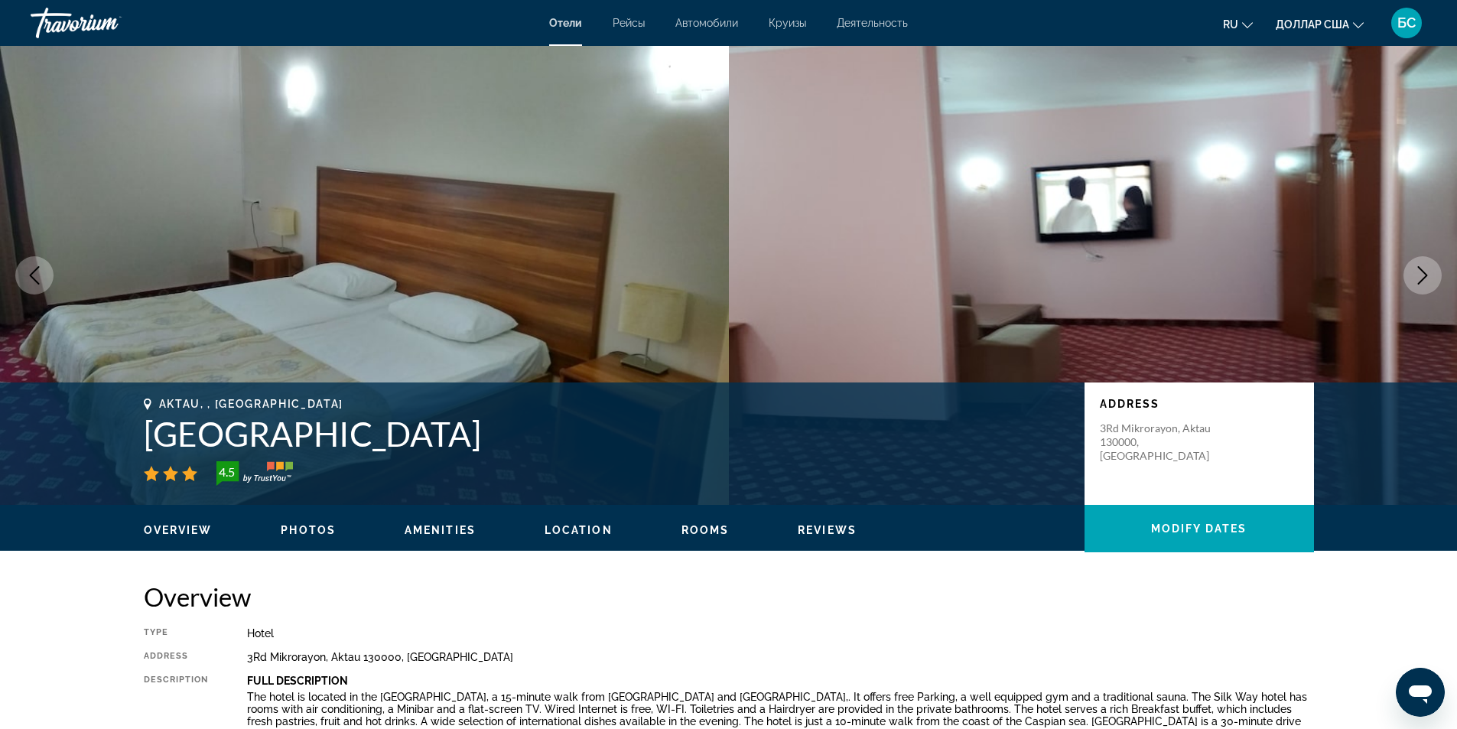
click at [1423, 276] on icon "Next image" at bounding box center [1422, 275] width 18 height 18
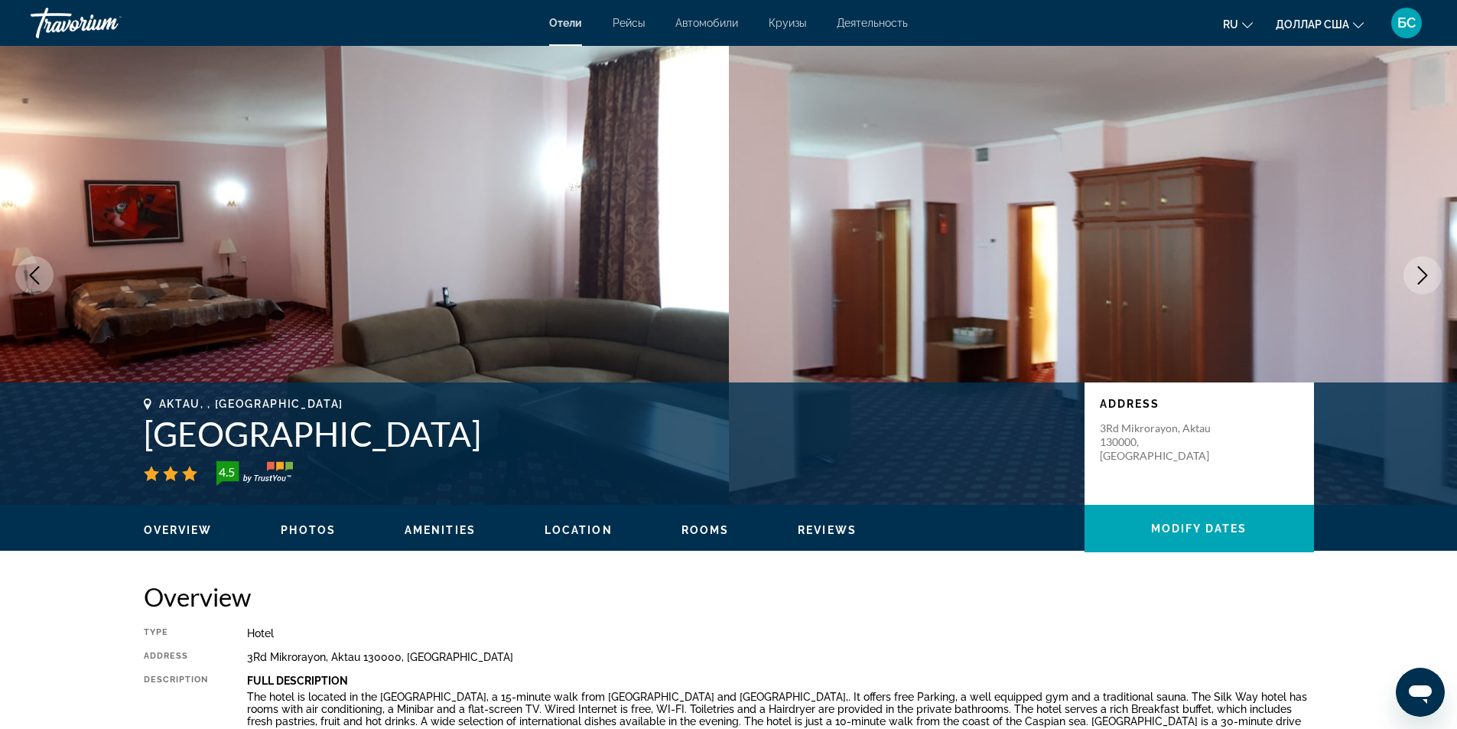
click at [1423, 276] on icon "Next image" at bounding box center [1422, 275] width 18 height 18
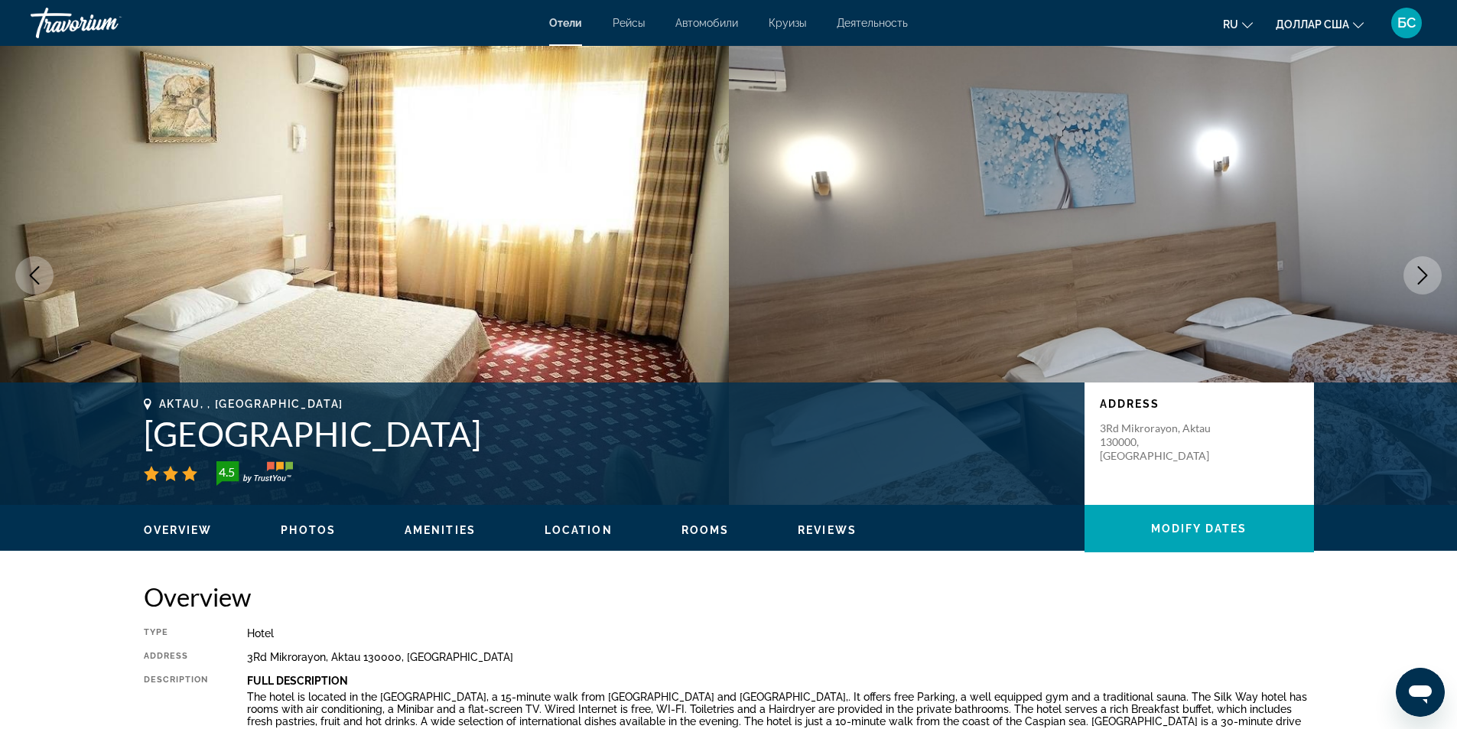
click at [1423, 276] on icon "Next image" at bounding box center [1422, 275] width 18 height 18
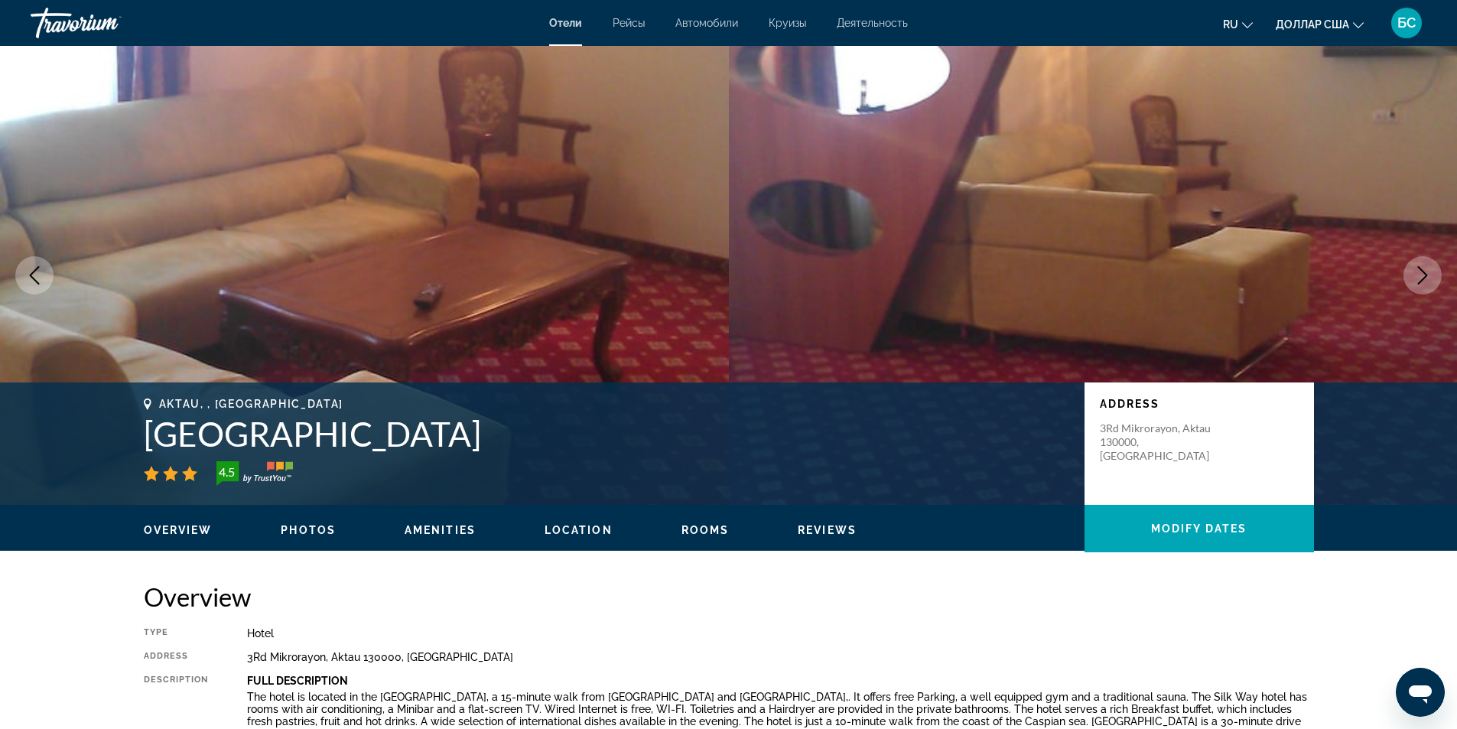
click at [1423, 276] on icon "Next image" at bounding box center [1422, 275] width 18 height 18
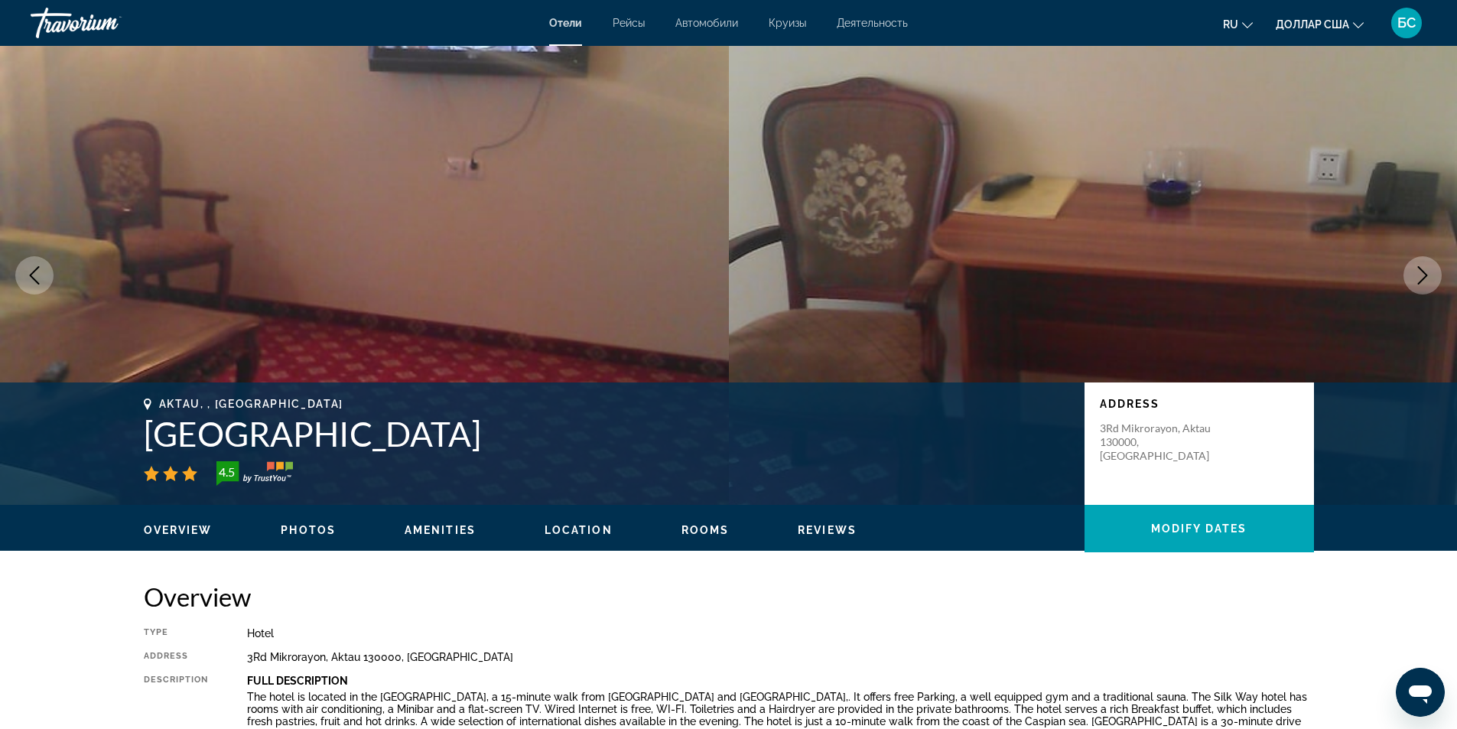
click at [1423, 276] on icon "Next image" at bounding box center [1422, 275] width 18 height 18
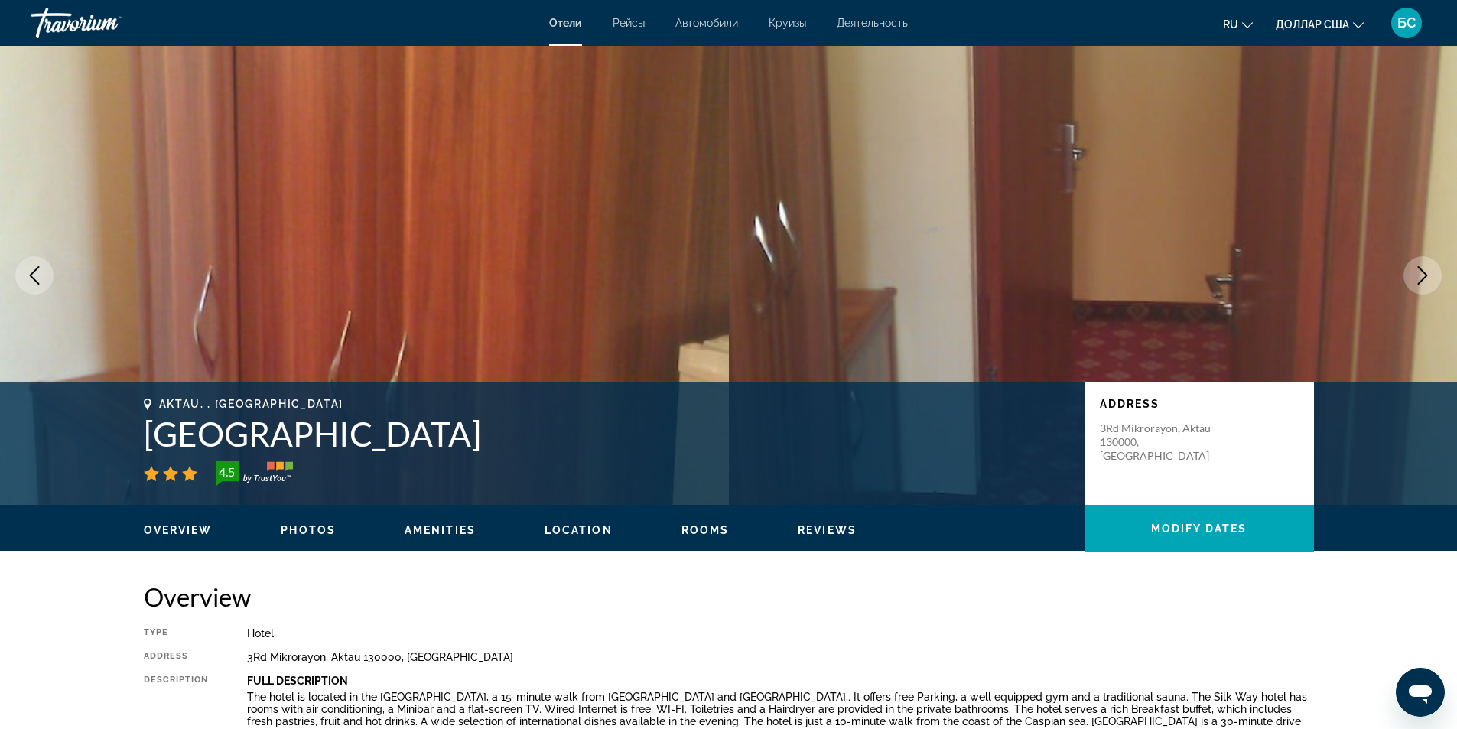
click at [1423, 276] on icon "Next image" at bounding box center [1422, 275] width 18 height 18
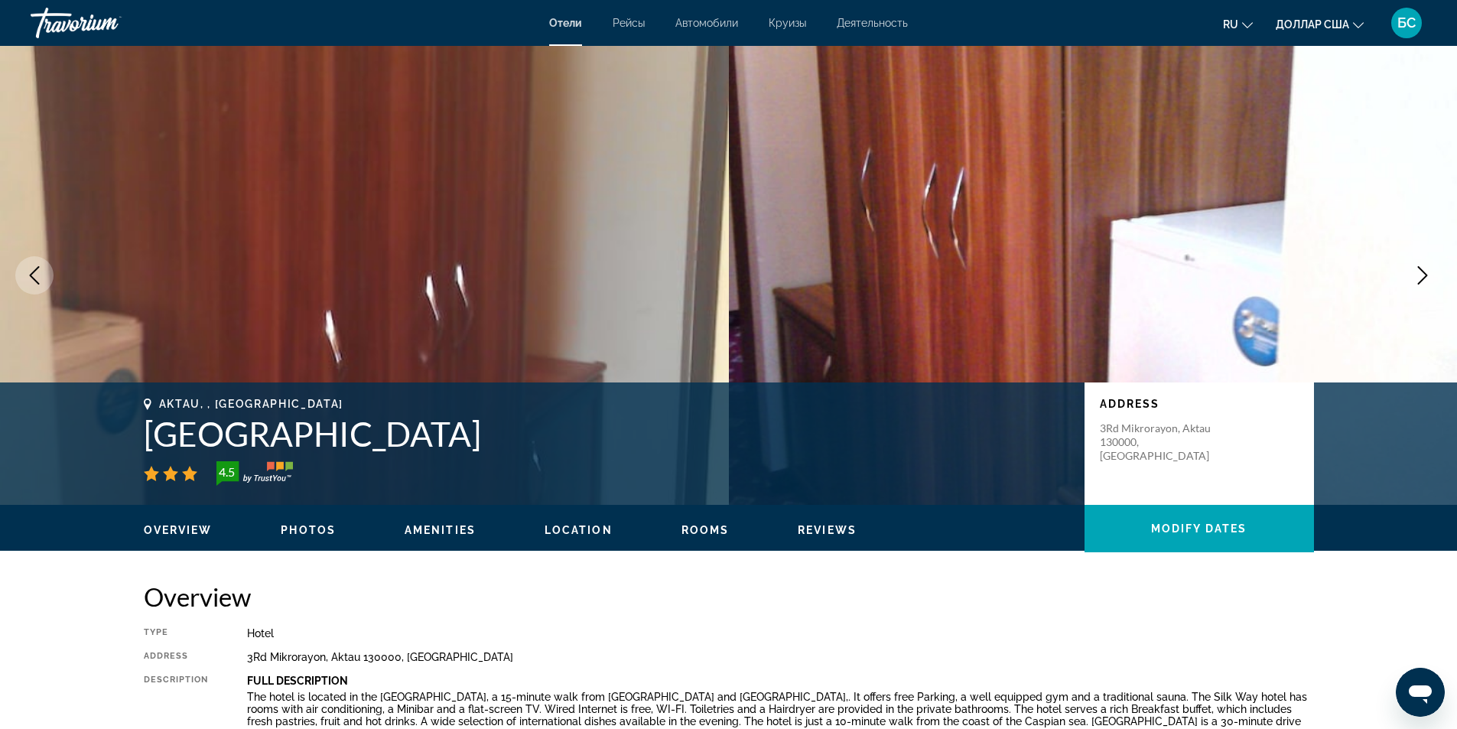
click at [1423, 276] on icon "Next image" at bounding box center [1422, 275] width 18 height 18
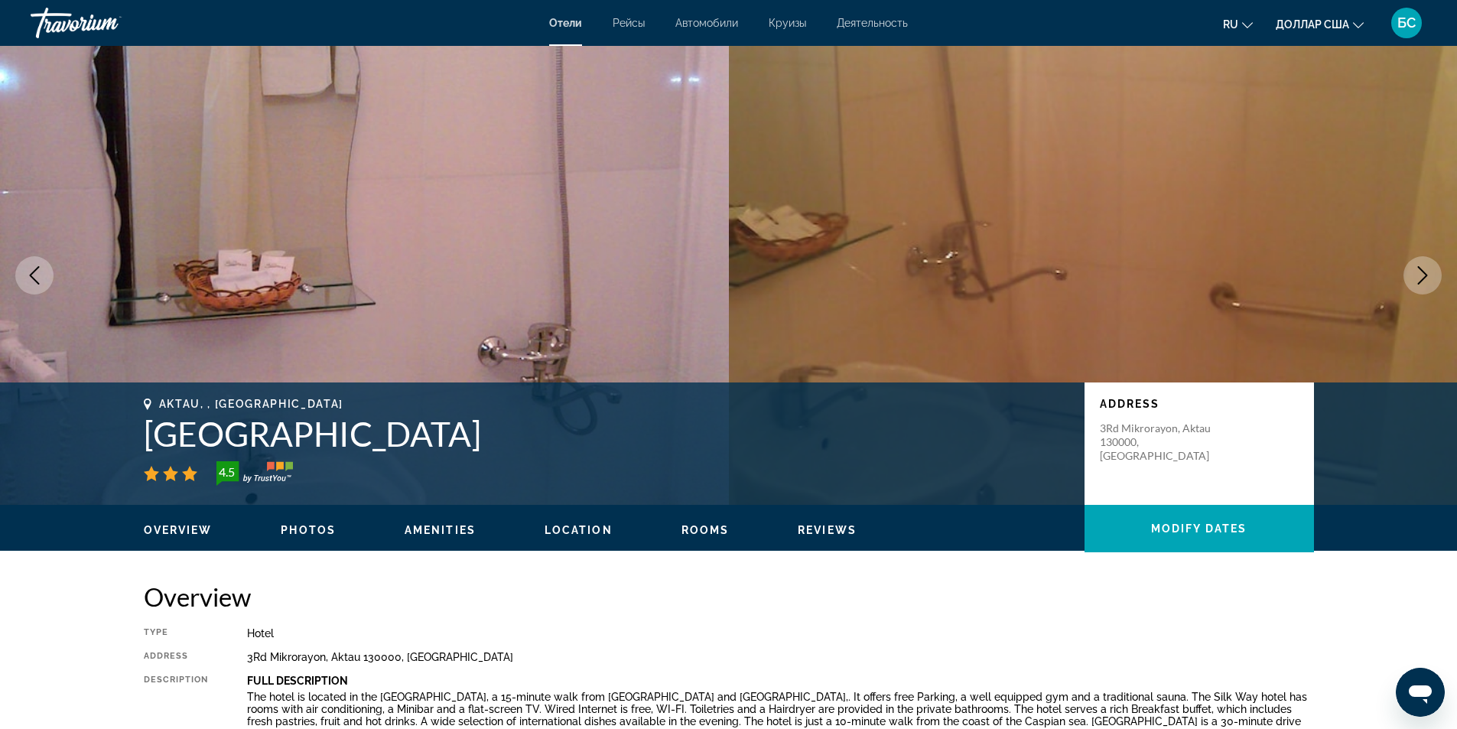
click at [1429, 275] on icon "Next image" at bounding box center [1422, 275] width 18 height 18
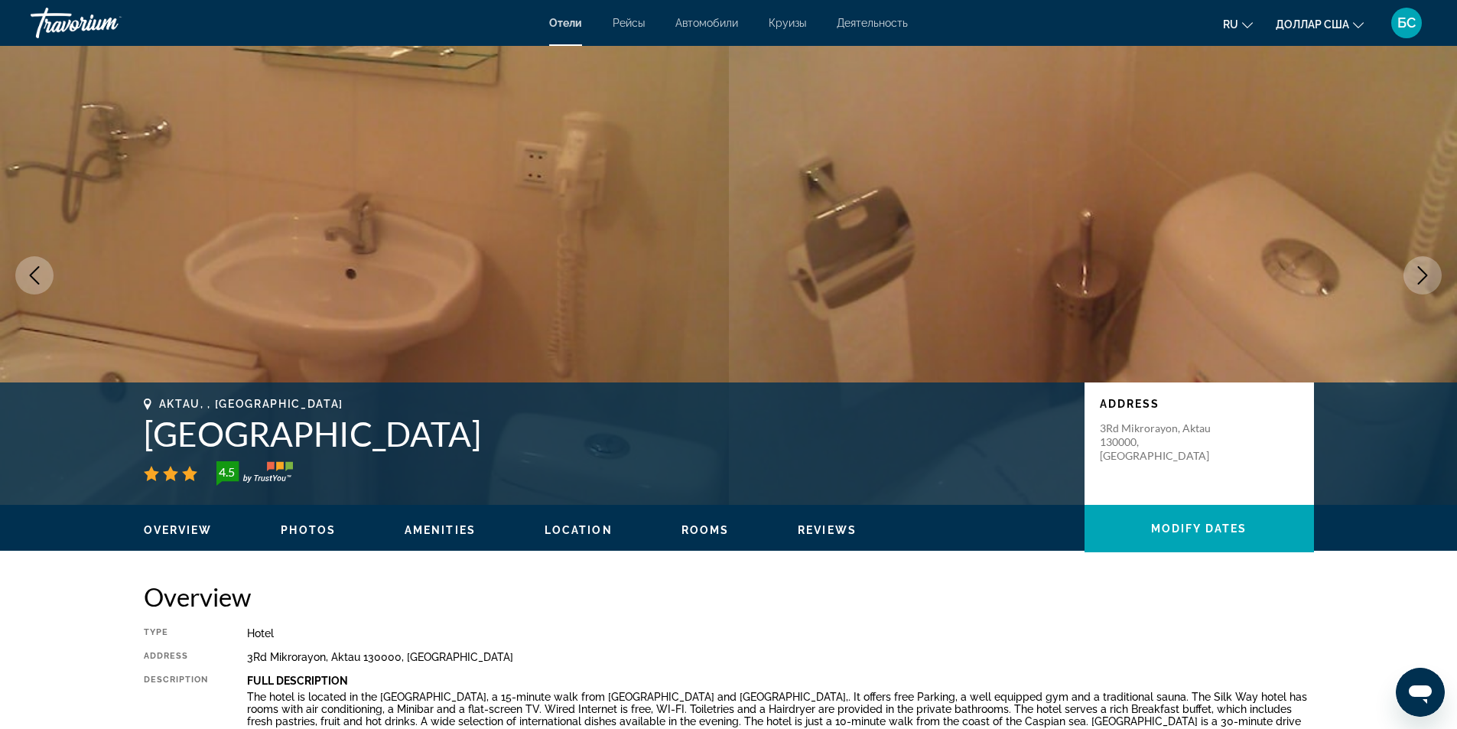
click at [24, 275] on button "Previous image" at bounding box center [34, 275] width 38 height 38
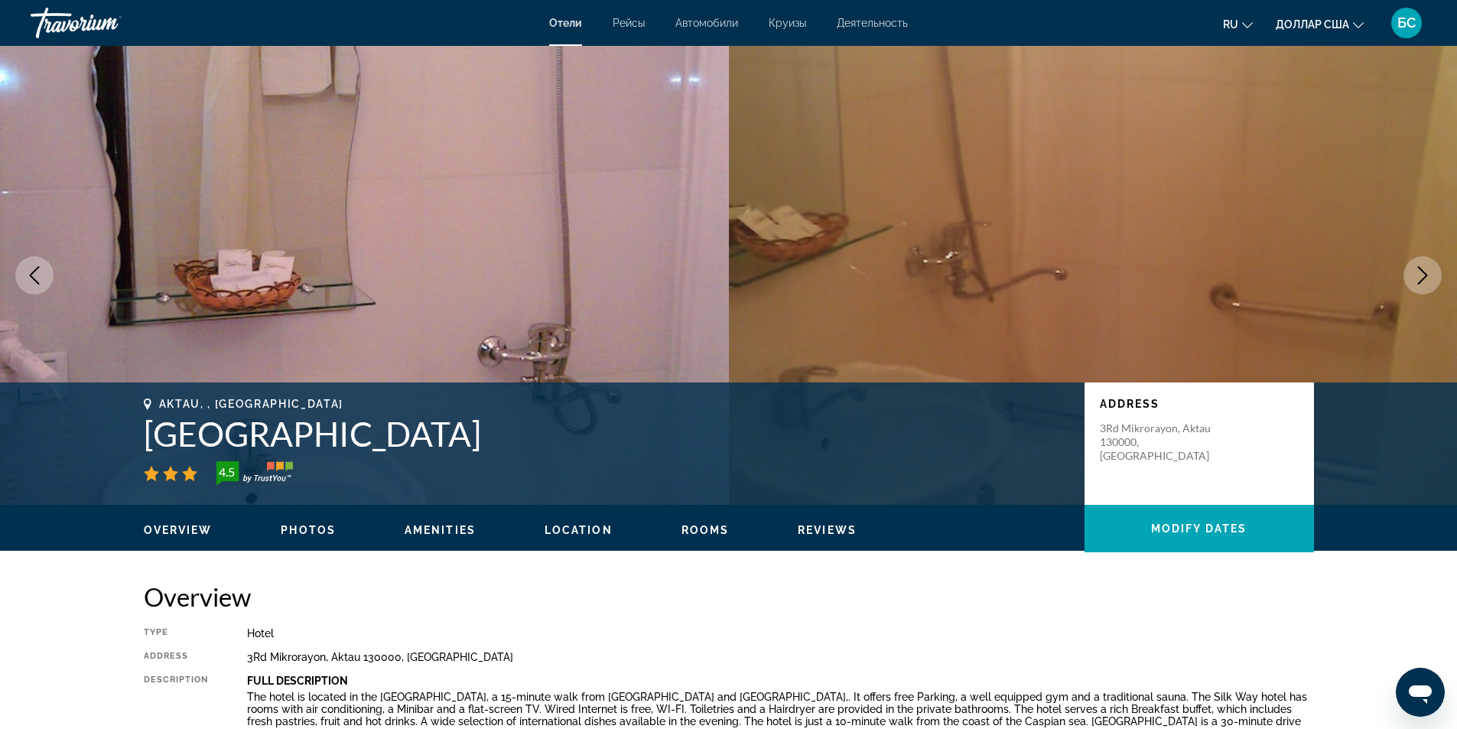
click at [1427, 281] on icon "Next image" at bounding box center [1422, 275] width 18 height 18
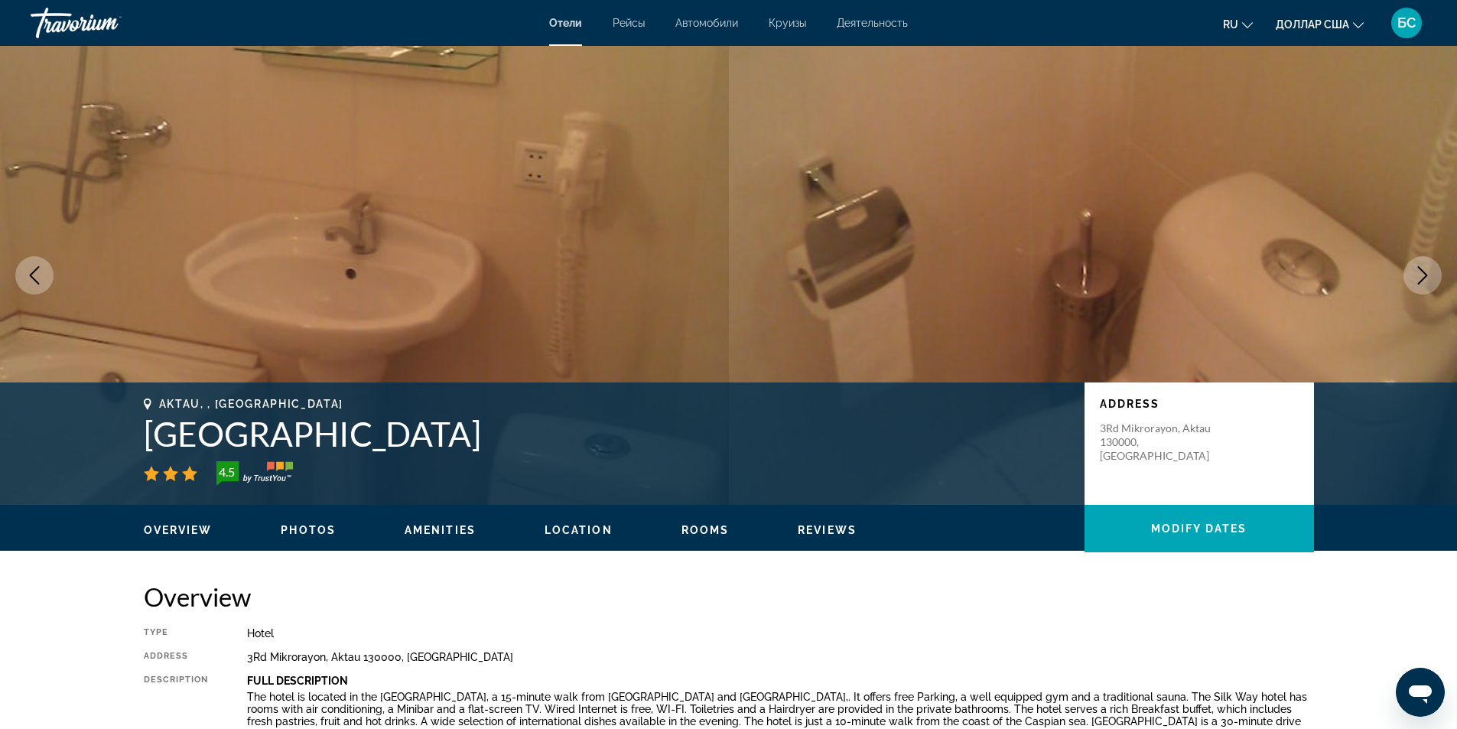
click at [1421, 278] on icon "Next image" at bounding box center [1422, 275] width 18 height 18
